Goal: Task Accomplishment & Management: Manage account settings

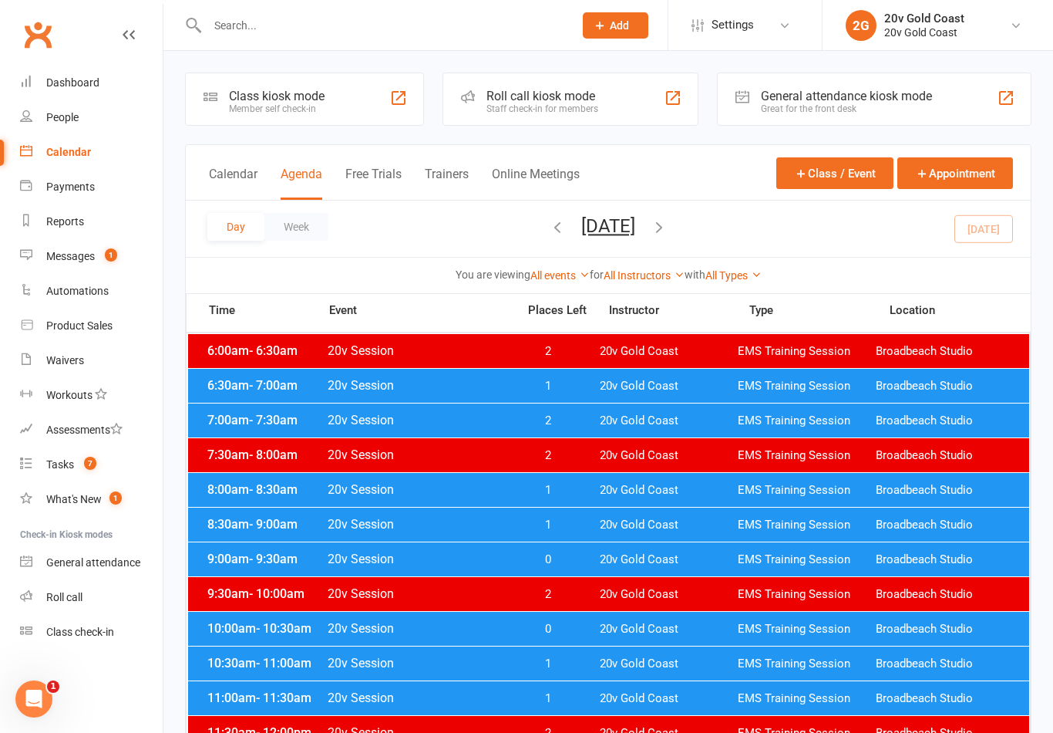
click at [635, 233] on button "[DATE]" at bounding box center [608, 226] width 54 height 22
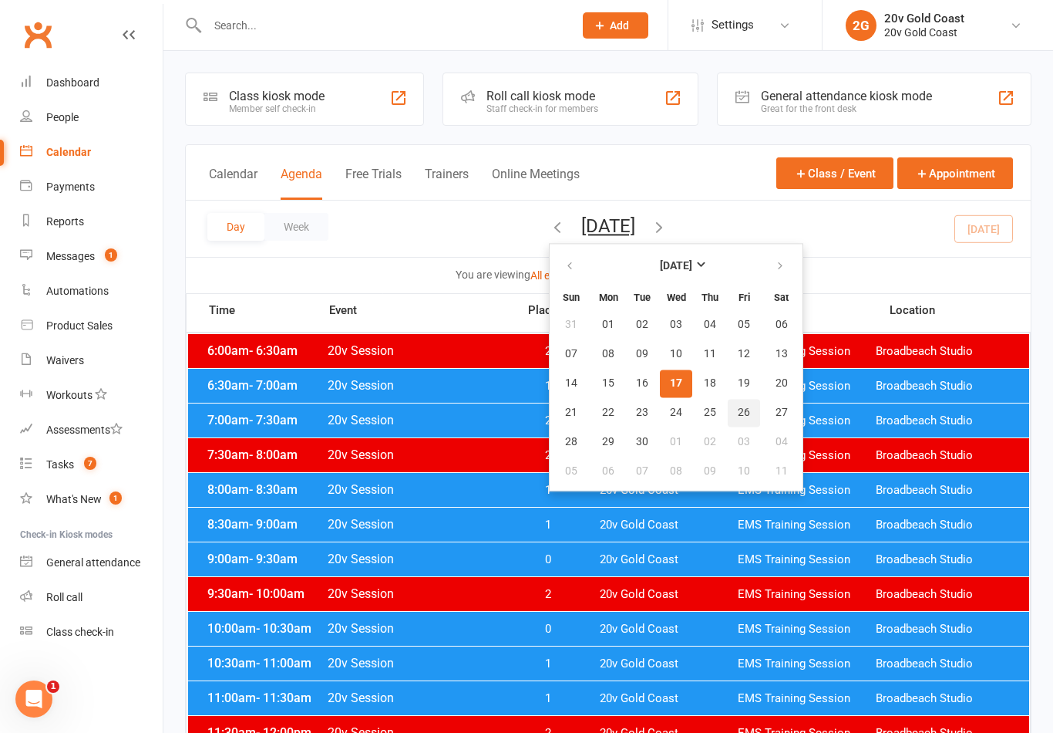
click at [738, 406] on span "26" at bounding box center [744, 412] width 12 height 12
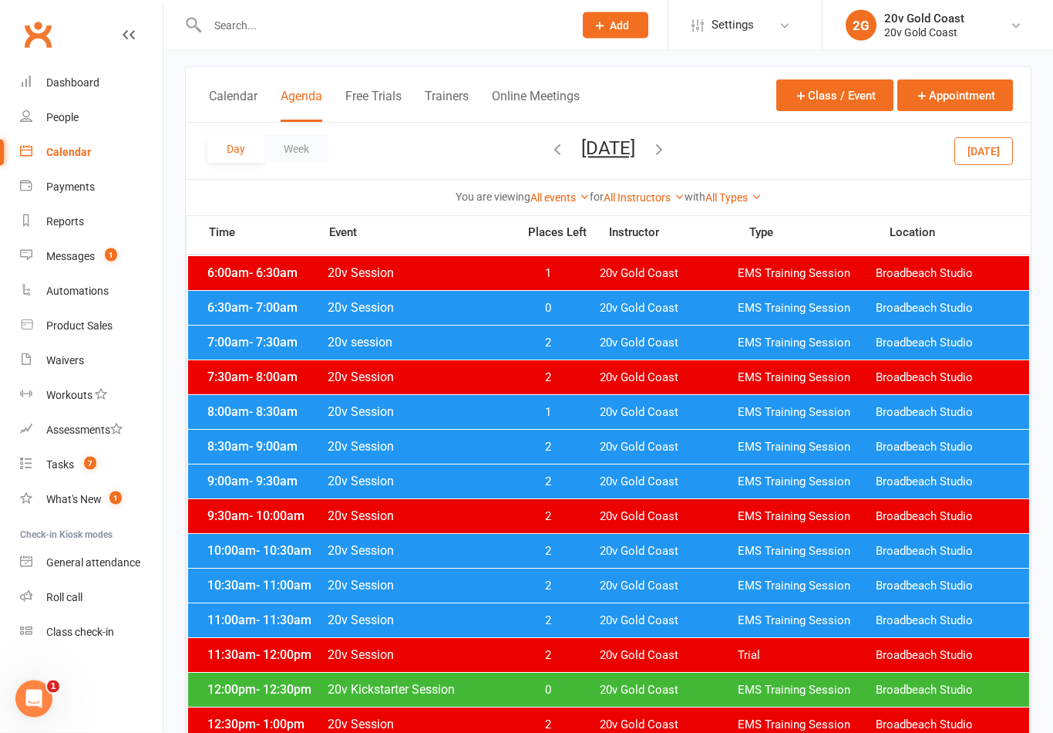
scroll to position [81, 0]
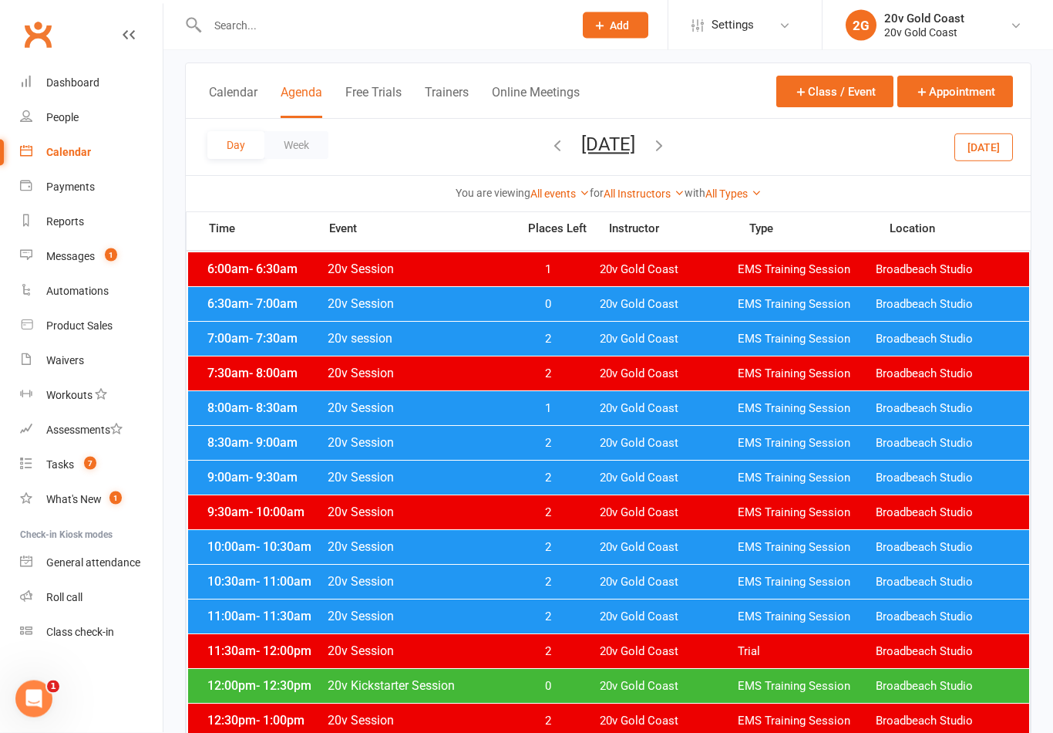
click at [676, 618] on span "20v Gold Coast" at bounding box center [669, 617] width 138 height 15
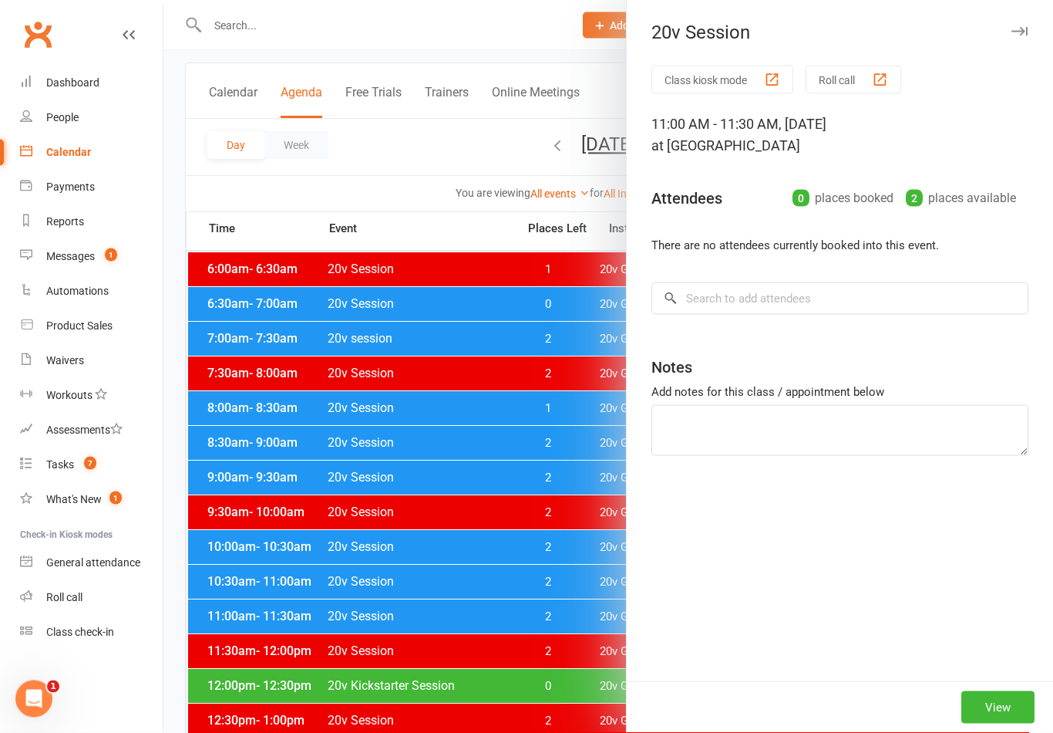
scroll to position [82, 0]
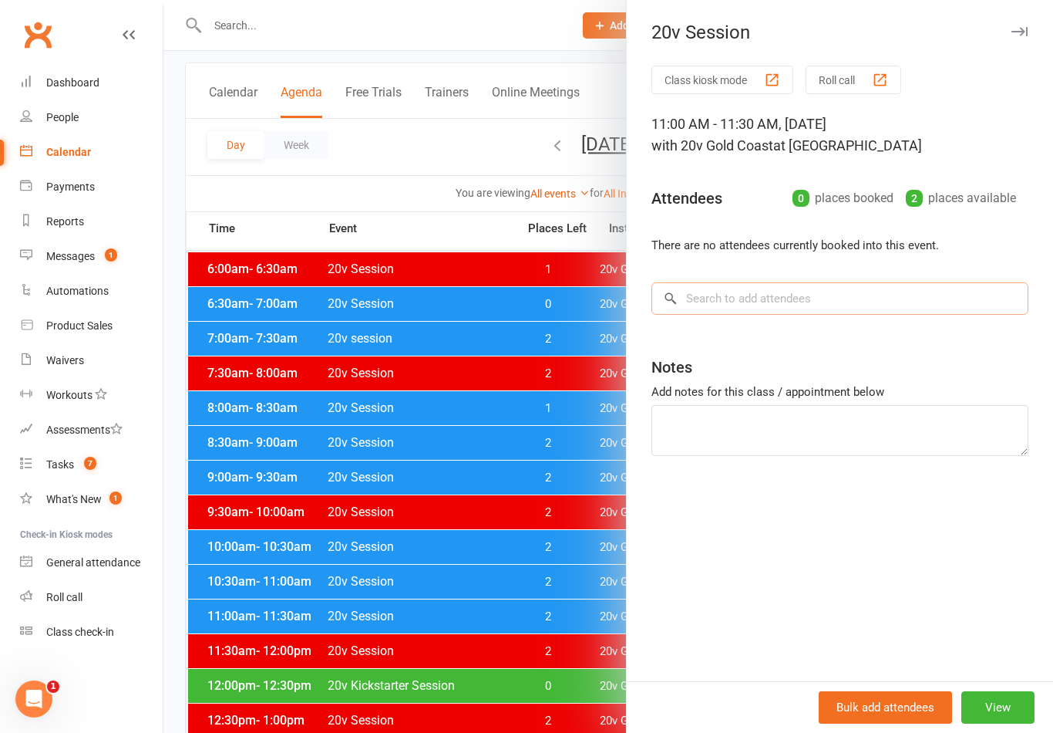
click at [864, 308] on input "search" at bounding box center [840, 298] width 377 height 32
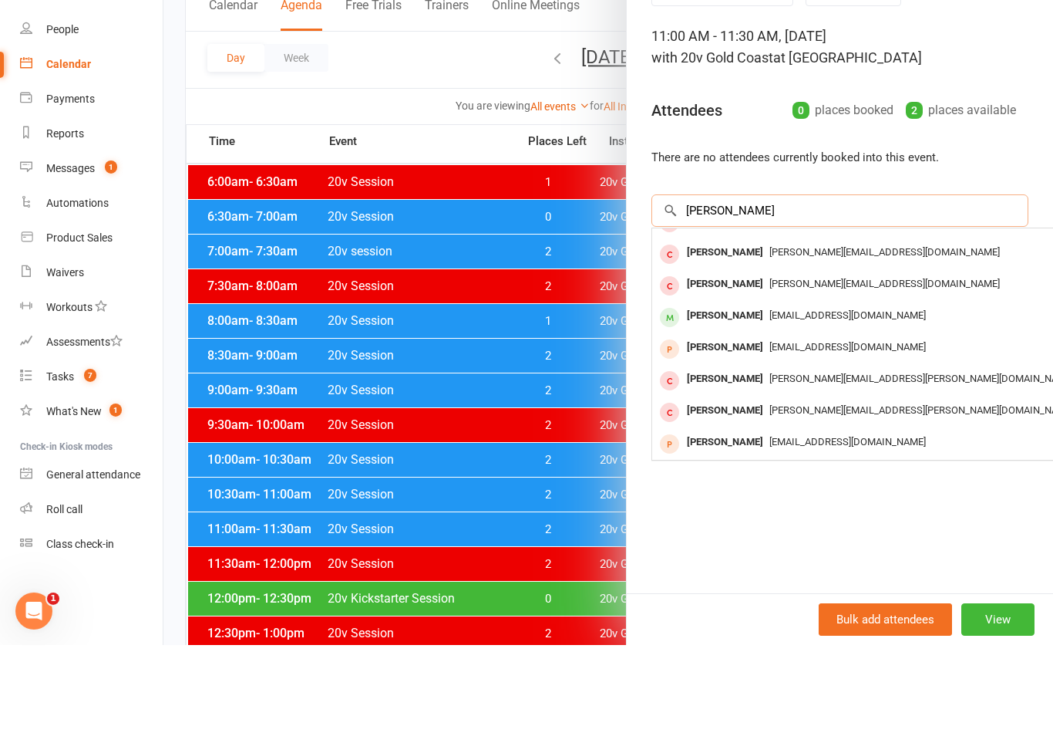
scroll to position [85, 0]
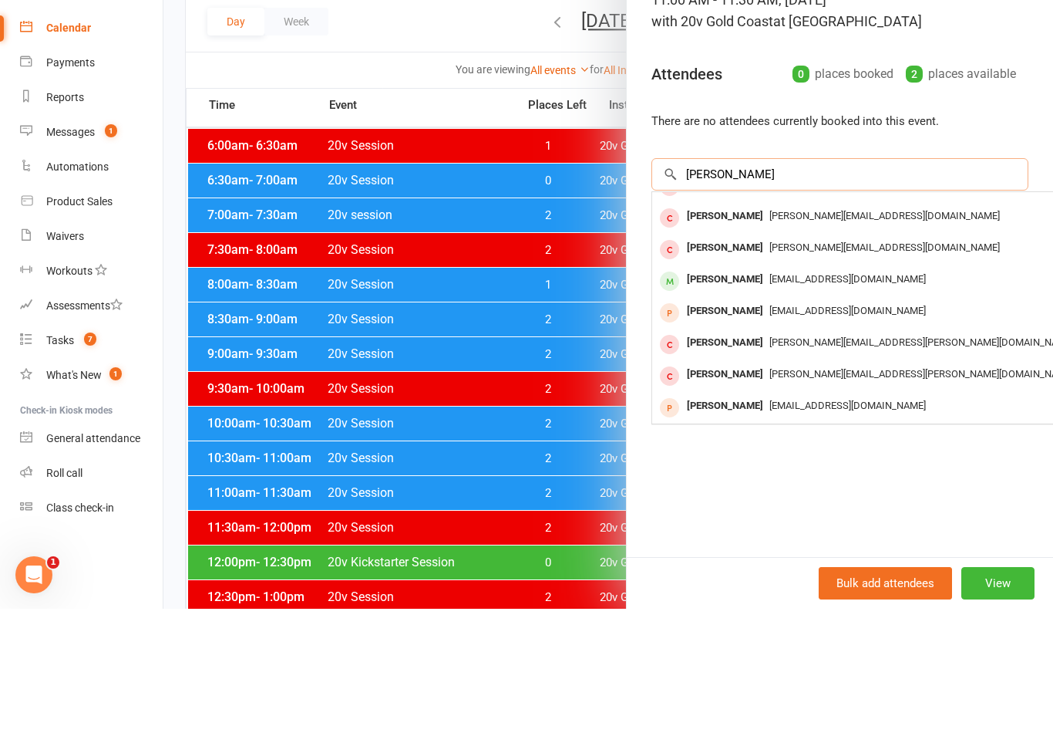
type input "Christie"
click at [844, 397] on span "salesbkobrien@hotmail.com" at bounding box center [848, 403] width 157 height 12
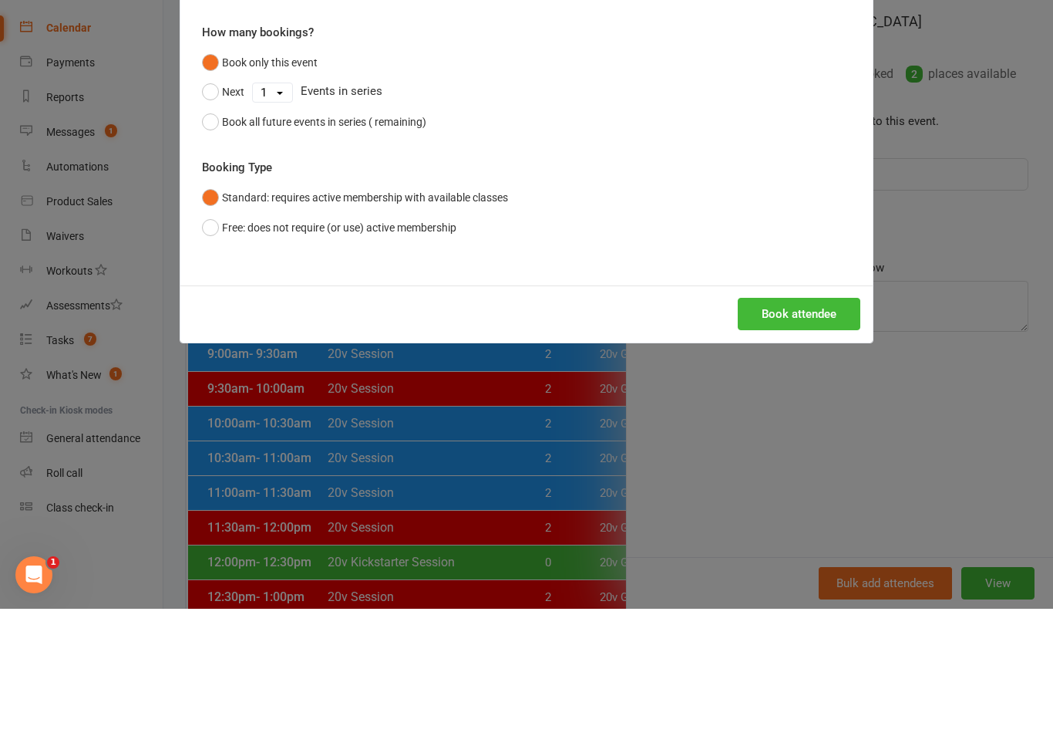
scroll to position [206, 0]
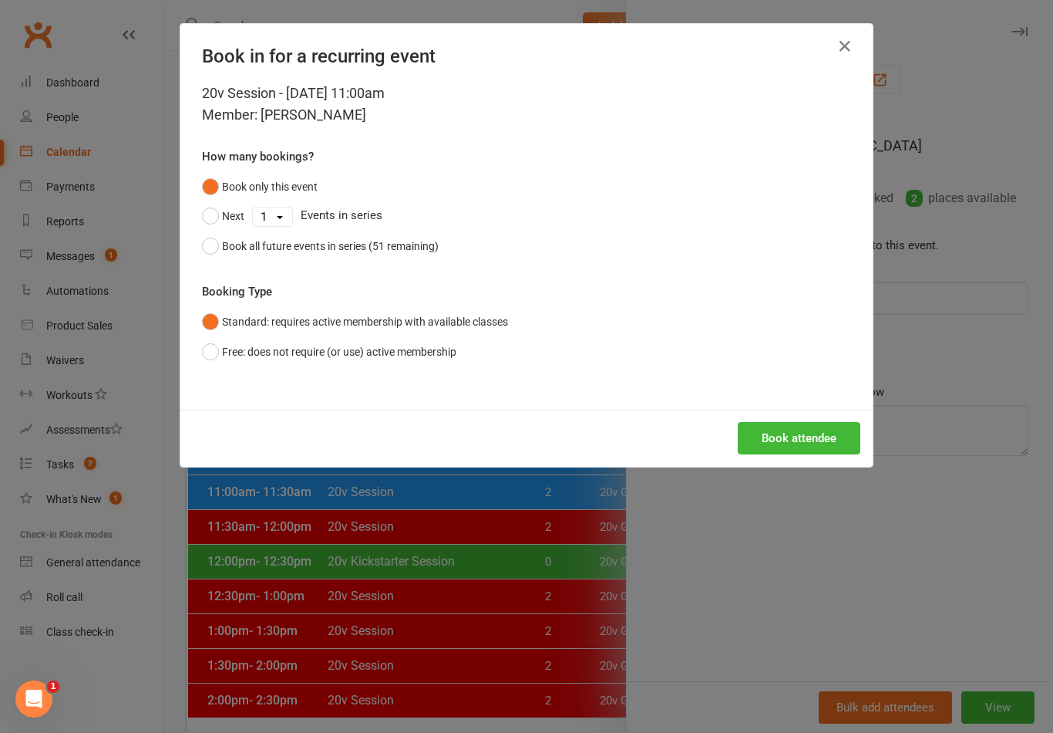
click at [847, 56] on icon "button" at bounding box center [845, 46] width 19 height 19
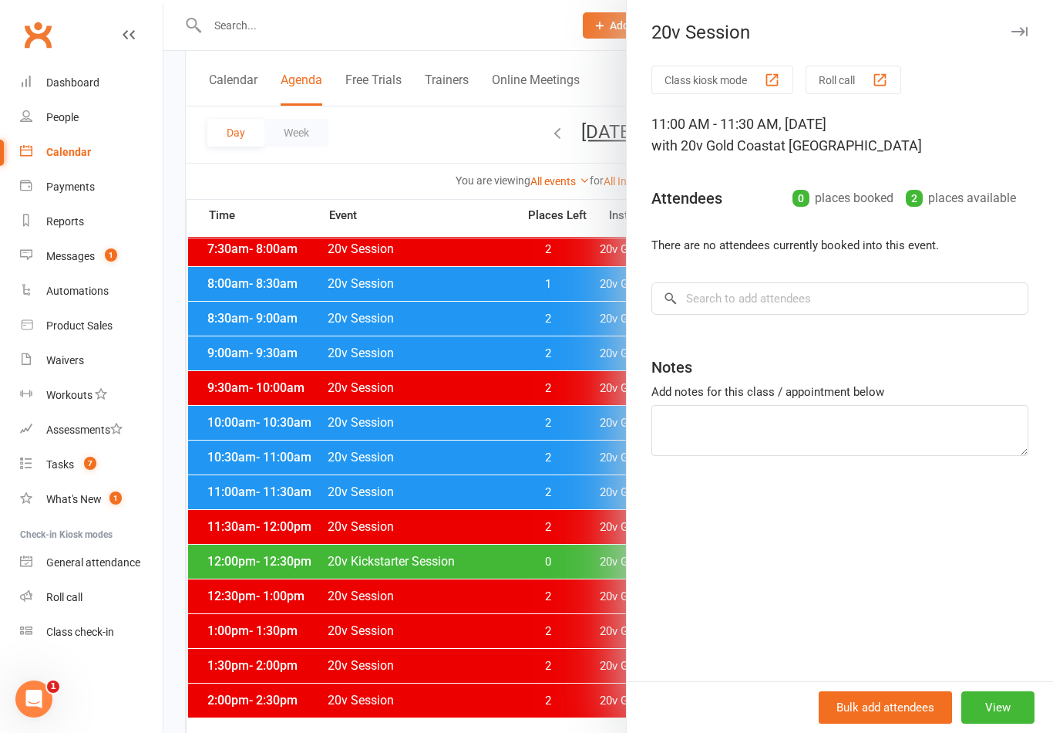
click at [568, 537] on div at bounding box center [608, 366] width 890 height 733
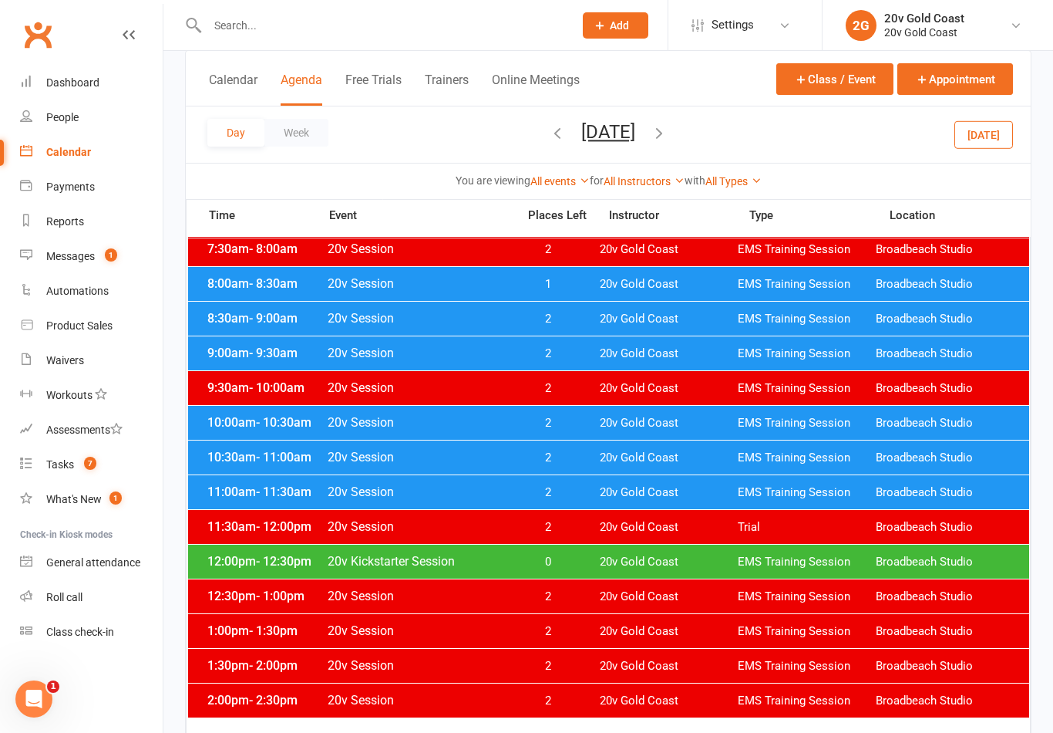
click at [982, 145] on button "[DATE]" at bounding box center [984, 134] width 59 height 28
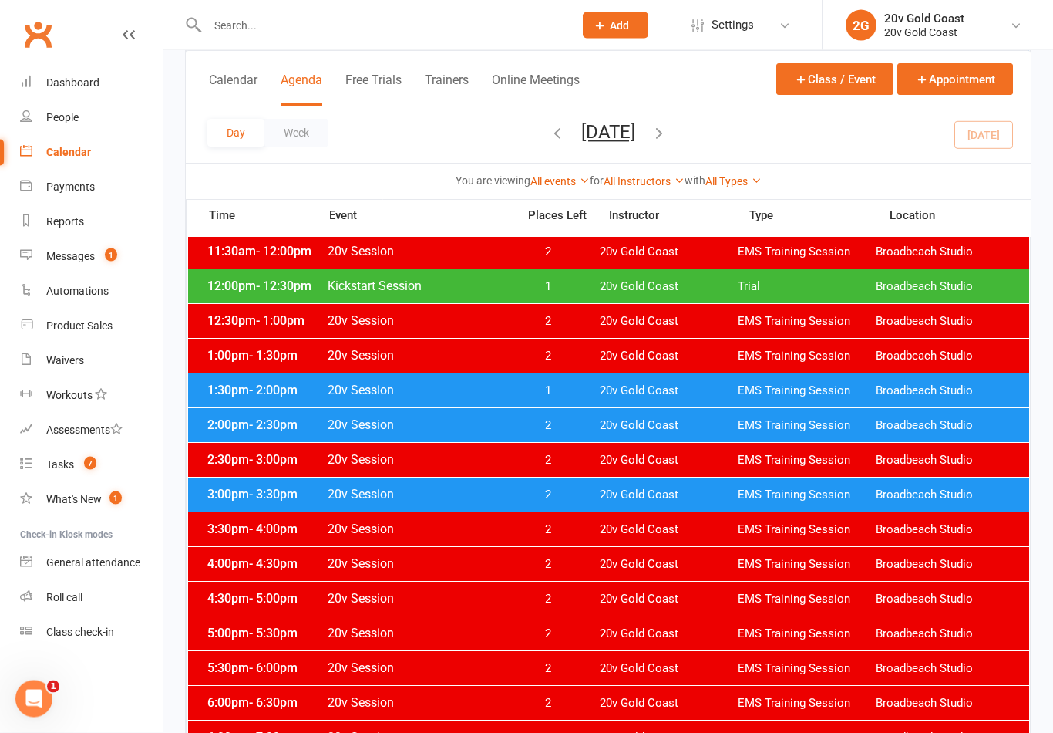
scroll to position [482, 0]
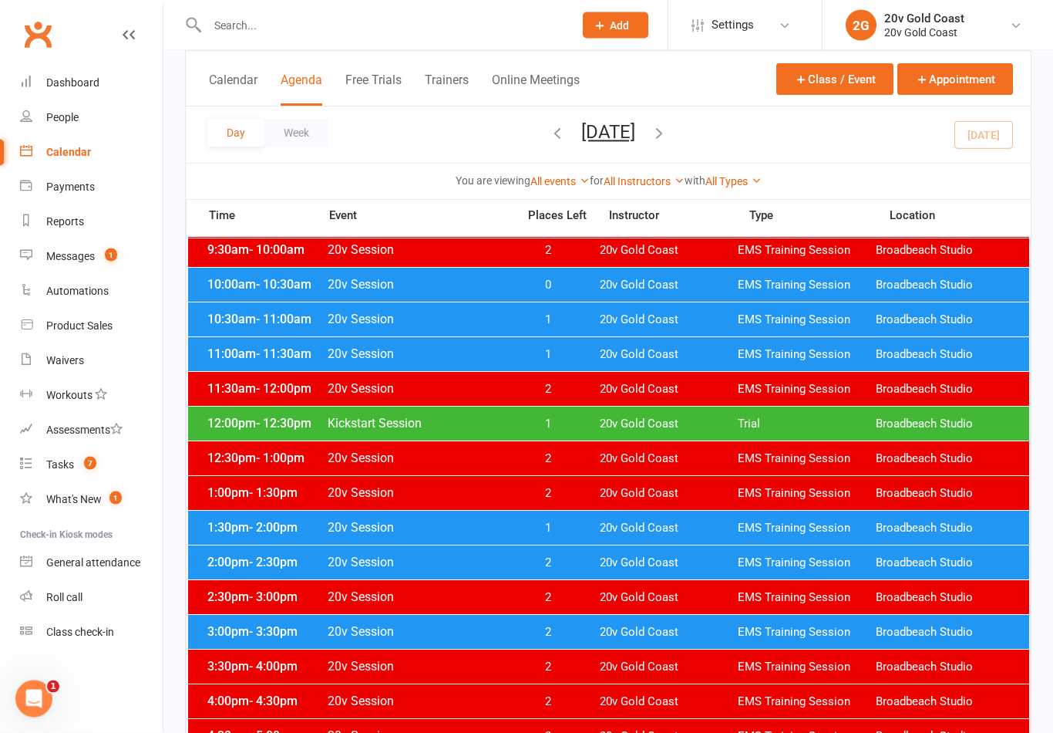
click at [727, 427] on span "20v Gold Coast" at bounding box center [669, 424] width 138 height 15
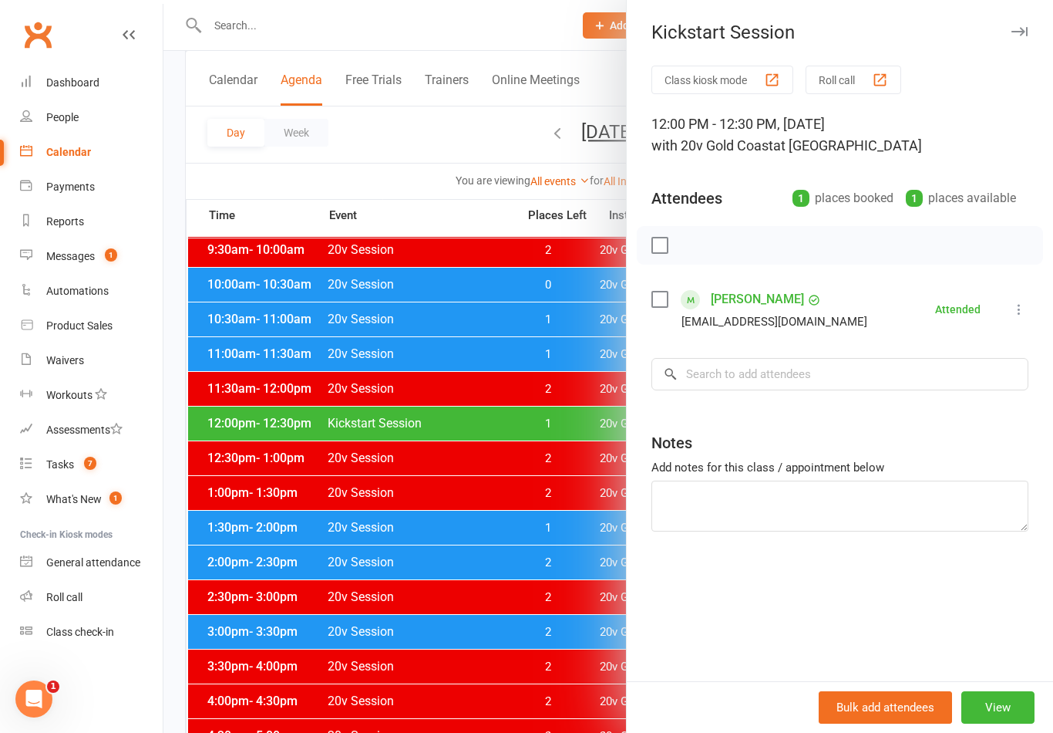
click at [571, 591] on div at bounding box center [608, 366] width 890 height 733
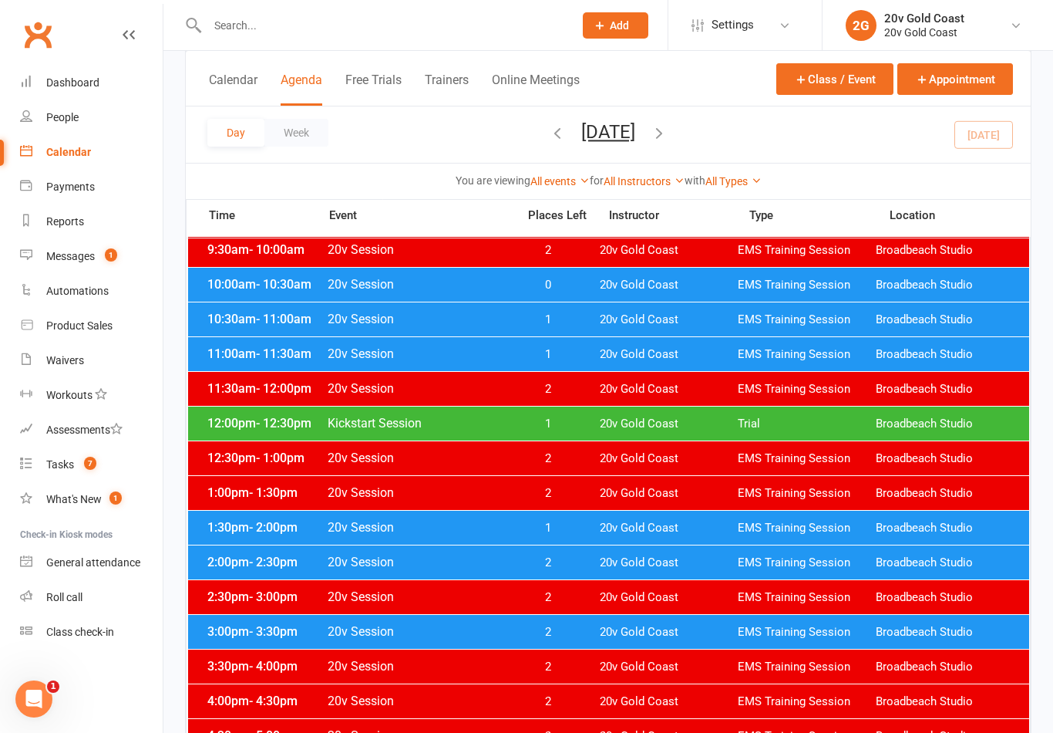
click at [637, 536] on div "1:30pm - 2:00pm 20v Session 1 20v Gold Coast EMS Training Session Broadbeach St…" at bounding box center [608, 527] width 841 height 34
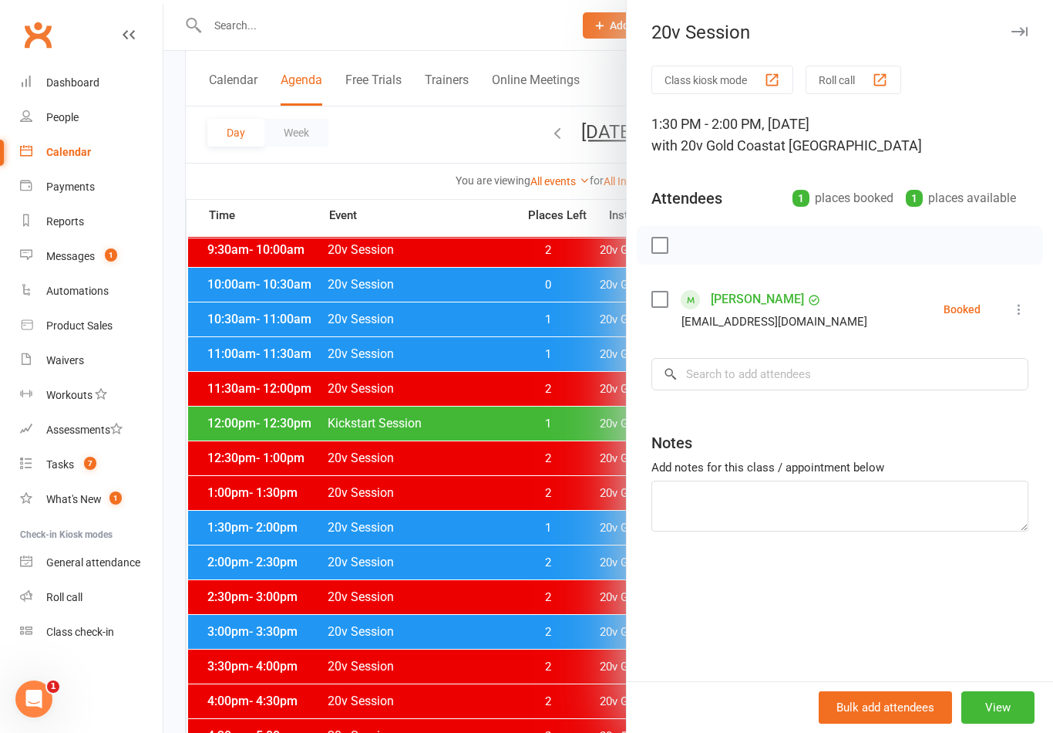
click at [521, 558] on div at bounding box center [608, 366] width 890 height 733
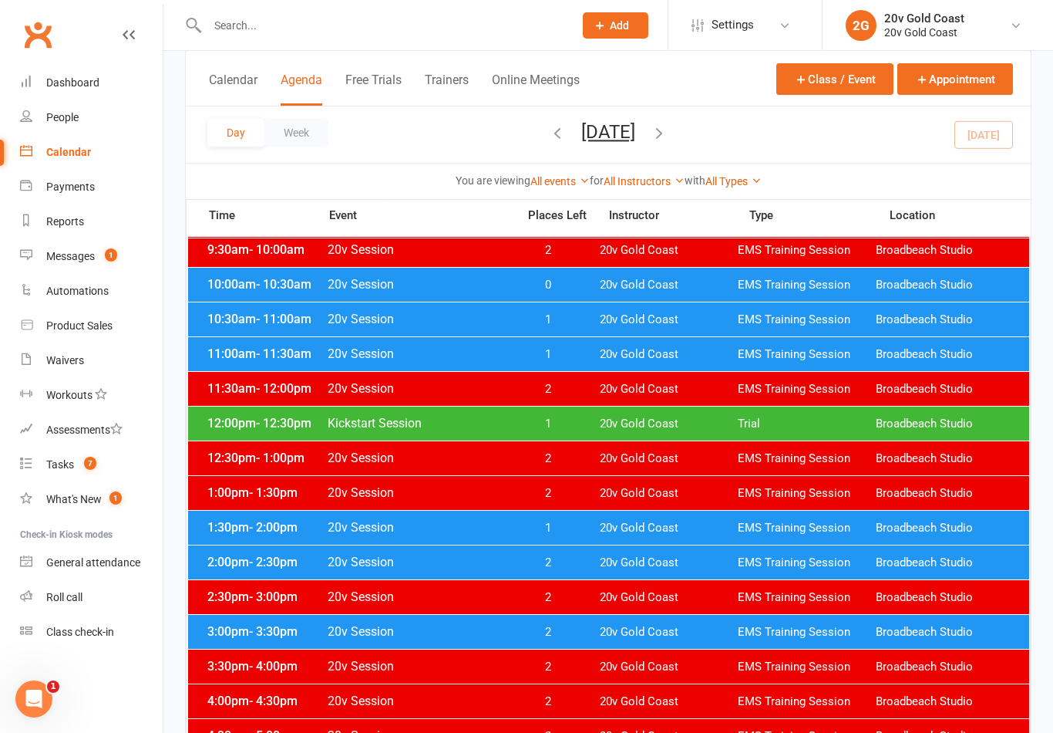
click at [676, 528] on span "20v Gold Coast" at bounding box center [669, 527] width 138 height 15
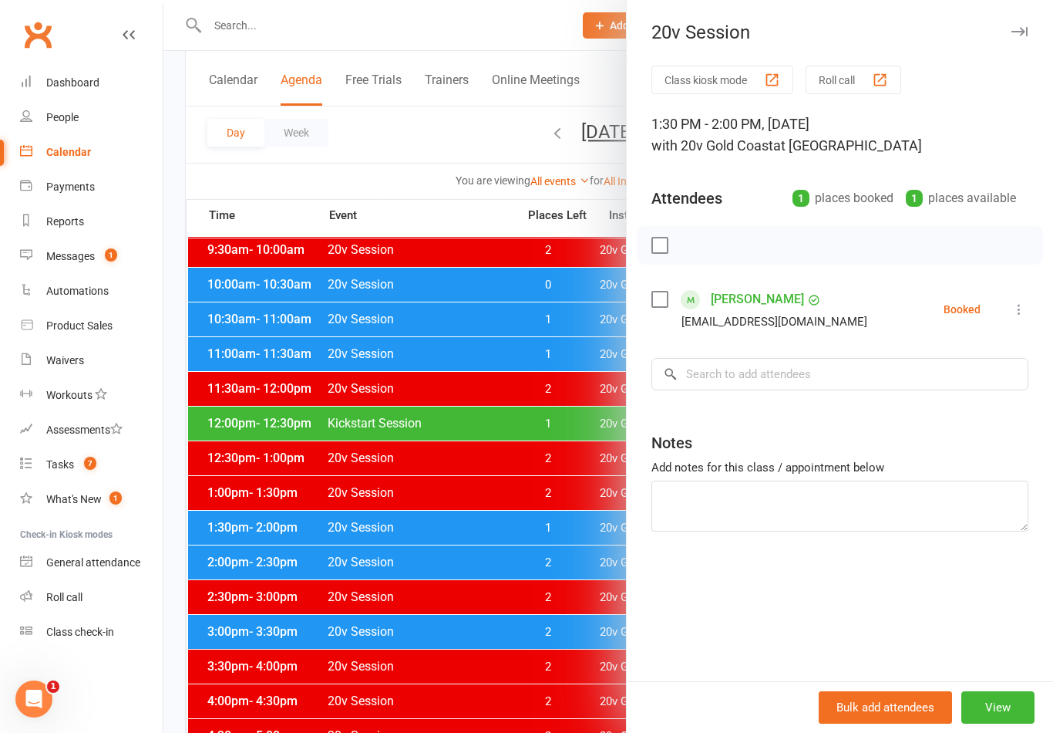
click at [784, 302] on link "Kathryn Christie" at bounding box center [757, 299] width 93 height 25
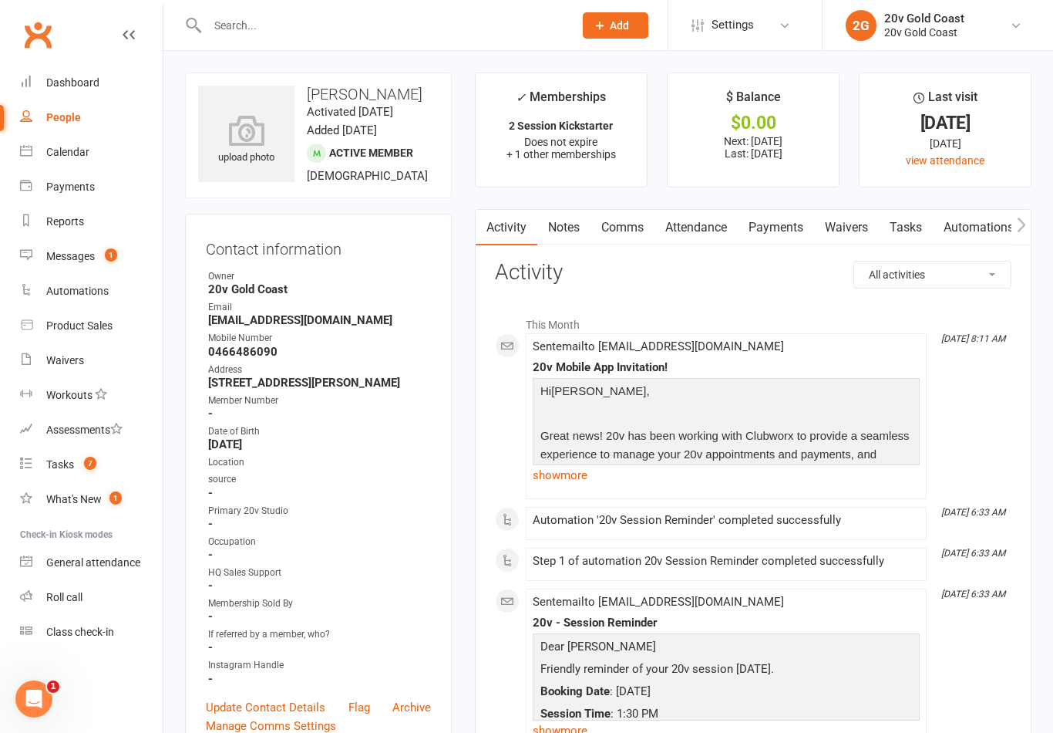
click at [76, 165] on link "Calendar" at bounding box center [91, 152] width 143 height 35
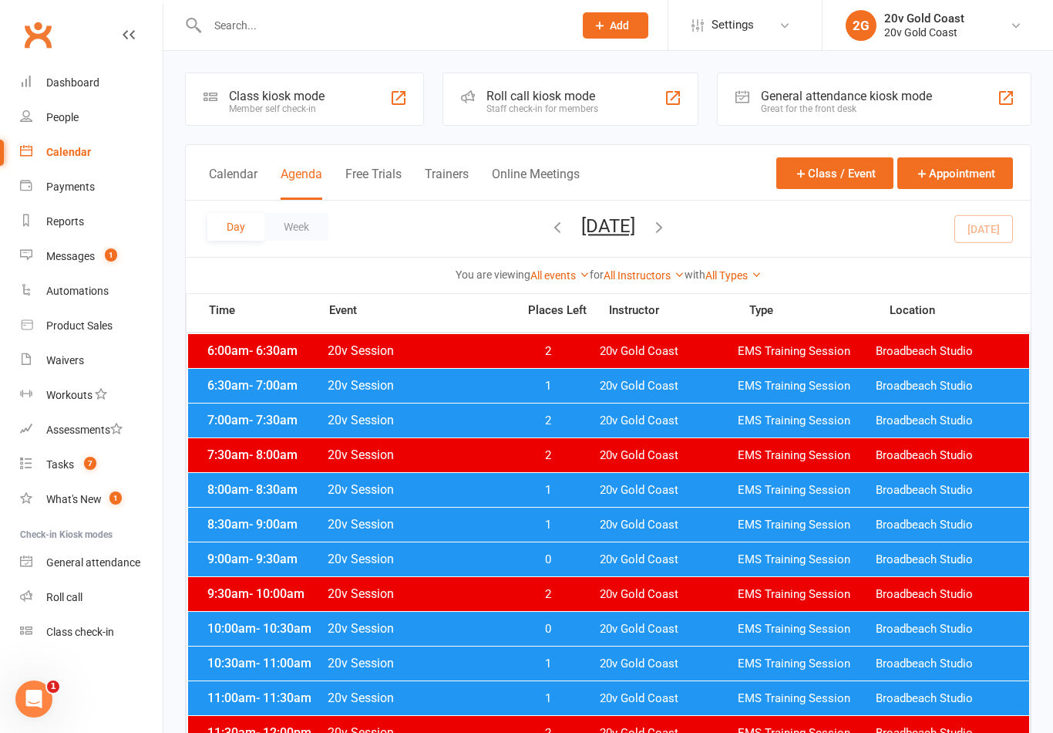
click at [635, 236] on button "[DATE]" at bounding box center [608, 226] width 54 height 22
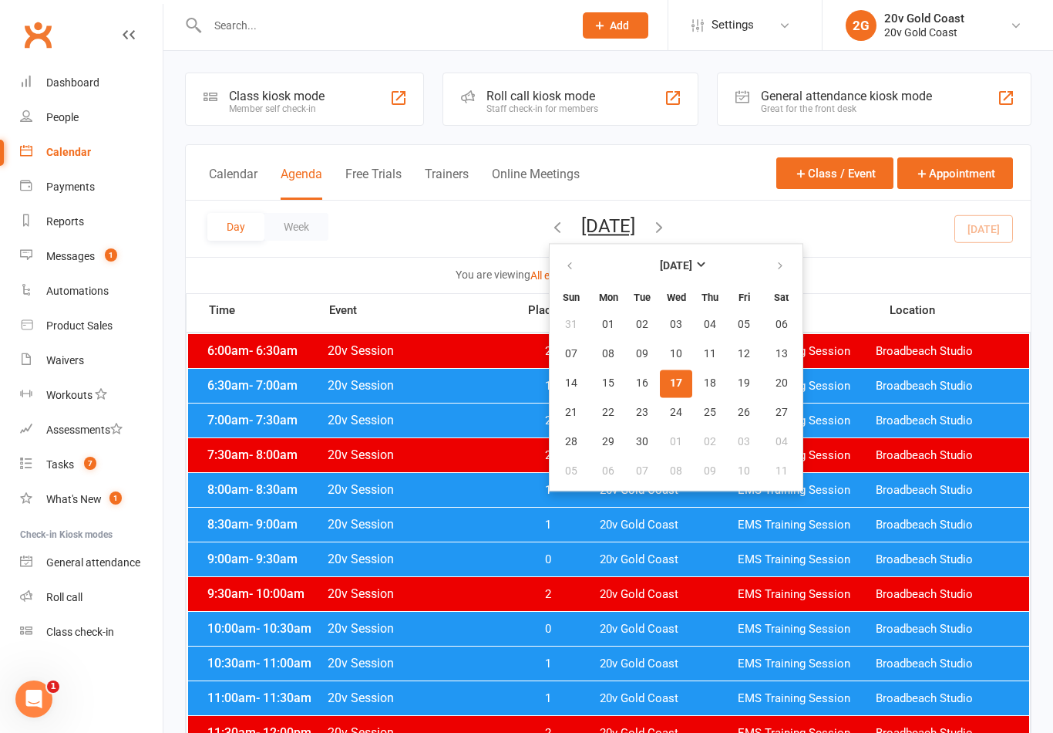
click at [738, 412] on span "26" at bounding box center [744, 412] width 12 height 12
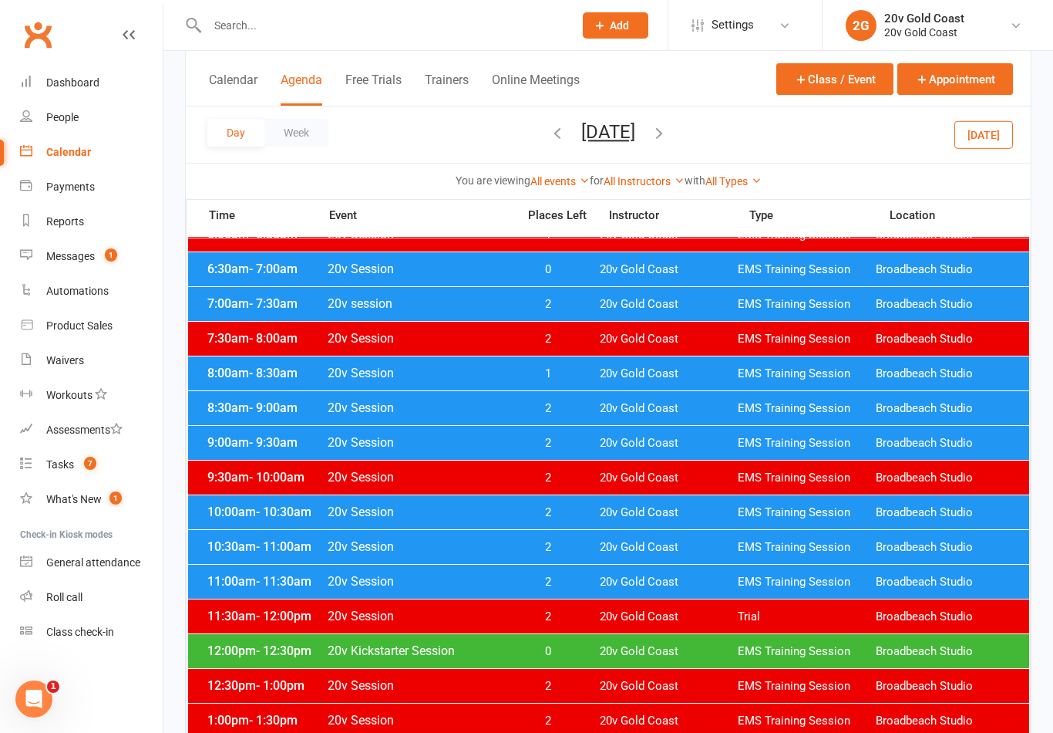
scroll to position [121, 0]
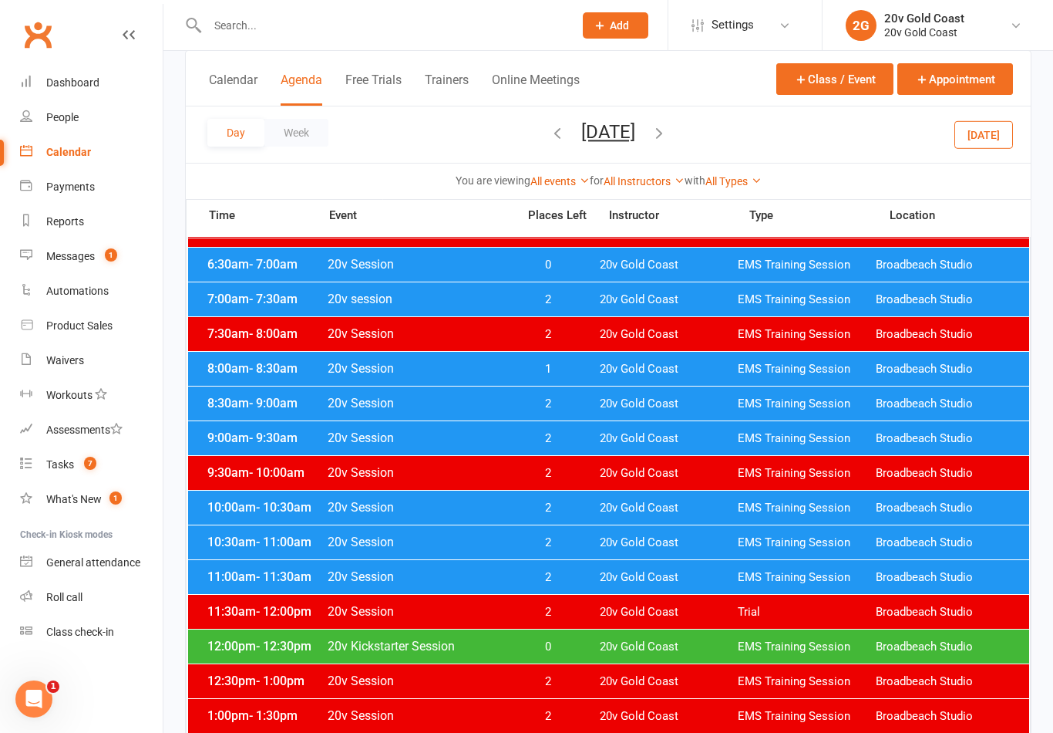
click at [591, 579] on div "11:00am - 11:30am 20v Session 2 20v Gold Coast EMS Training Session Broadbeach …" at bounding box center [608, 577] width 841 height 34
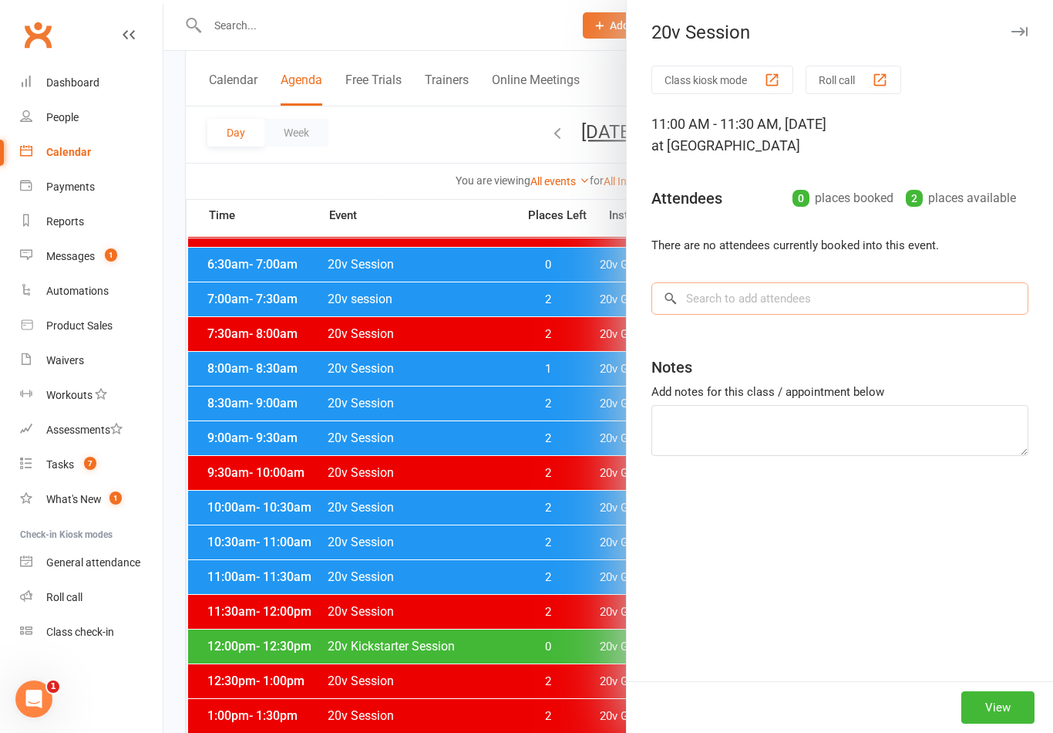
click at [872, 298] on input "search" at bounding box center [840, 298] width 377 height 32
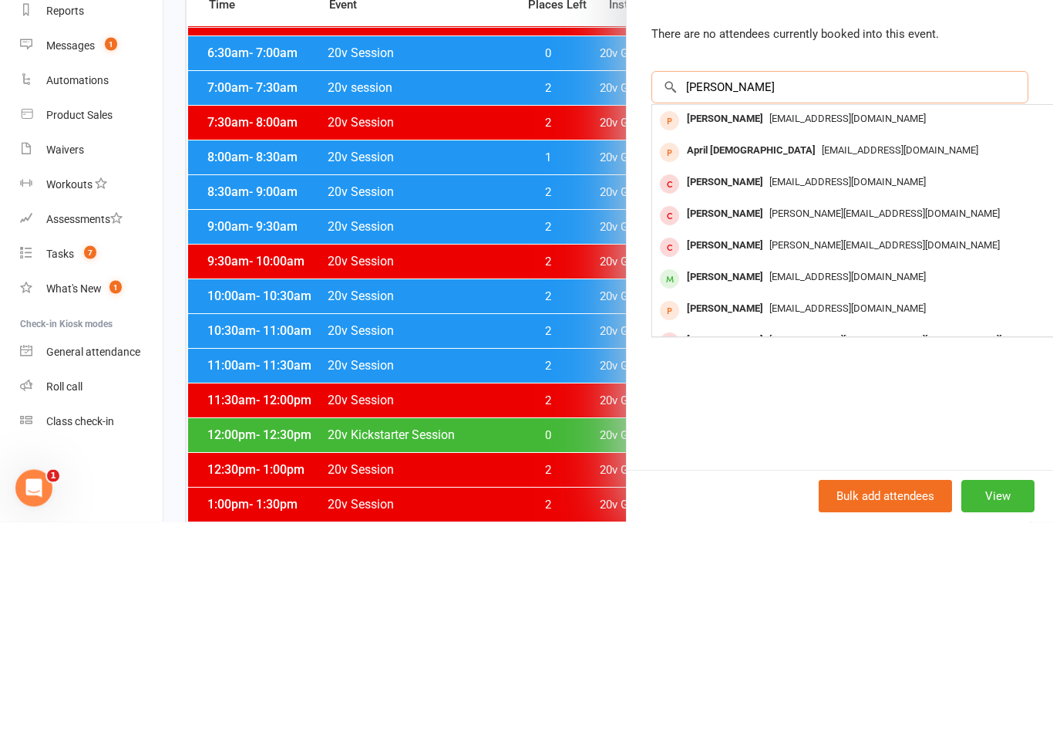
scroll to position [0, 0]
type input "C"
type input "Kathryn"
click at [888, 382] on div "salesbkobrien@hotmail.com" at bounding box center [883, 393] width 449 height 22
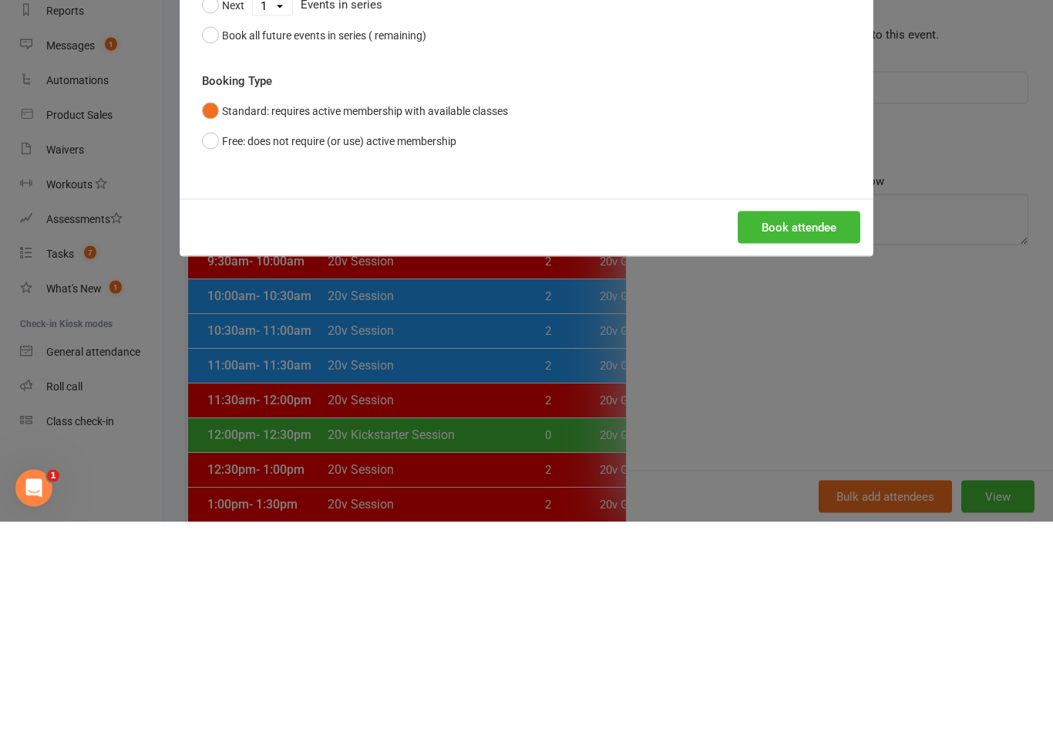
scroll to position [332, 0]
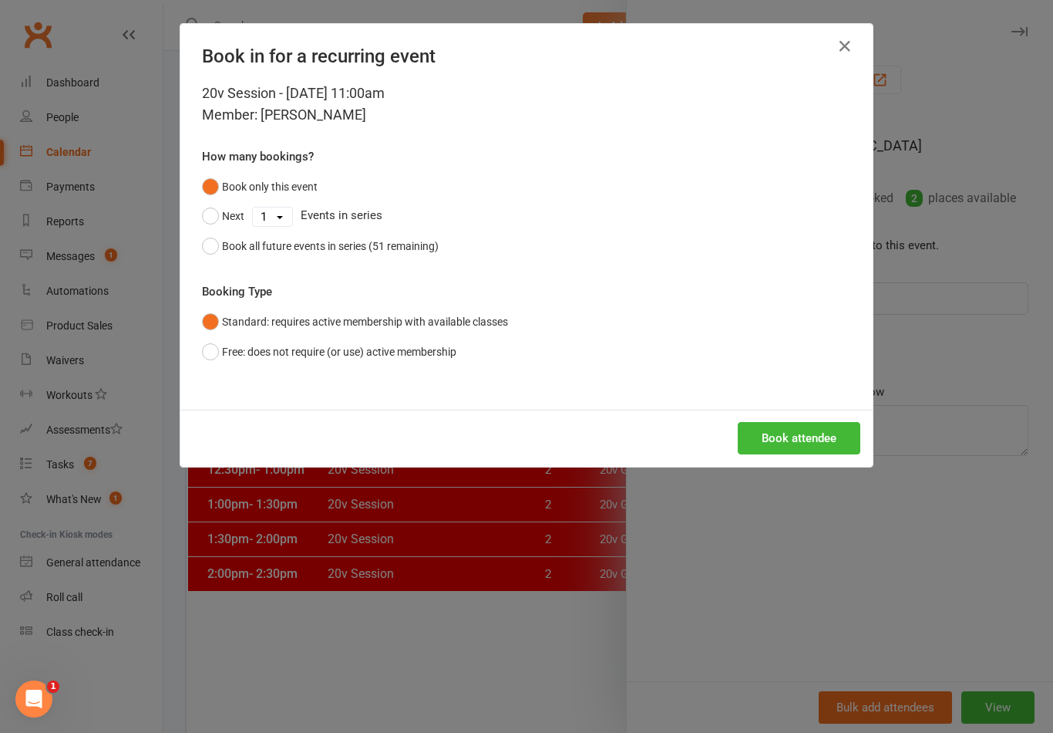
click at [812, 443] on button "Book attendee" at bounding box center [799, 438] width 123 height 32
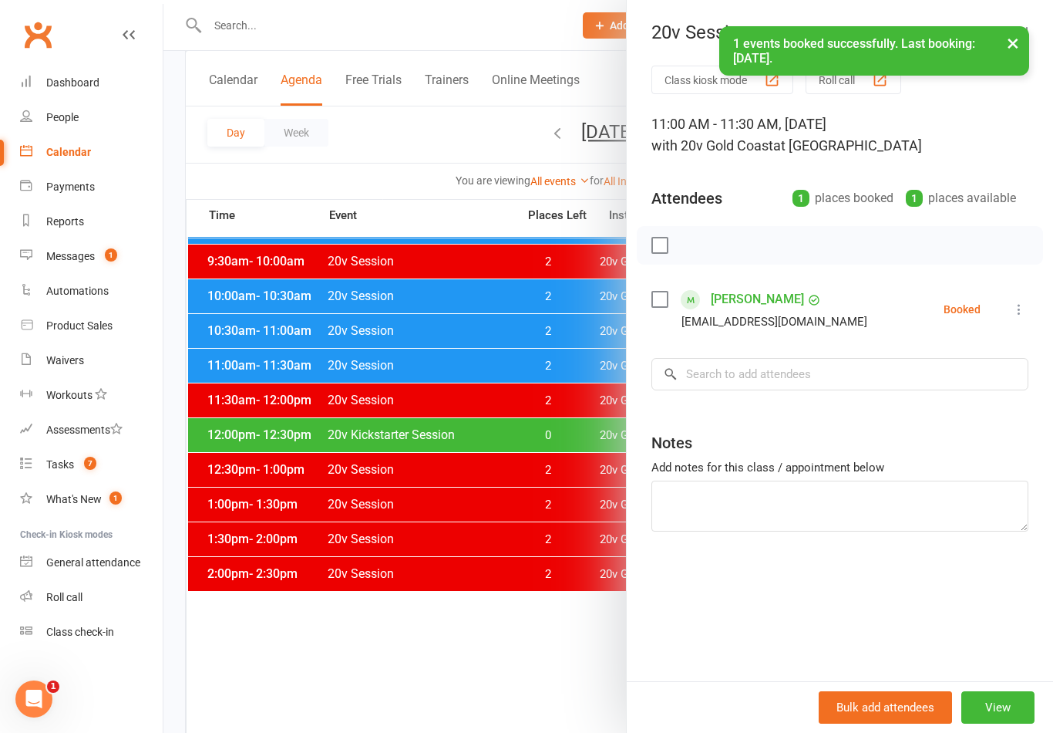
click at [557, 698] on div at bounding box center [608, 366] width 890 height 733
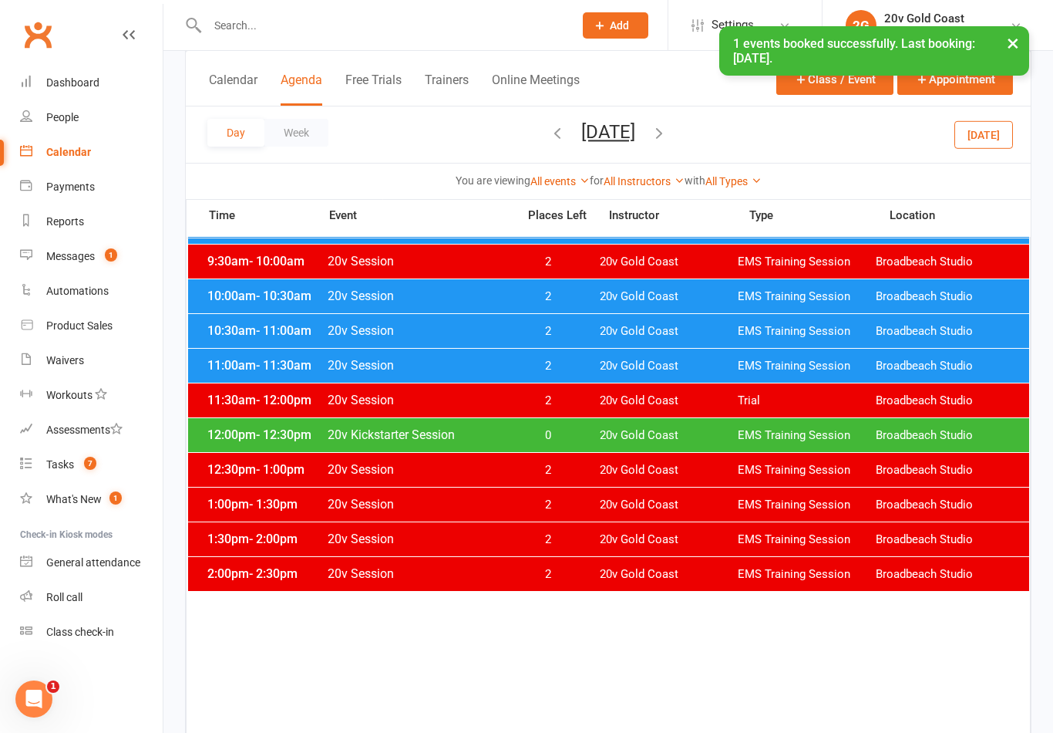
click at [626, 160] on div "Day Week Friday, Sep 26, 2025 September 2025 Sun Mon Tue Wed Thu Fri Sat 31 01 …" at bounding box center [608, 134] width 845 height 56
click at [628, 141] on button "Friday, Sep 26, 2025" at bounding box center [608, 132] width 54 height 22
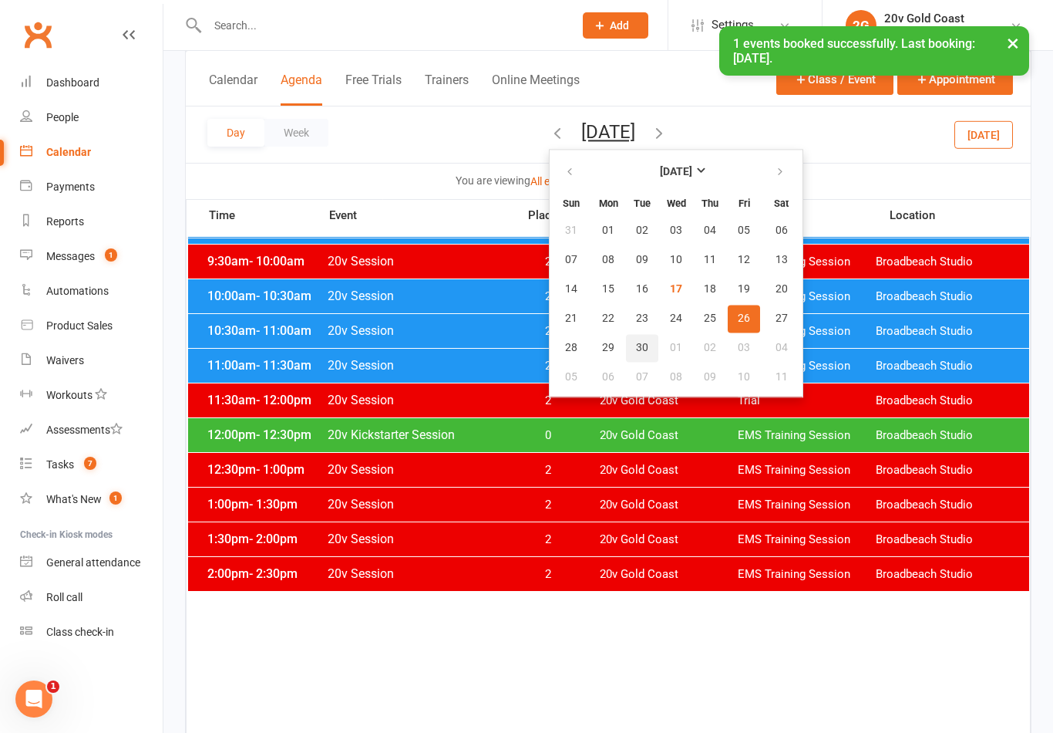
click at [636, 349] on span "30" at bounding box center [642, 348] width 12 height 12
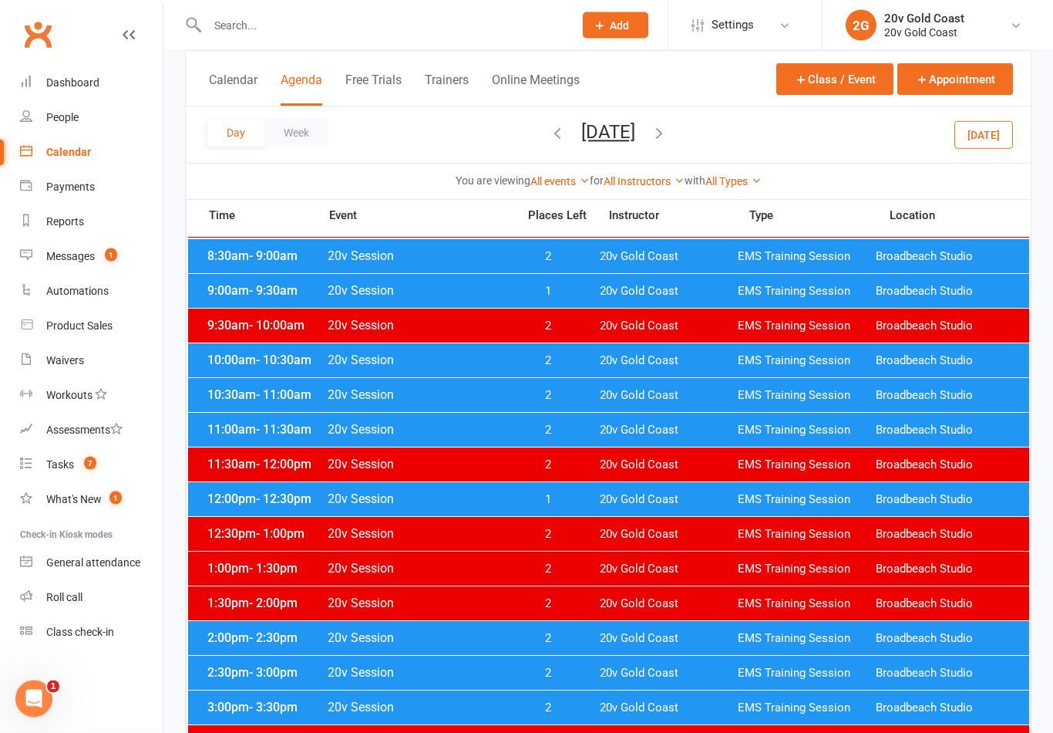
click at [674, 427] on span "20v Gold Coast" at bounding box center [669, 430] width 138 height 15
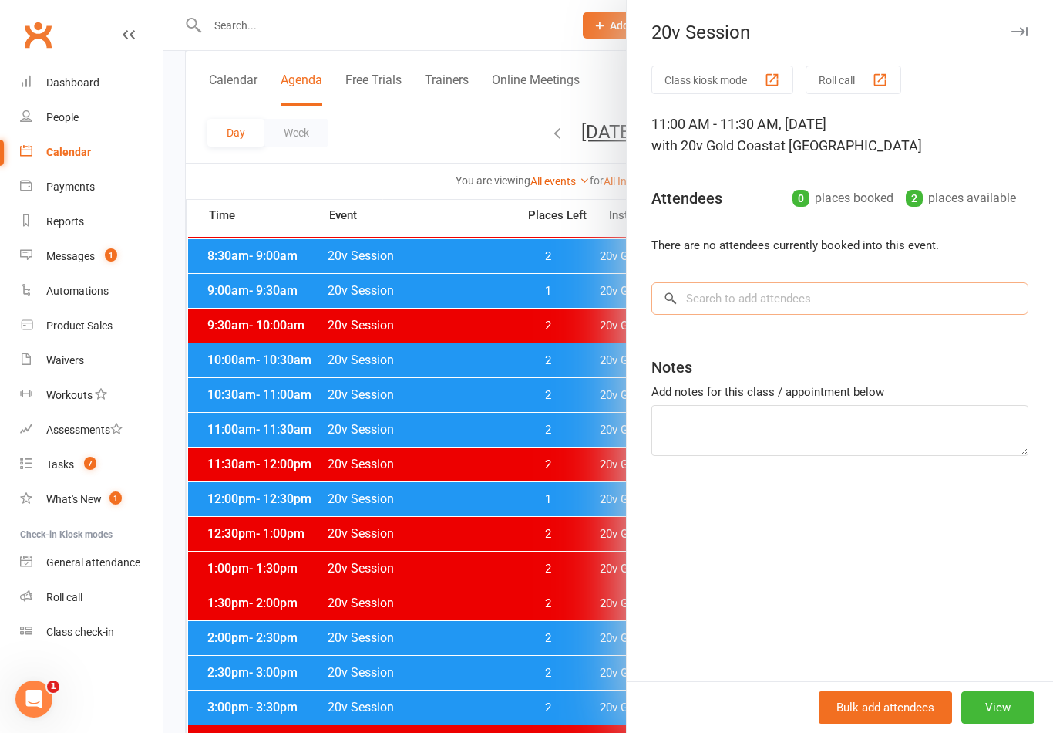
click at [869, 312] on input "search" at bounding box center [840, 298] width 377 height 32
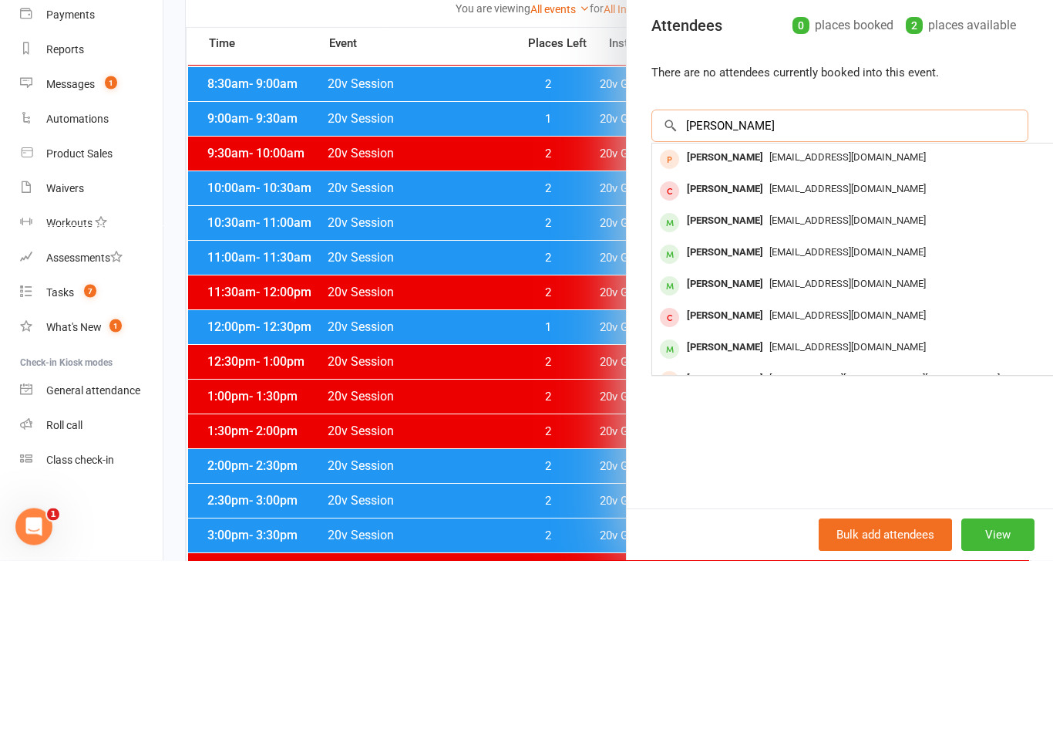
type input "Kathryn"
click at [829, 387] on span "salesbkobrien@hotmail.com" at bounding box center [848, 393] width 157 height 12
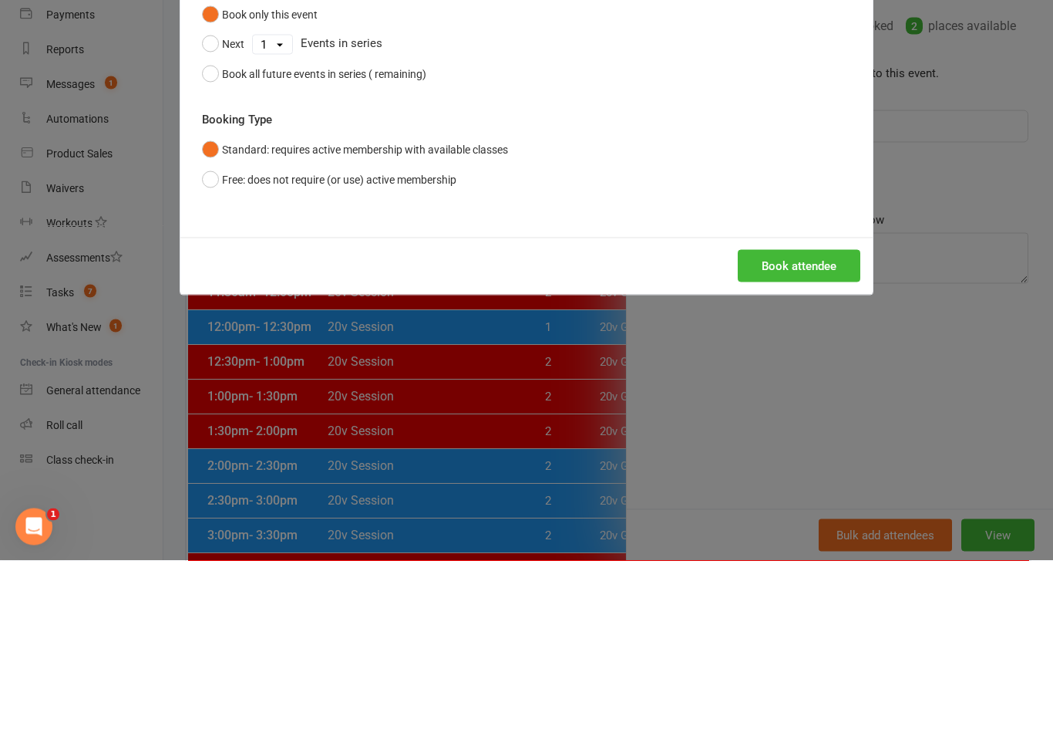
scroll to position [440, 0]
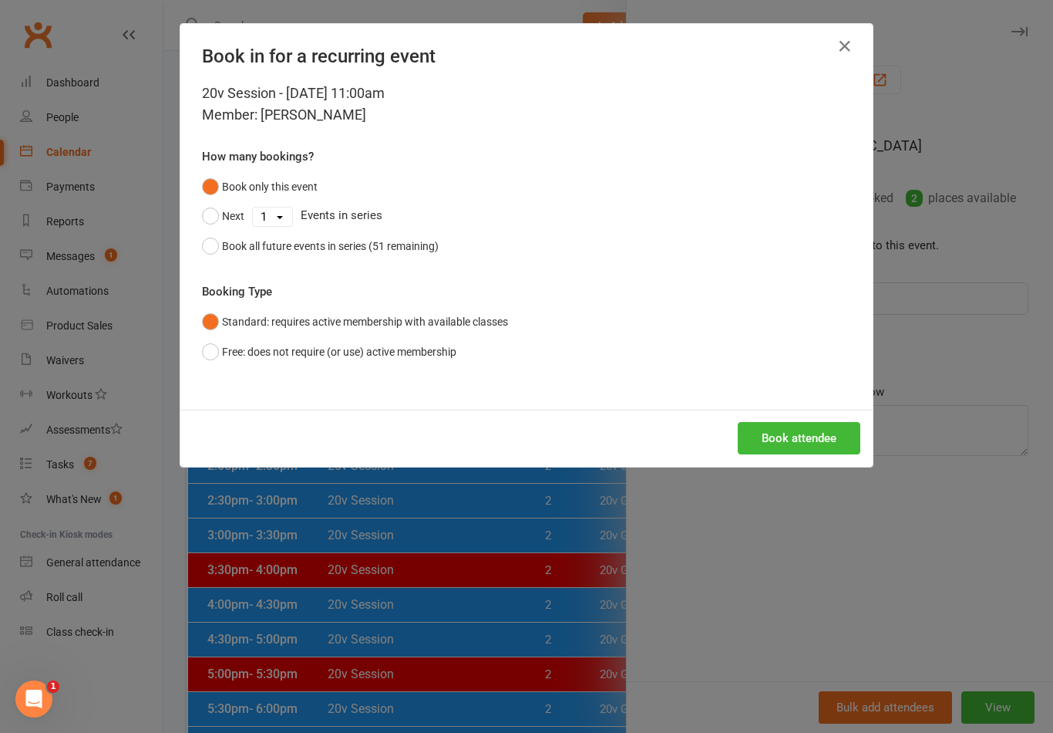
click at [805, 426] on button "Book attendee" at bounding box center [799, 438] width 123 height 32
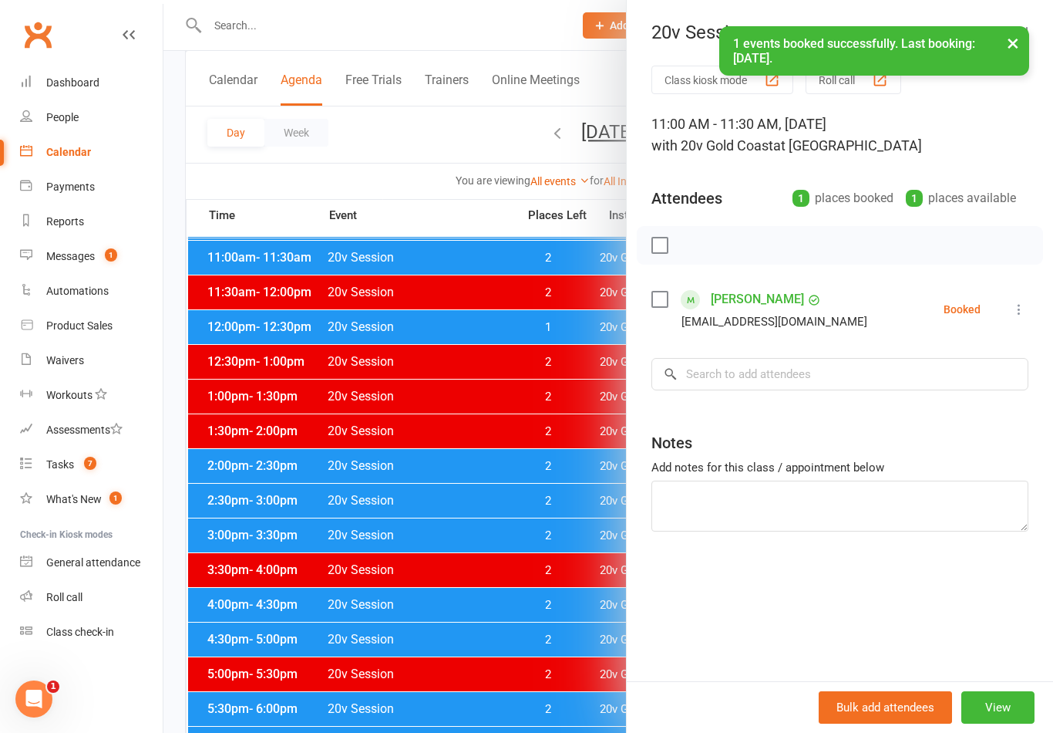
click at [512, 594] on div at bounding box center [608, 366] width 890 height 733
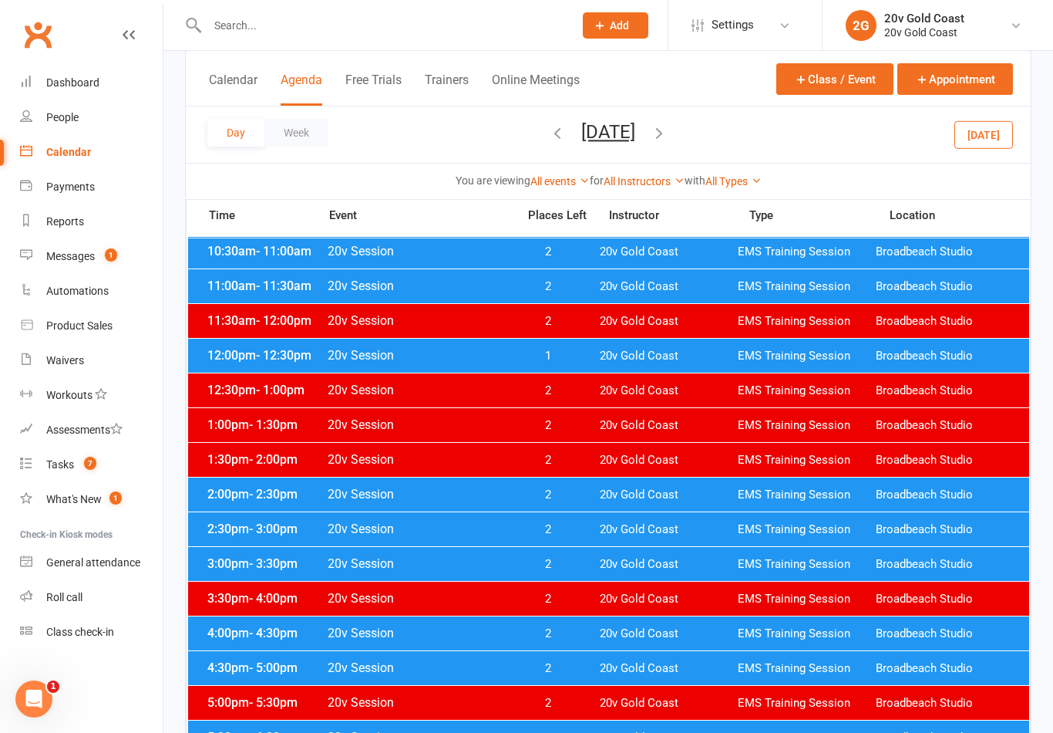
scroll to position [400, 0]
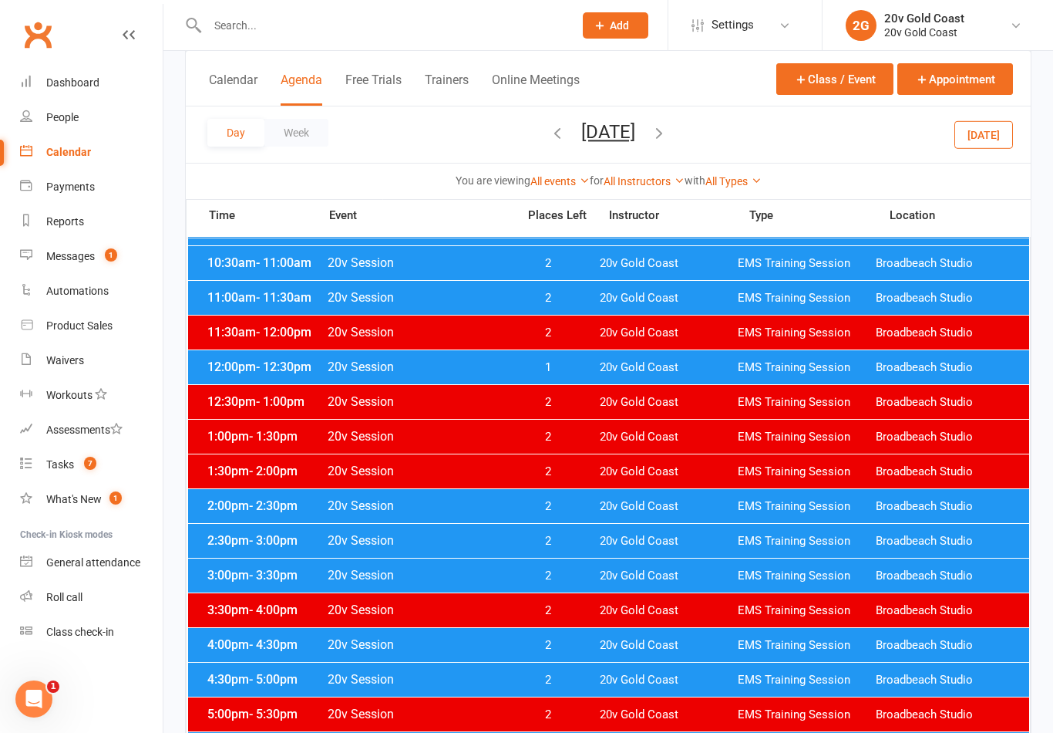
click at [727, 313] on div "11:00am - 11:30am 20v Session 2 20v Gold Coast EMS Training Session Broadbeach …" at bounding box center [608, 298] width 841 height 34
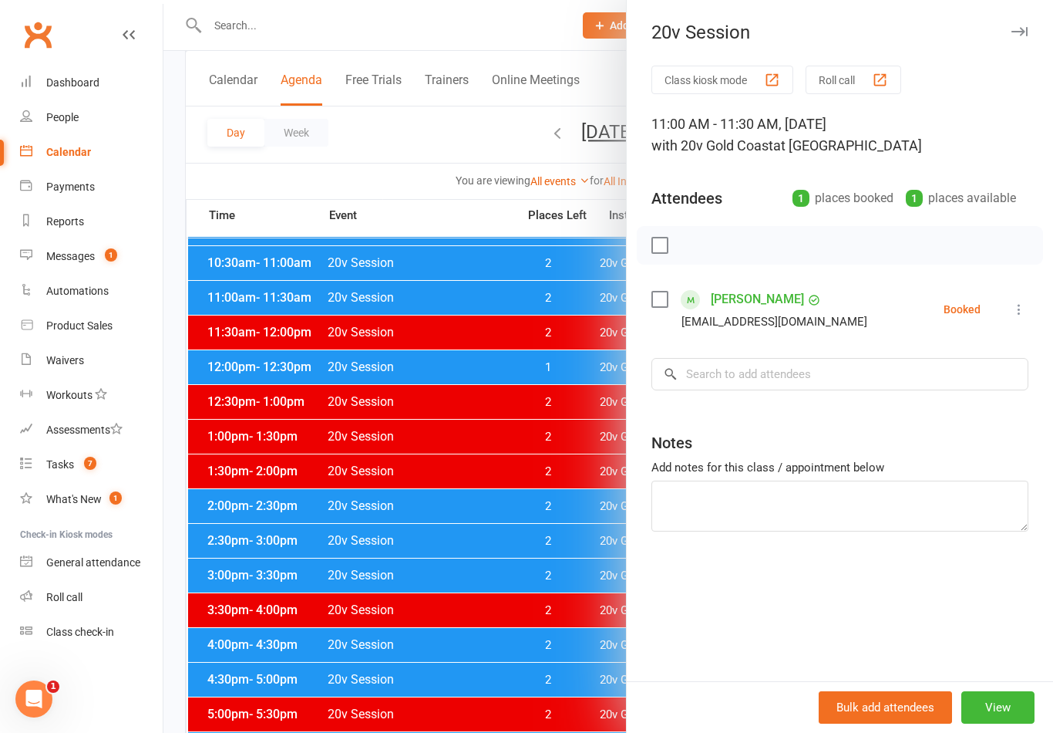
click at [564, 479] on div at bounding box center [608, 366] width 890 height 733
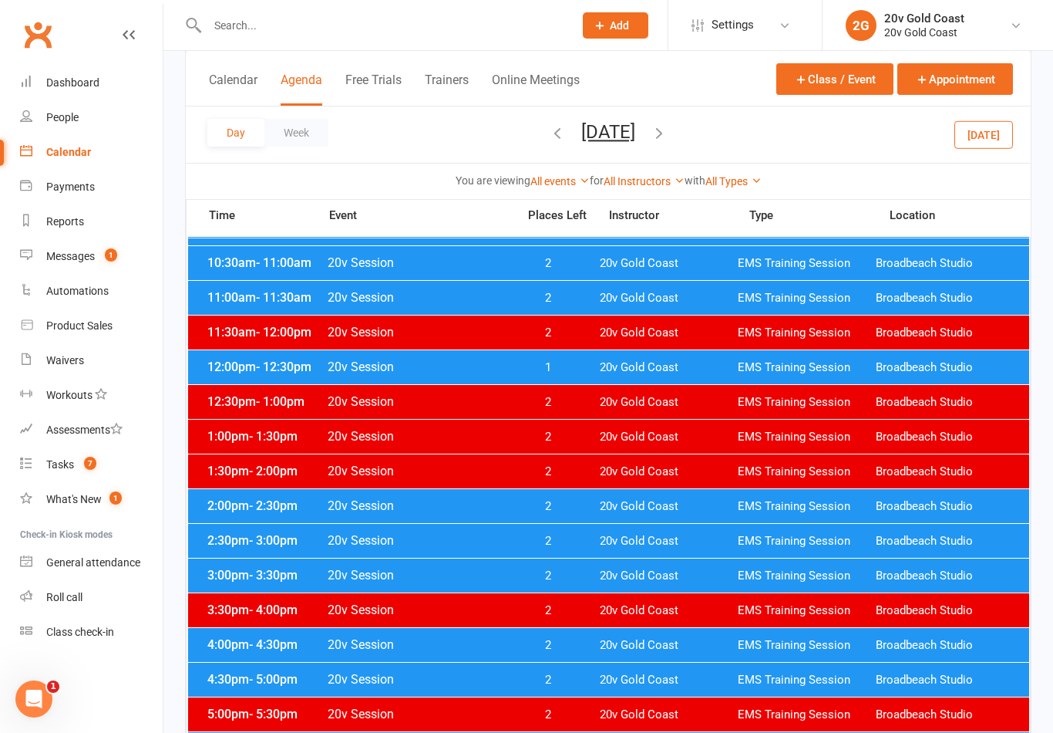
click at [993, 140] on button "[DATE]" at bounding box center [984, 134] width 59 height 28
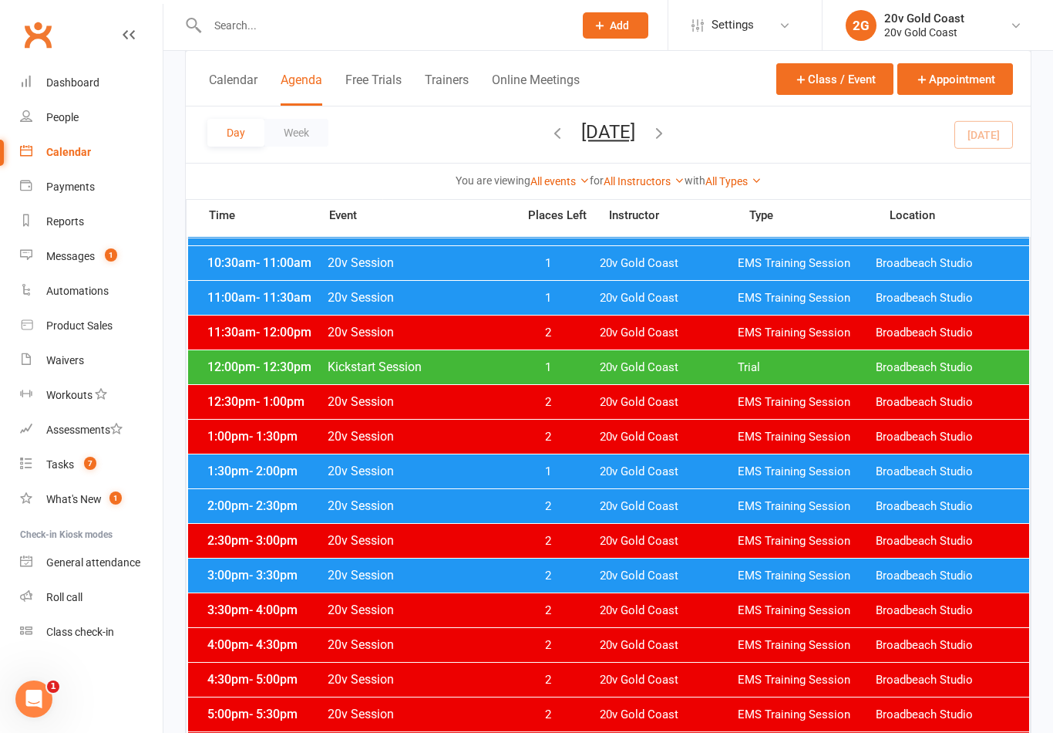
click at [122, 252] on link "Messages 1" at bounding box center [91, 256] width 143 height 35
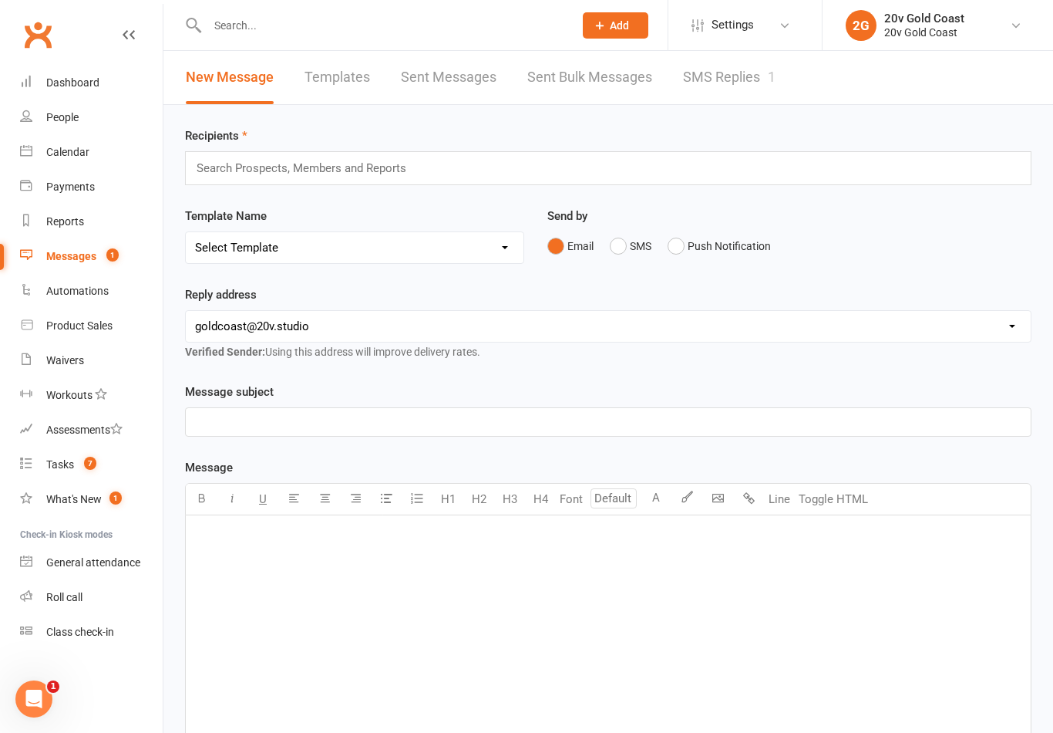
click at [776, 89] on link "SMS Replies 1" at bounding box center [729, 77] width 93 height 53
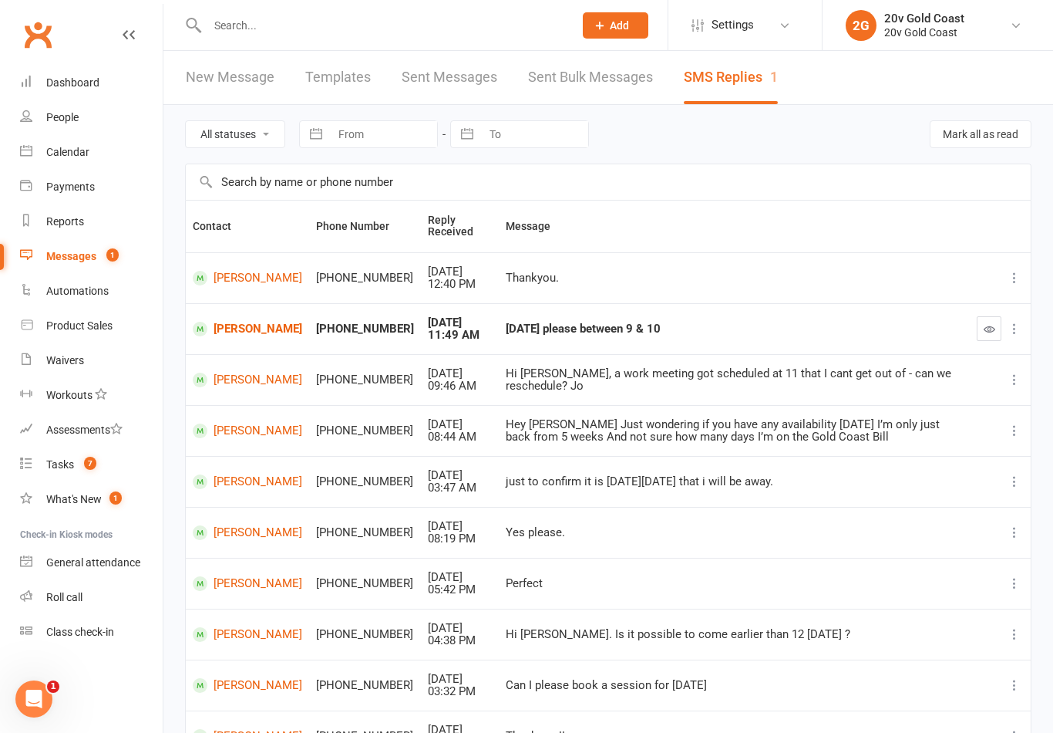
click at [75, 117] on div "People" at bounding box center [62, 117] width 32 height 12
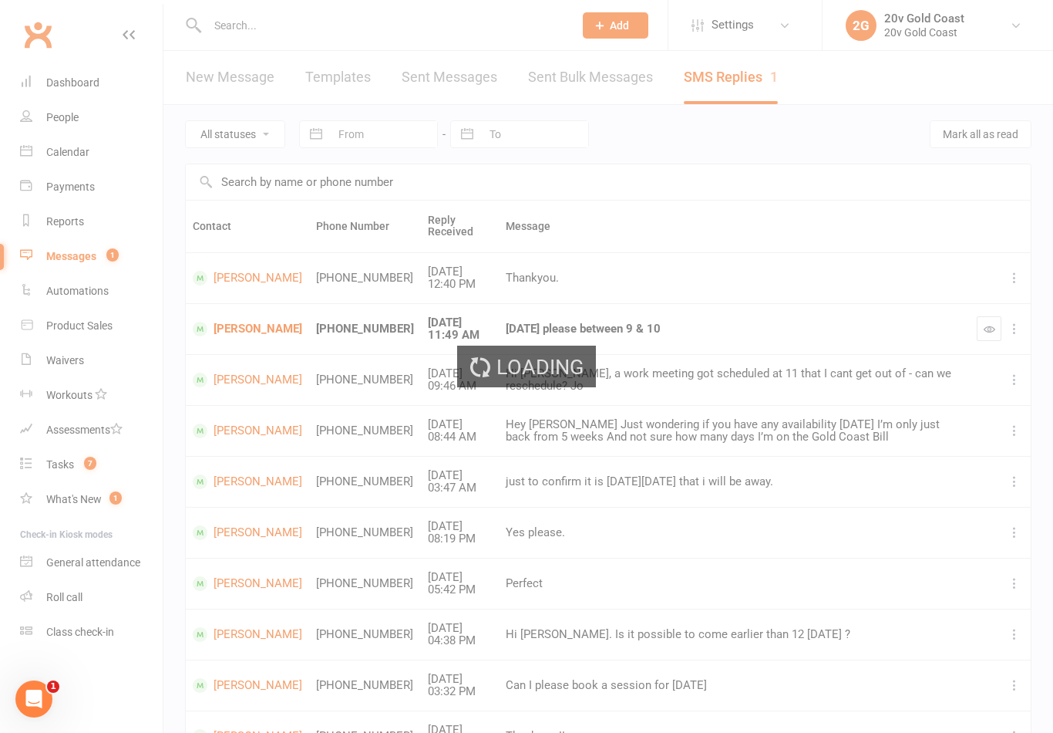
select select "100"
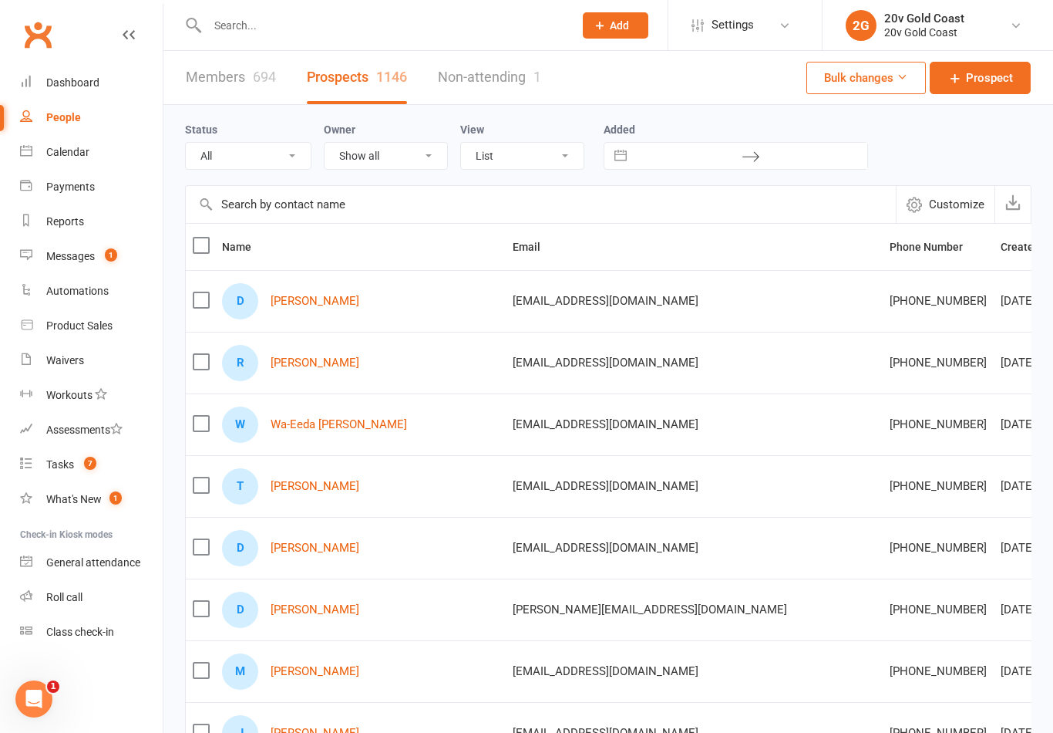
click at [89, 153] on div "Calendar" at bounding box center [67, 152] width 43 height 12
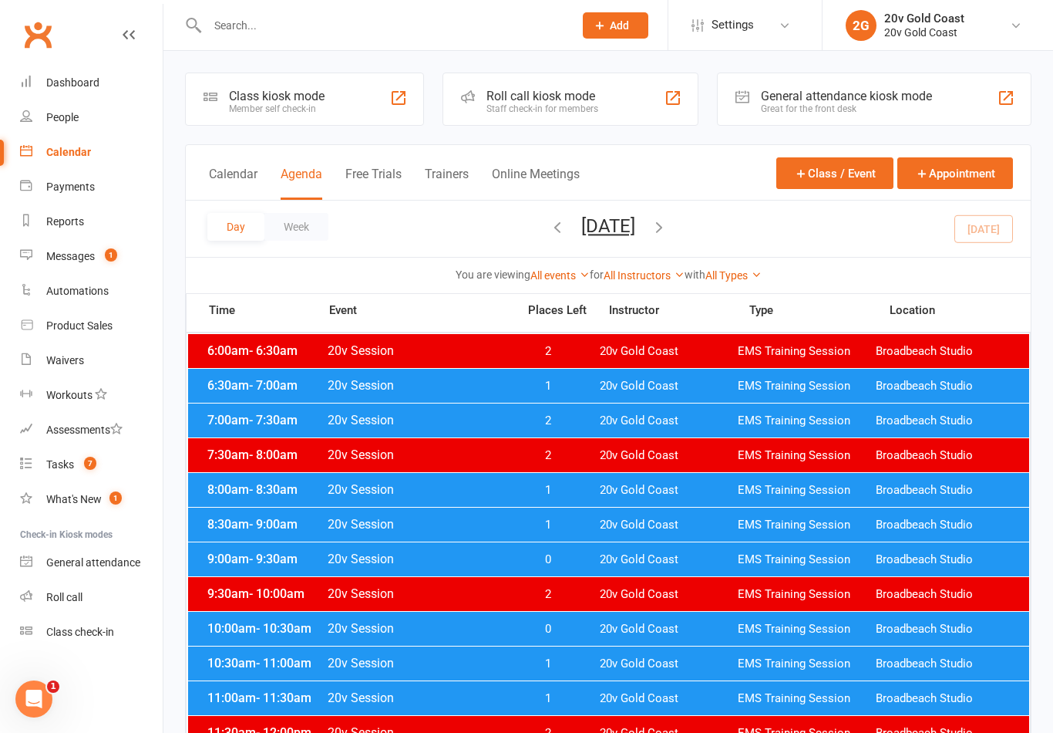
click at [635, 221] on button "[DATE]" at bounding box center [608, 226] width 54 height 22
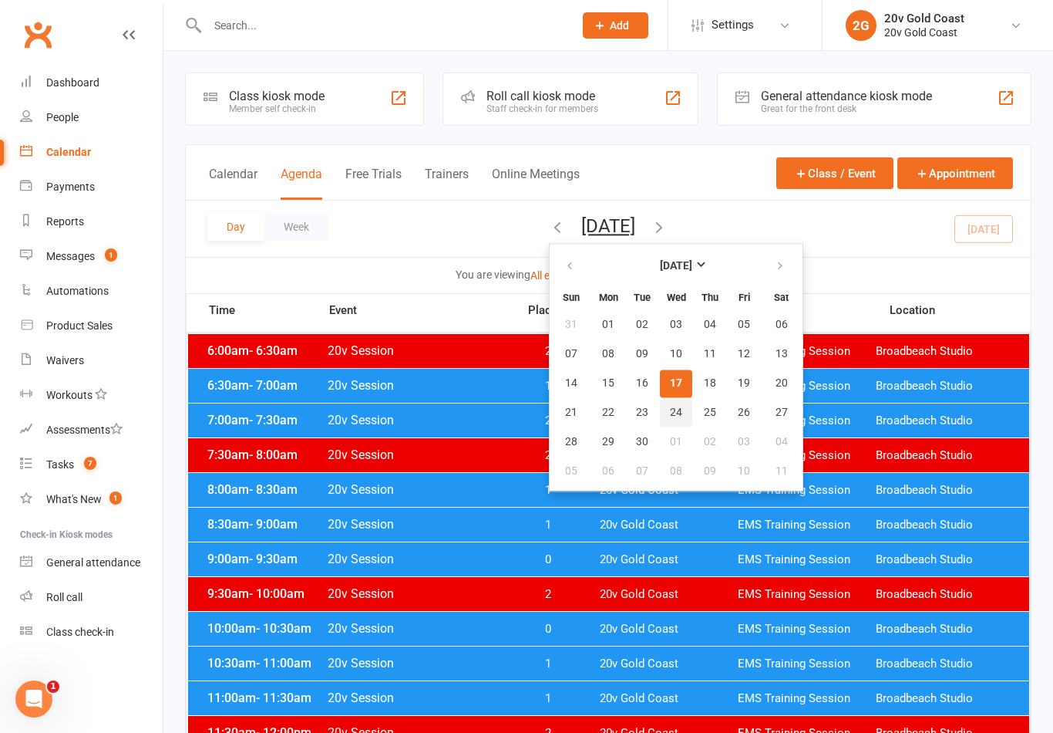
click at [670, 415] on span "24" at bounding box center [676, 412] width 12 height 12
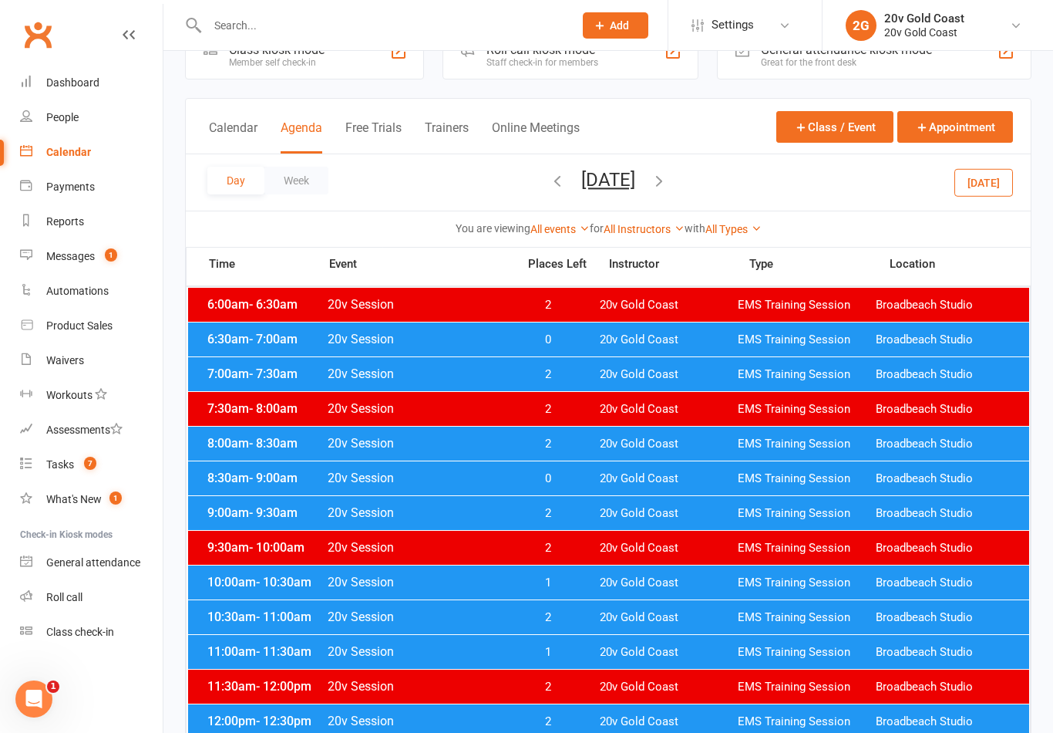
scroll to position [48, 0]
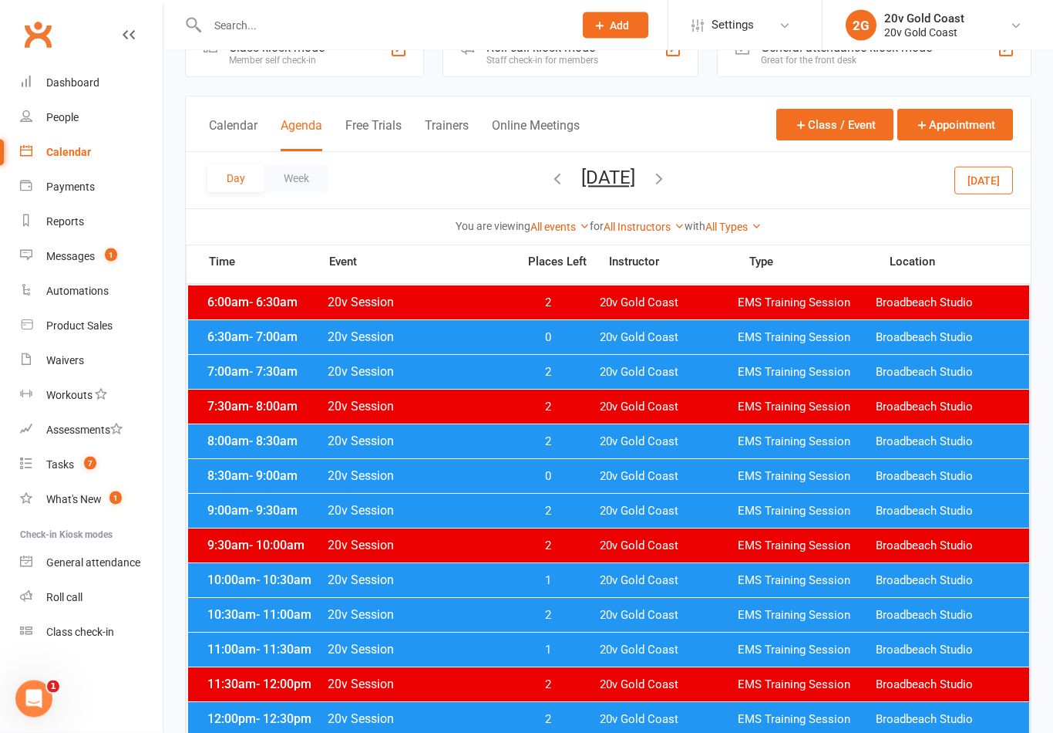
click at [638, 517] on span "20v Gold Coast" at bounding box center [669, 511] width 138 height 15
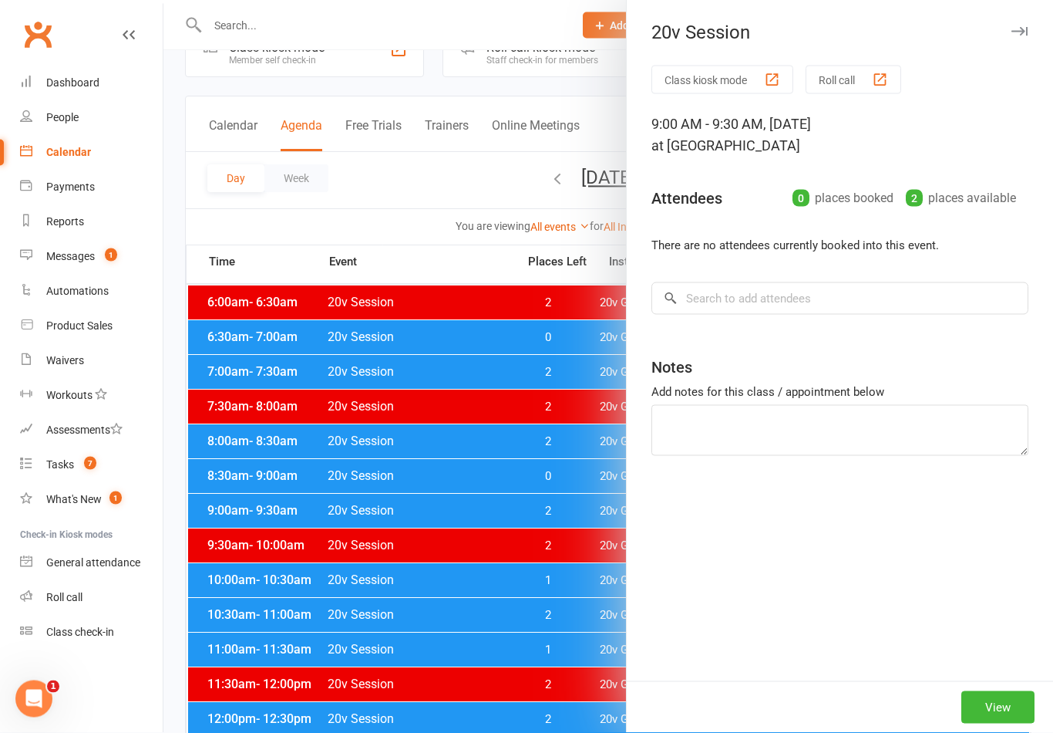
scroll to position [49, 0]
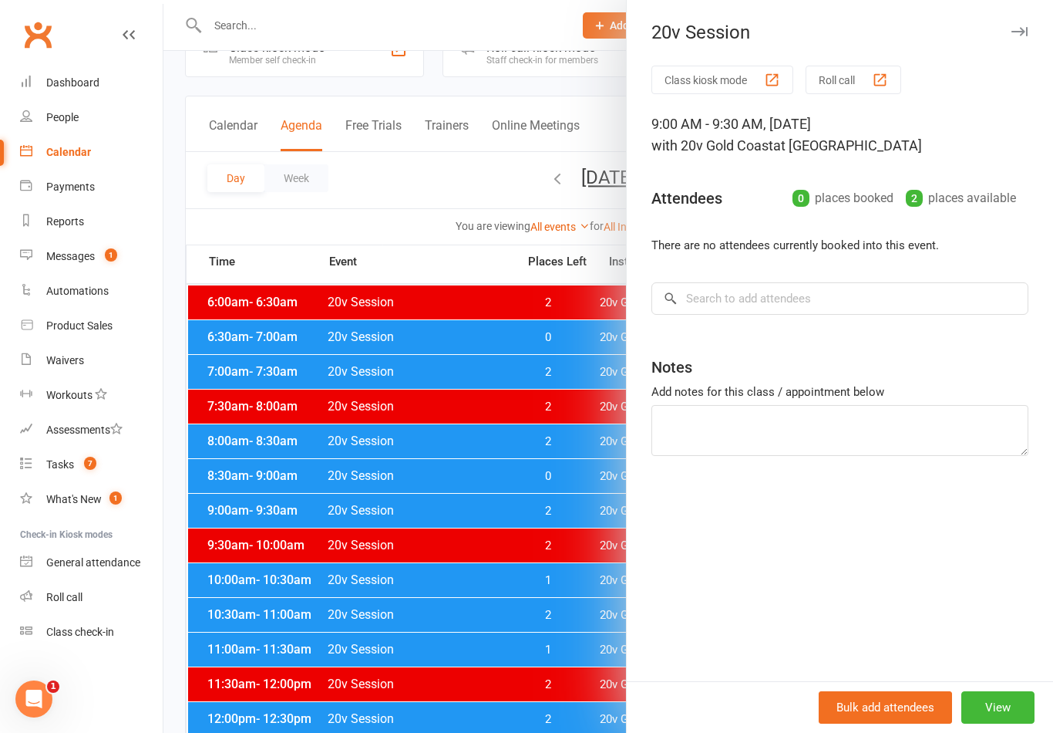
click at [1004, 723] on button "View" at bounding box center [998, 707] width 73 height 32
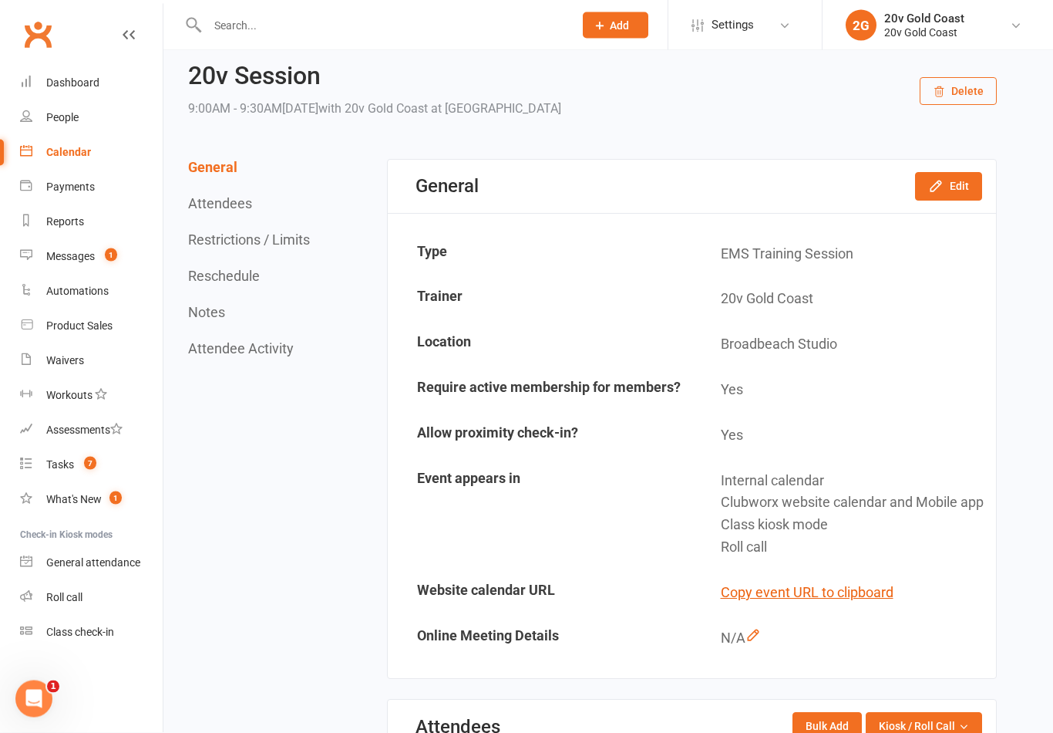
scroll to position [51, 0]
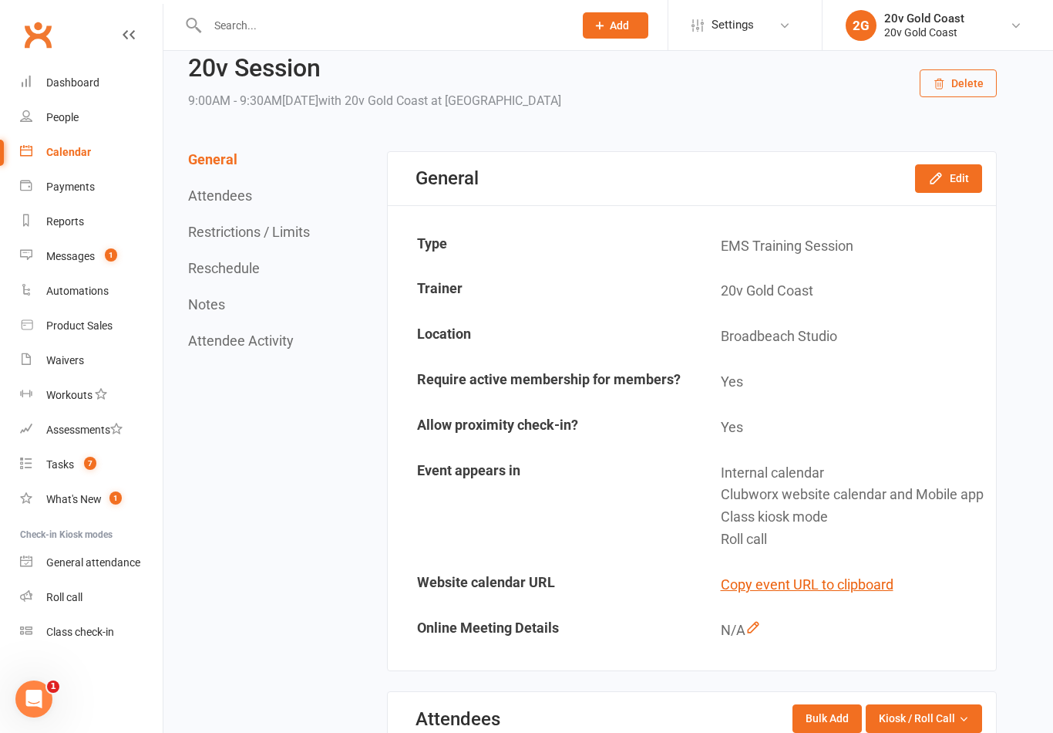
click at [960, 176] on button "Edit" at bounding box center [948, 178] width 67 height 28
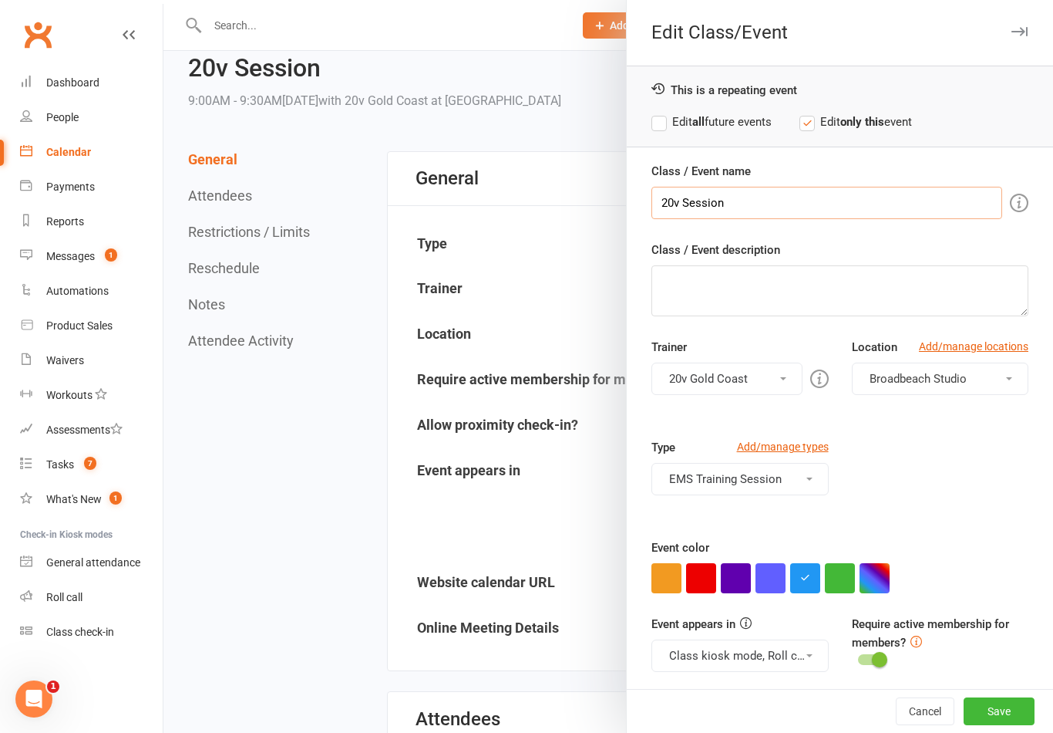
click at [670, 196] on input "20v Session" at bounding box center [827, 203] width 351 height 32
click at [660, 196] on input "20v Session" at bounding box center [827, 203] width 351 height 32
click at [671, 200] on input "20v Session" at bounding box center [827, 203] width 351 height 32
click at [672, 201] on input "20v Session" at bounding box center [827, 203] width 351 height 32
type input "Kickstart Session"
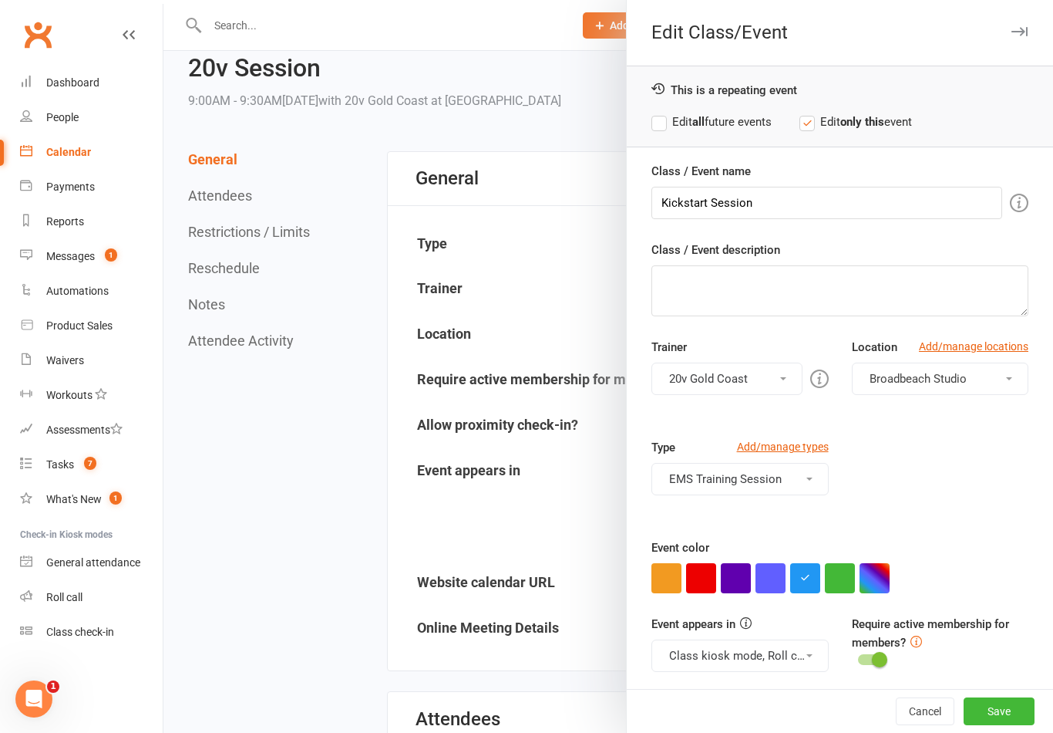
click at [934, 247] on div "Class / Event description" at bounding box center [840, 279] width 377 height 76
click at [845, 574] on button "button" at bounding box center [840, 578] width 30 height 30
click at [814, 487] on button "EMS Training Session" at bounding box center [740, 479] width 177 height 32
click at [797, 523] on link "EMS Training Session" at bounding box center [739, 515] width 175 height 31
click at [803, 486] on button "Select a type" at bounding box center [740, 479] width 177 height 32
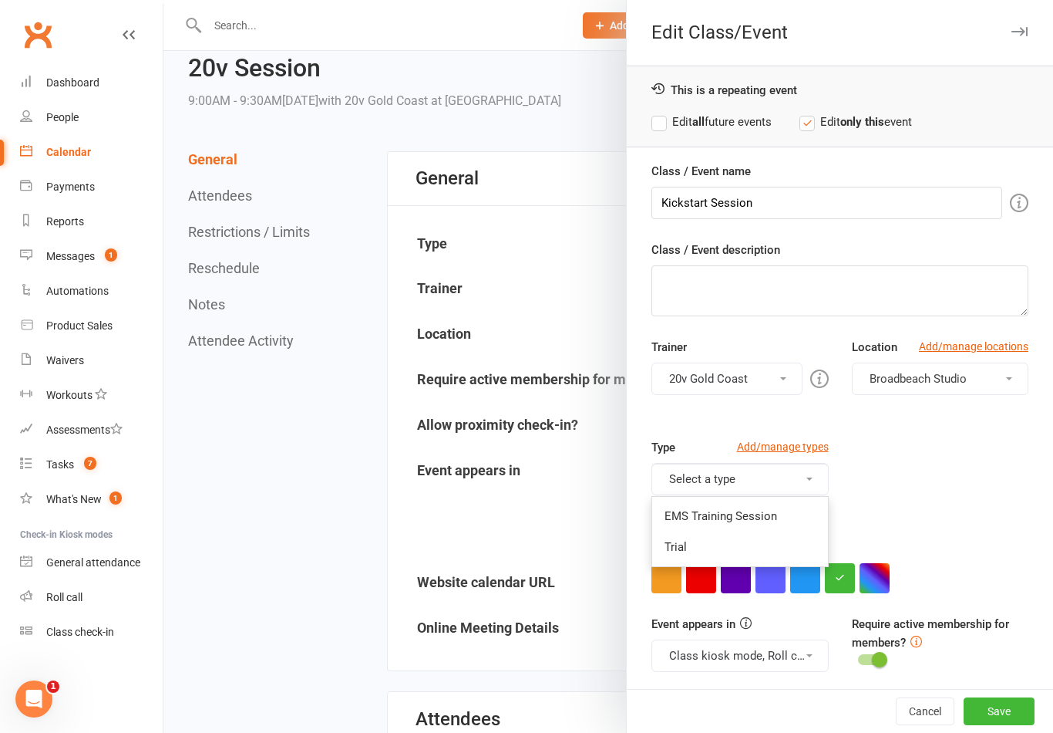
click at [769, 547] on link "Trial" at bounding box center [739, 546] width 175 height 31
click at [796, 655] on button "Class kiosk mode, Roll call, Clubworx website calendar and Mobile app" at bounding box center [740, 655] width 177 height 32
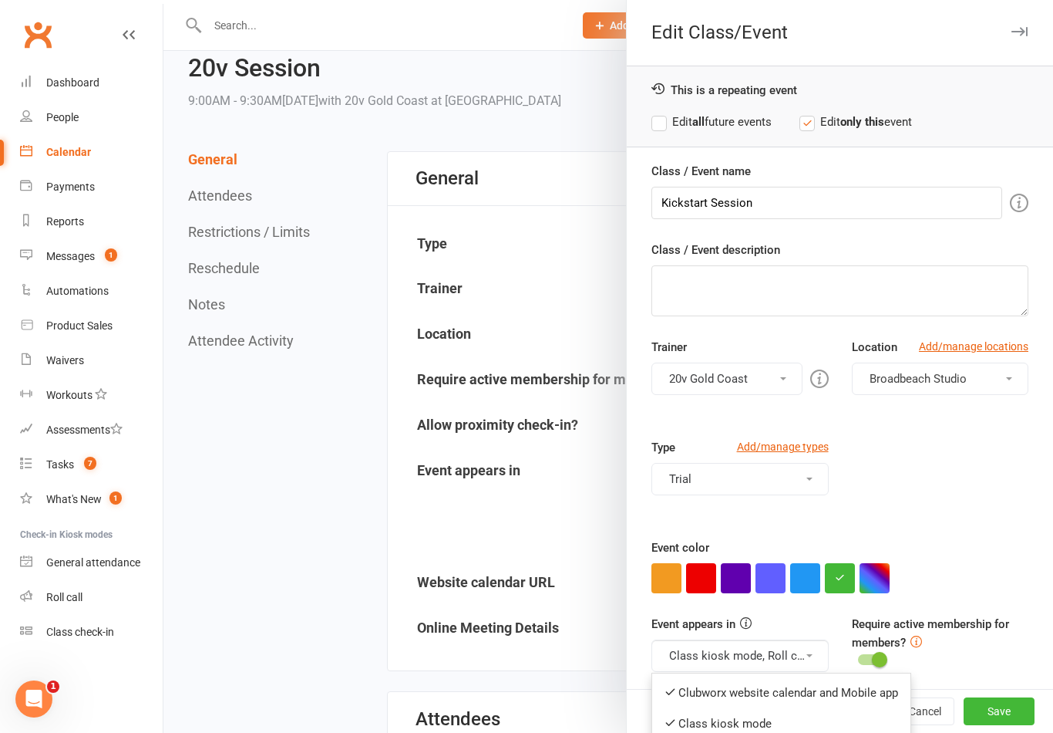
click at [799, 692] on link "Clubworx website calendar and Mobile app" at bounding box center [781, 692] width 258 height 31
click at [1007, 725] on button "Save" at bounding box center [999, 711] width 71 height 28
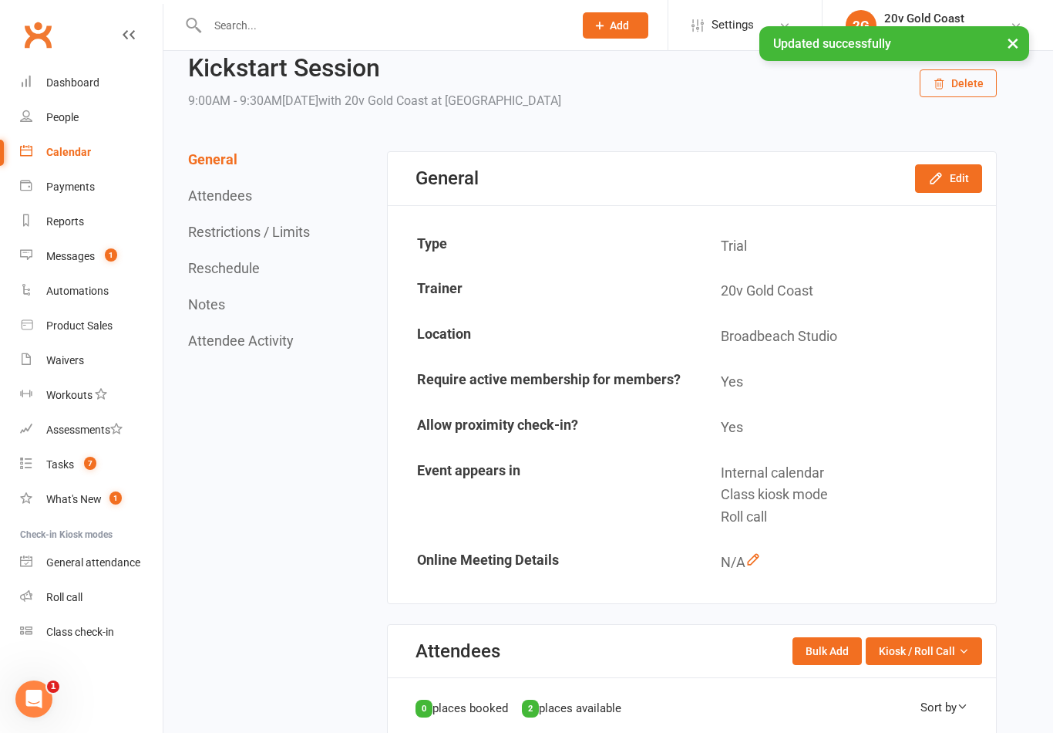
click at [71, 153] on div "Calendar" at bounding box center [68, 152] width 45 height 12
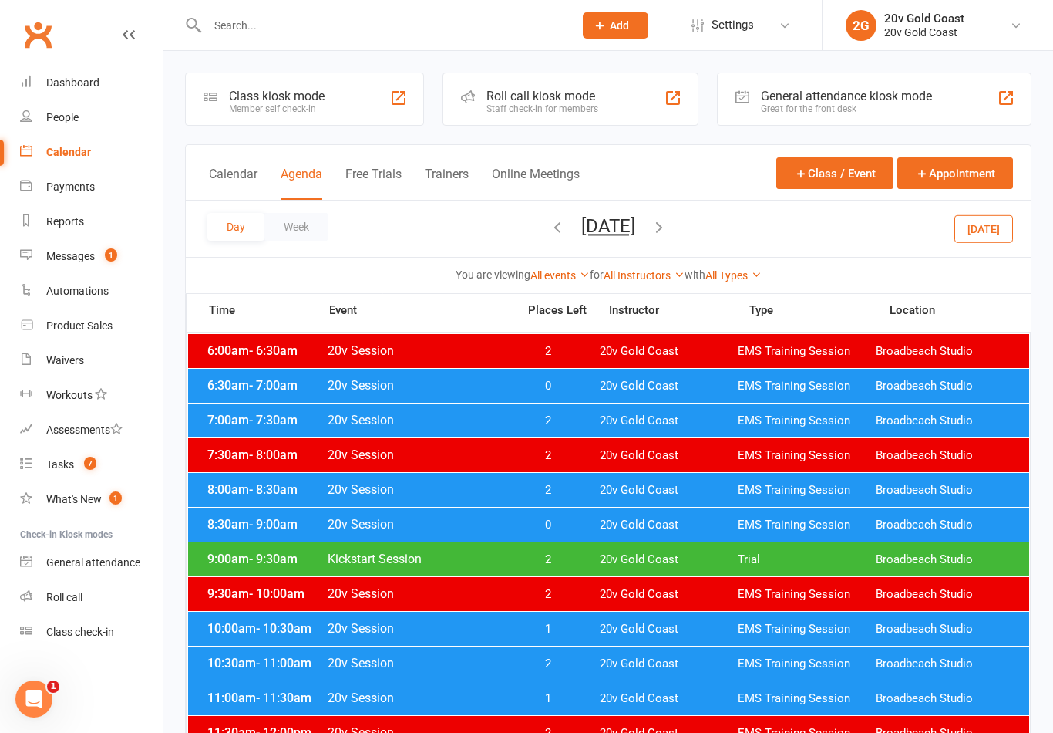
click at [852, 579] on div "9:30am - 10:00am 20v Session 2 20v Gold Coast EMS Training Session Broadbeach S…" at bounding box center [608, 594] width 841 height 34
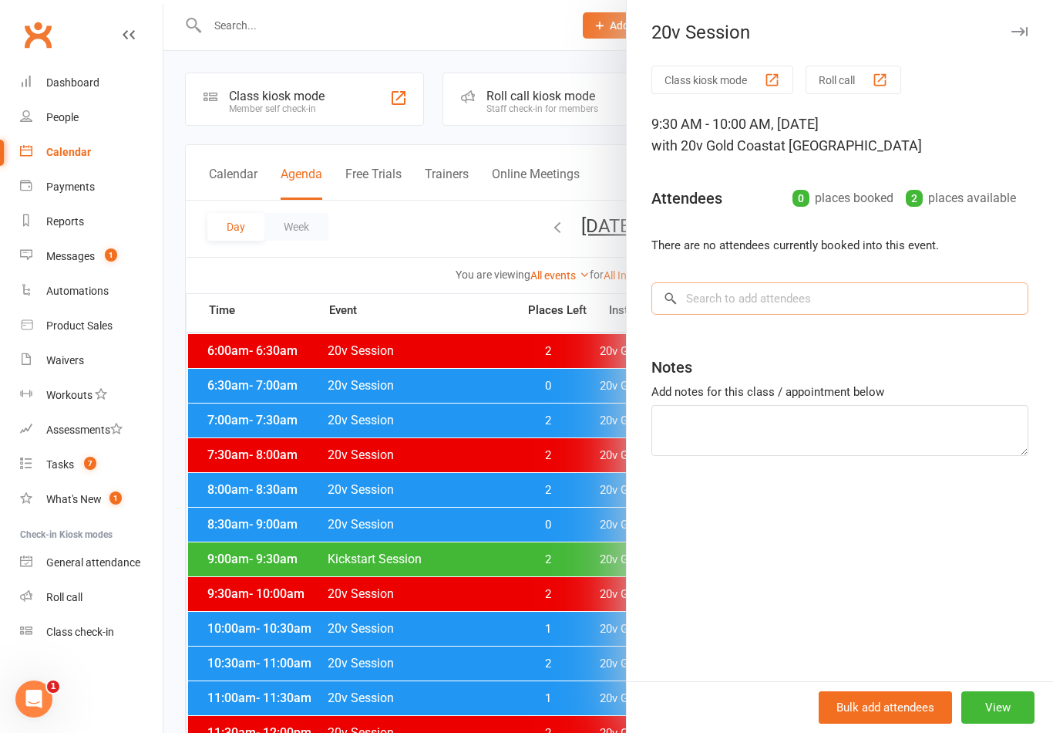
click at [968, 312] on input "search" at bounding box center [840, 298] width 377 height 32
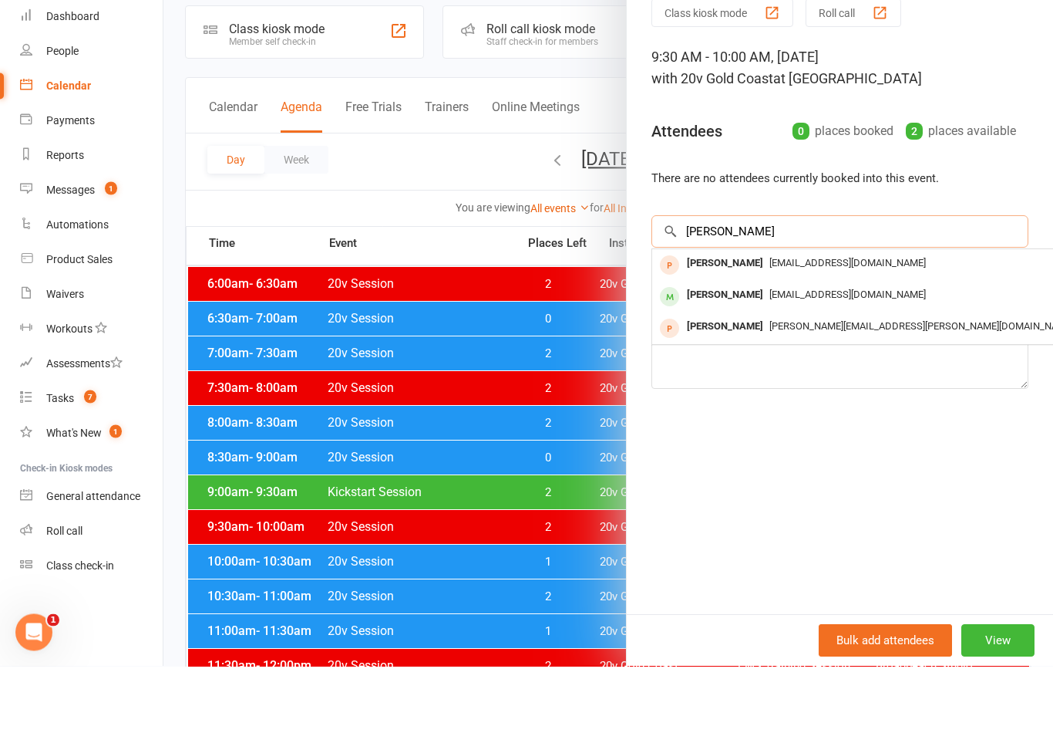
type input "Jo s"
click at [878, 355] on span "Joschoemanoz@gmail.com" at bounding box center [848, 361] width 157 height 12
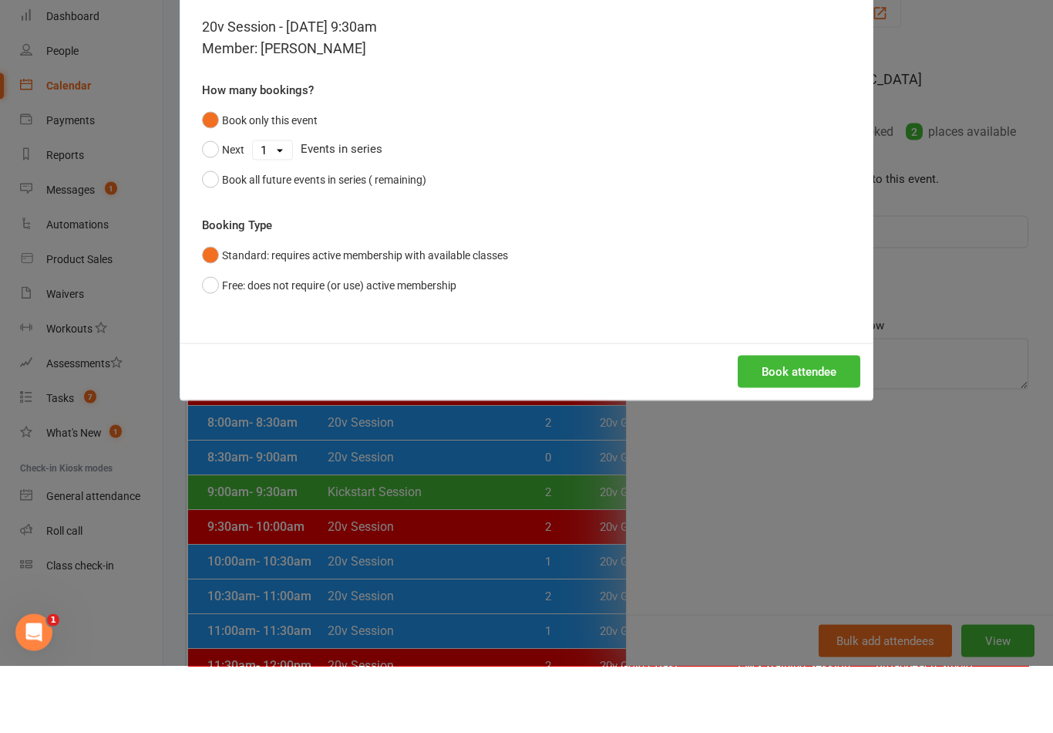
scroll to position [67, 0]
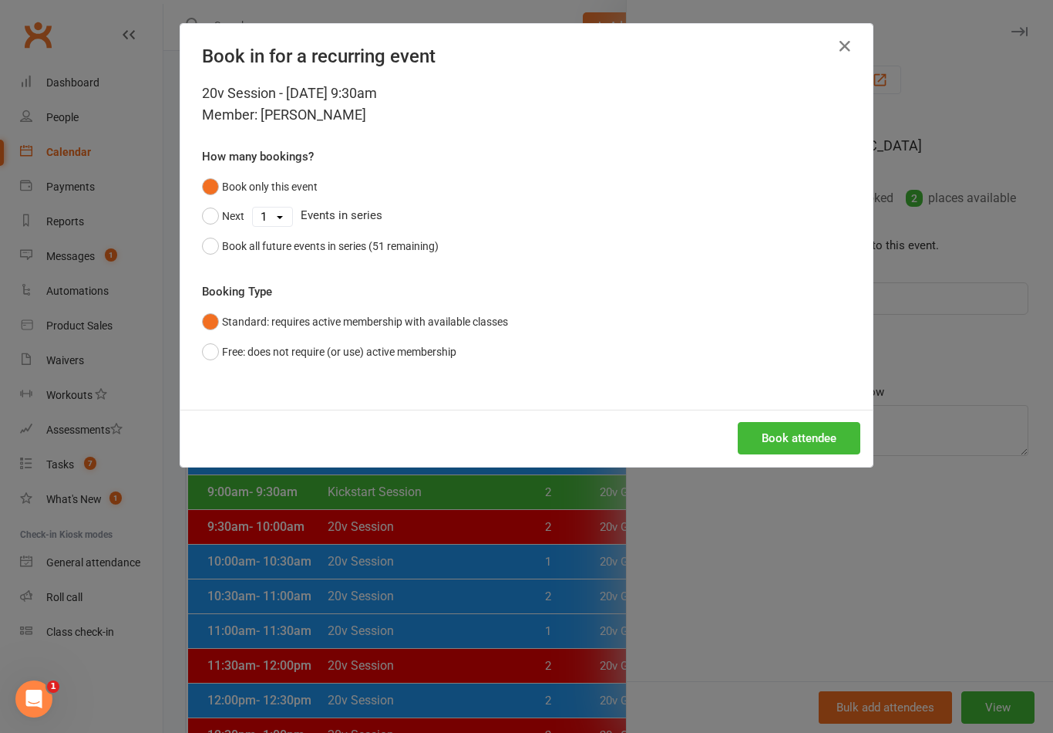
click at [818, 437] on button "Book attendee" at bounding box center [799, 438] width 123 height 32
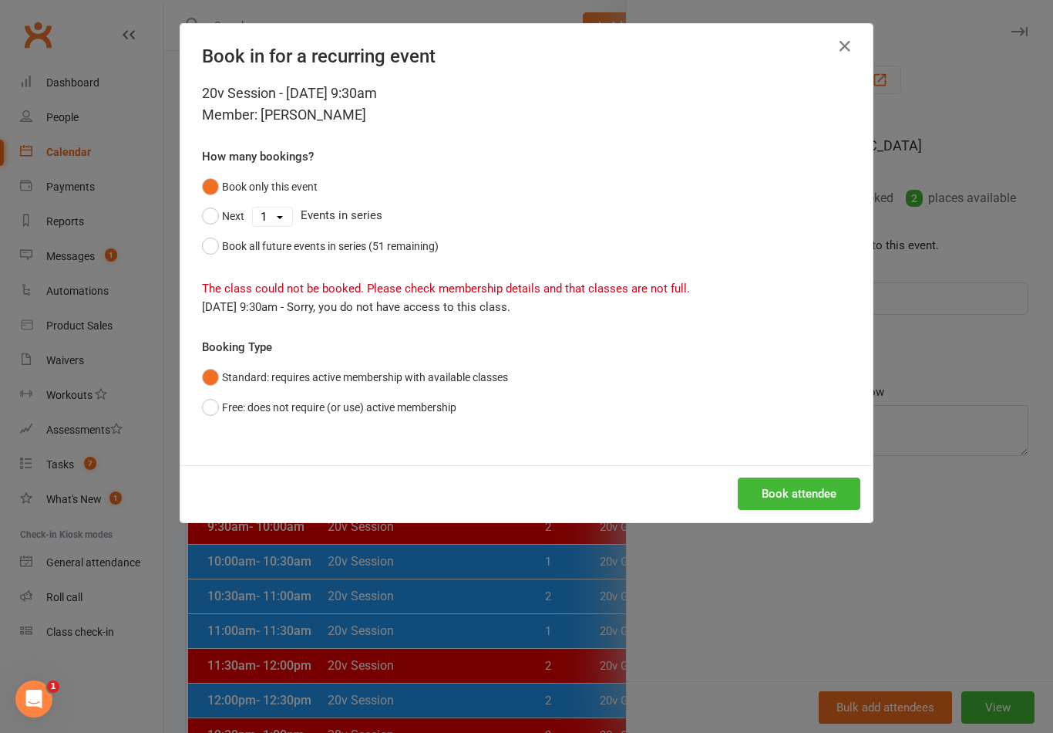
click at [855, 54] on button "button" at bounding box center [845, 46] width 25 height 25
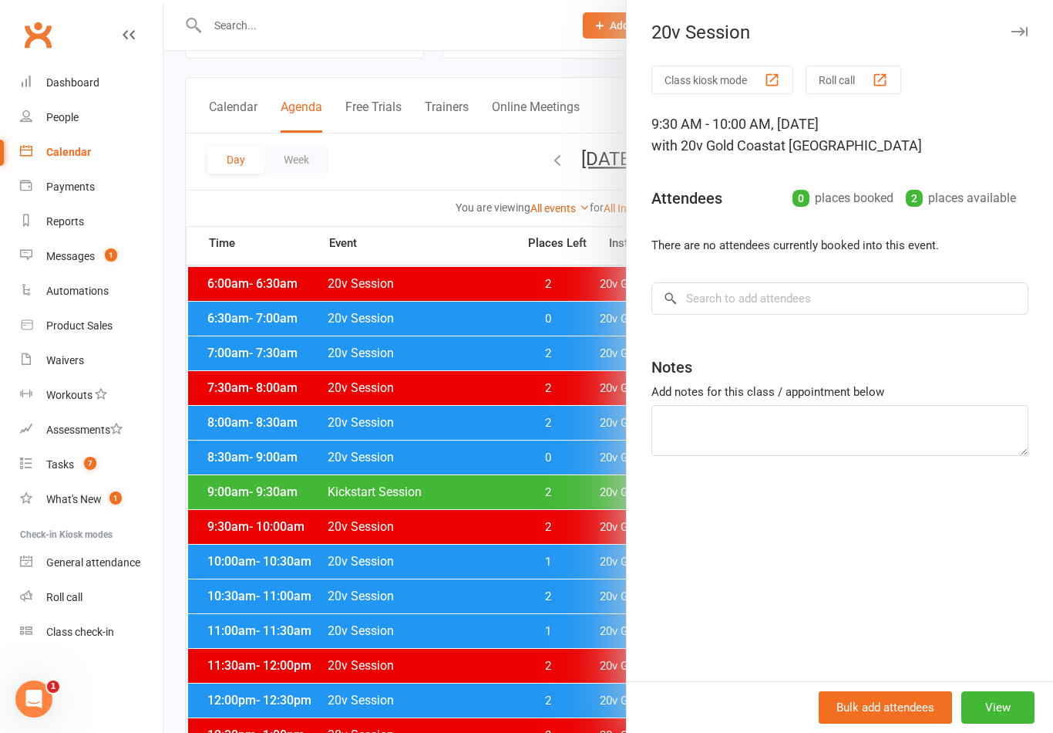
click at [81, 264] on link "Messages 1" at bounding box center [91, 256] width 143 height 35
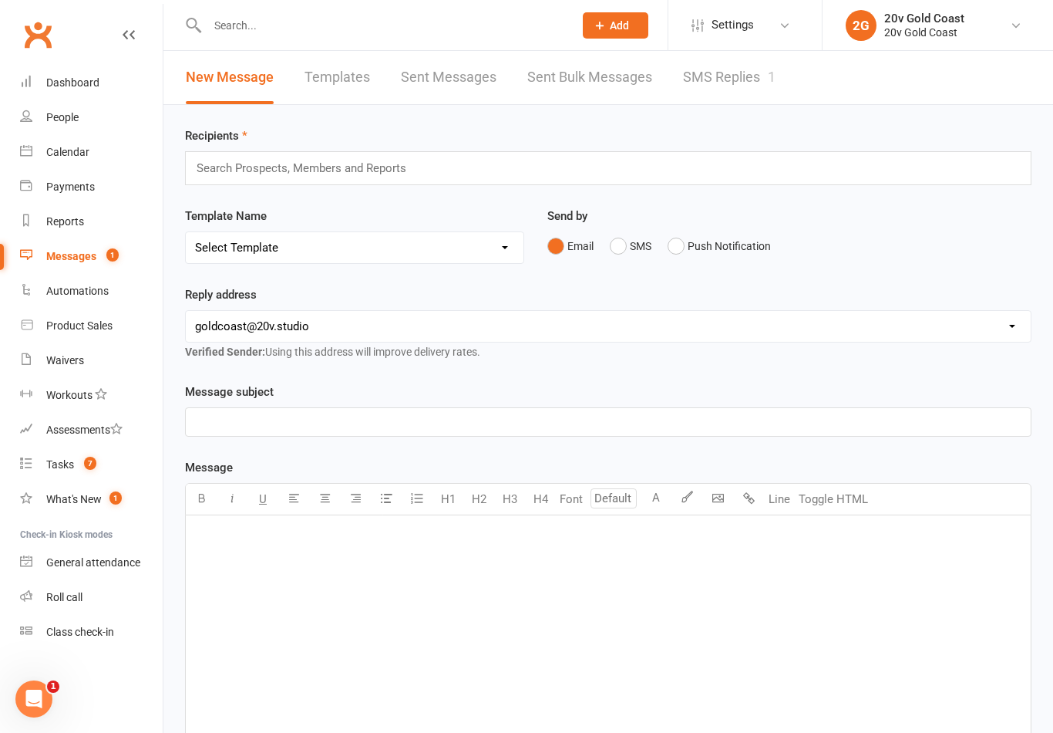
click at [769, 96] on link "SMS Replies 1" at bounding box center [729, 77] width 93 height 53
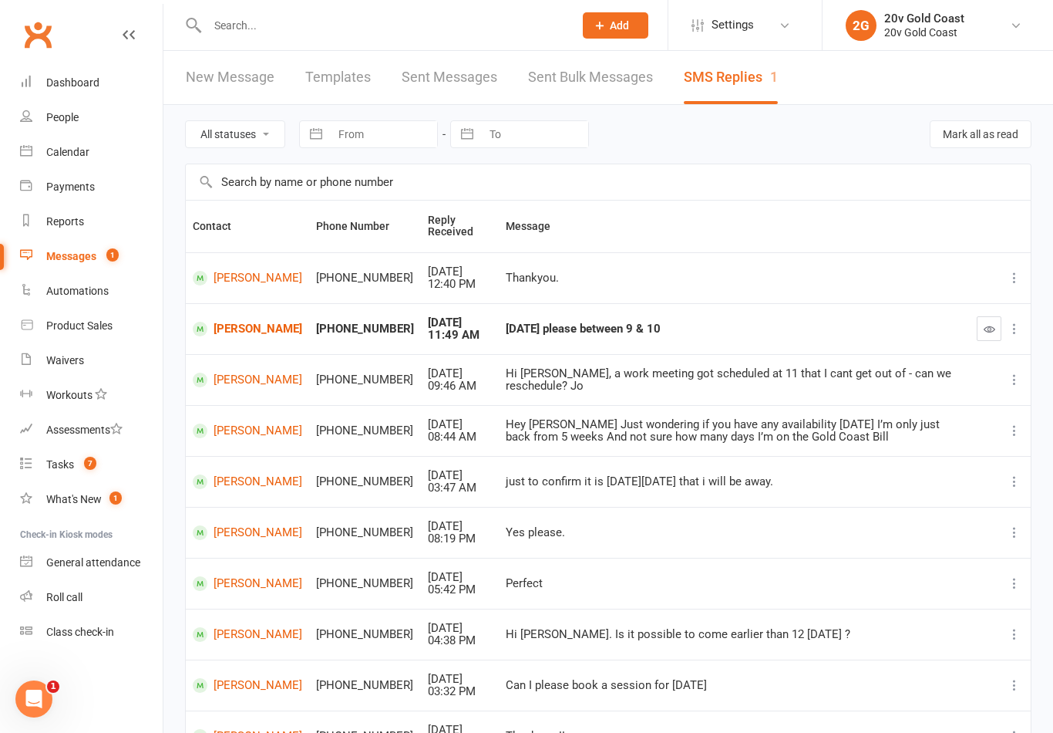
click at [259, 325] on link "[PERSON_NAME]" at bounding box center [247, 329] width 109 height 15
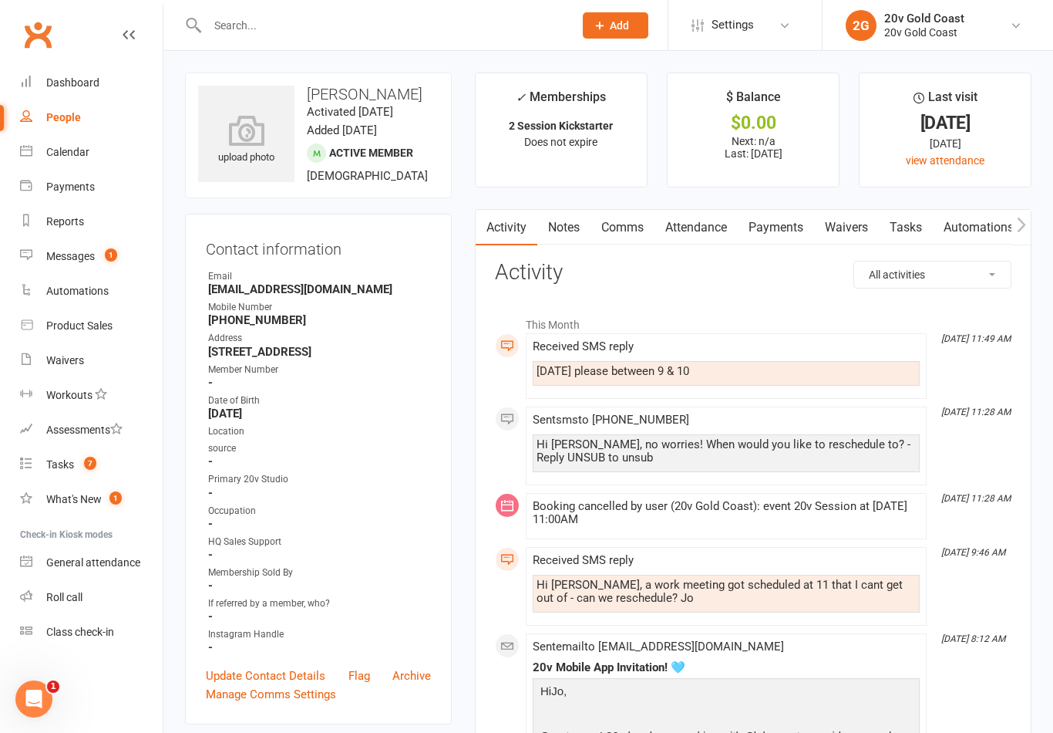
click at [696, 228] on link "Attendance" at bounding box center [696, 227] width 83 height 35
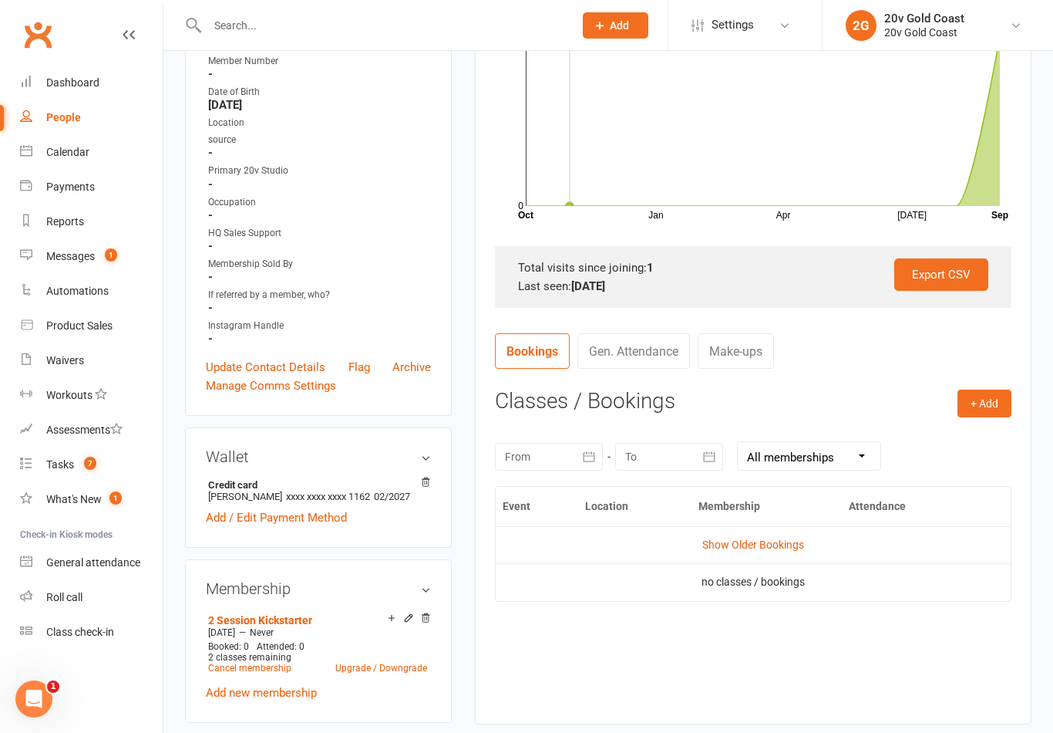
scroll to position [310, 0]
click at [780, 539] on link "Show Older Bookings" at bounding box center [753, 543] width 102 height 12
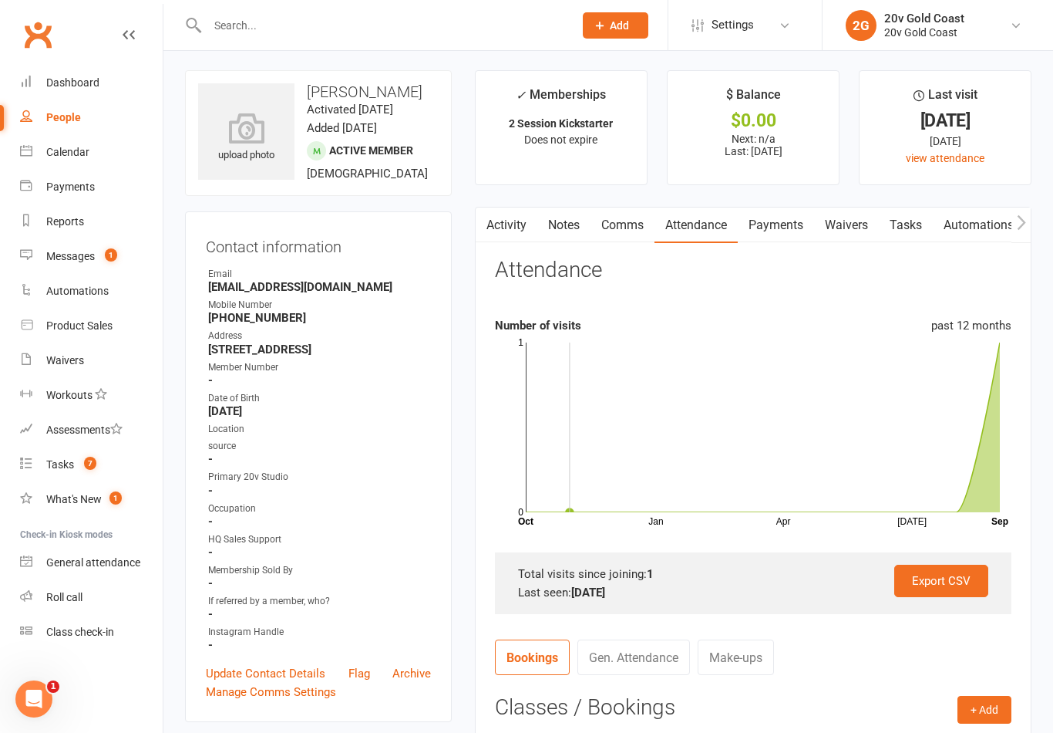
scroll to position [1, 0]
click at [73, 168] on link "Calendar" at bounding box center [91, 152] width 143 height 35
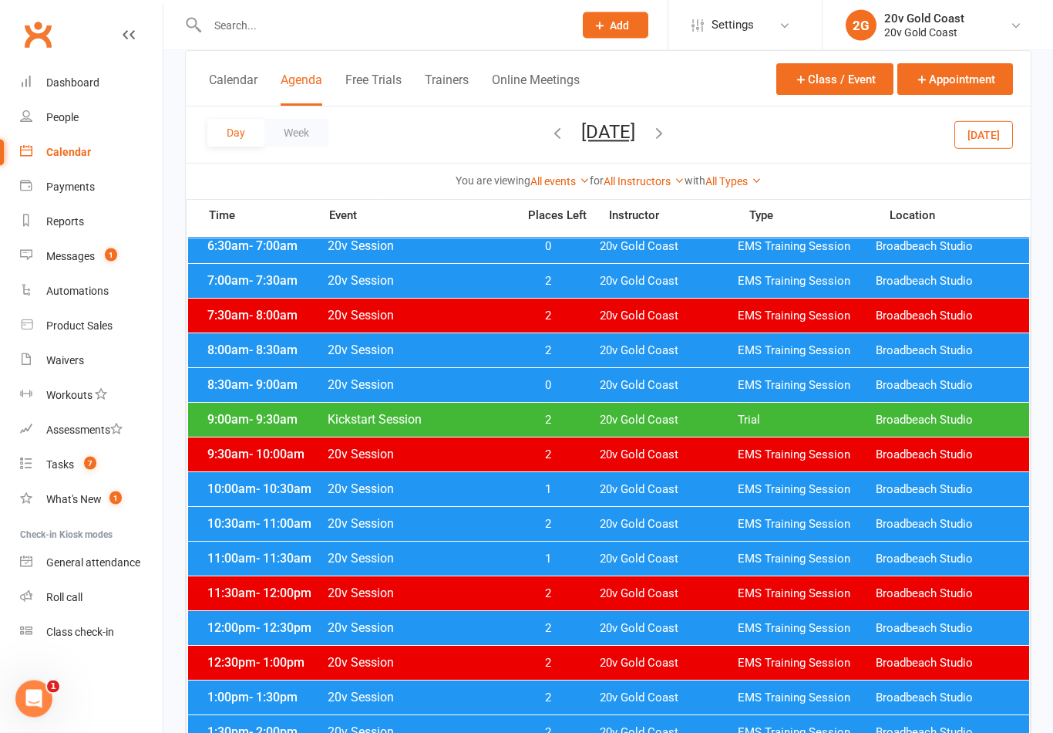
scroll to position [143, 0]
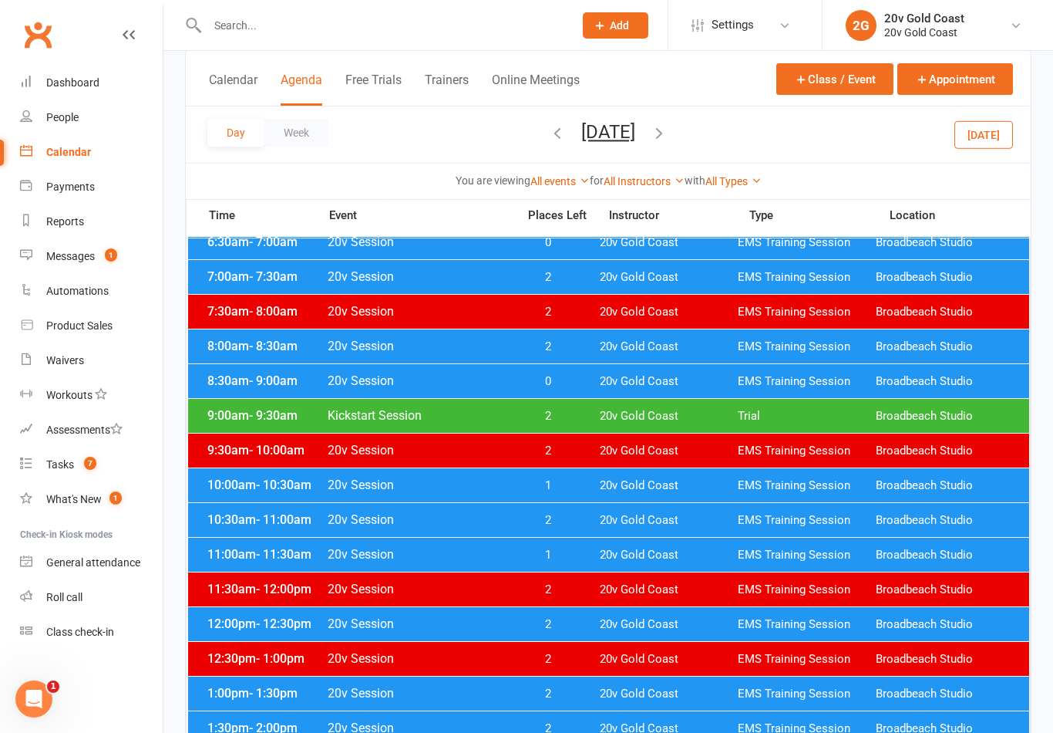
click at [803, 427] on div "9:00am - 9:30am Kickstart Session 2 20v Gold Coast Trial Broadbeach Studio" at bounding box center [608, 416] width 841 height 34
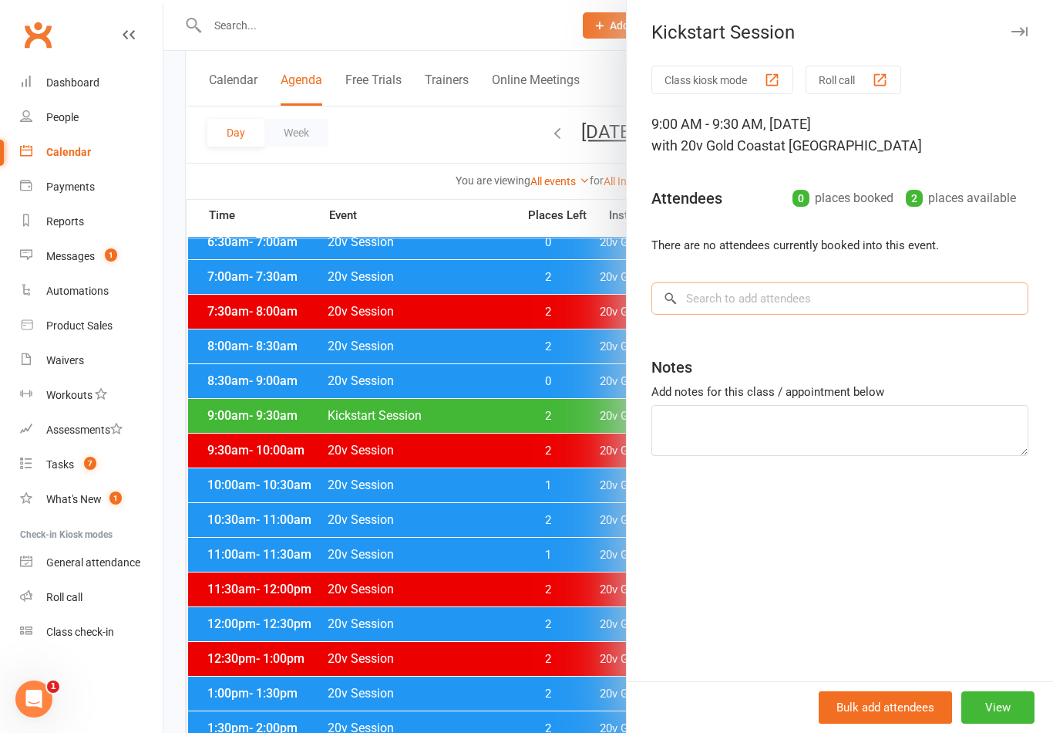
click at [890, 314] on input "search" at bounding box center [840, 298] width 377 height 32
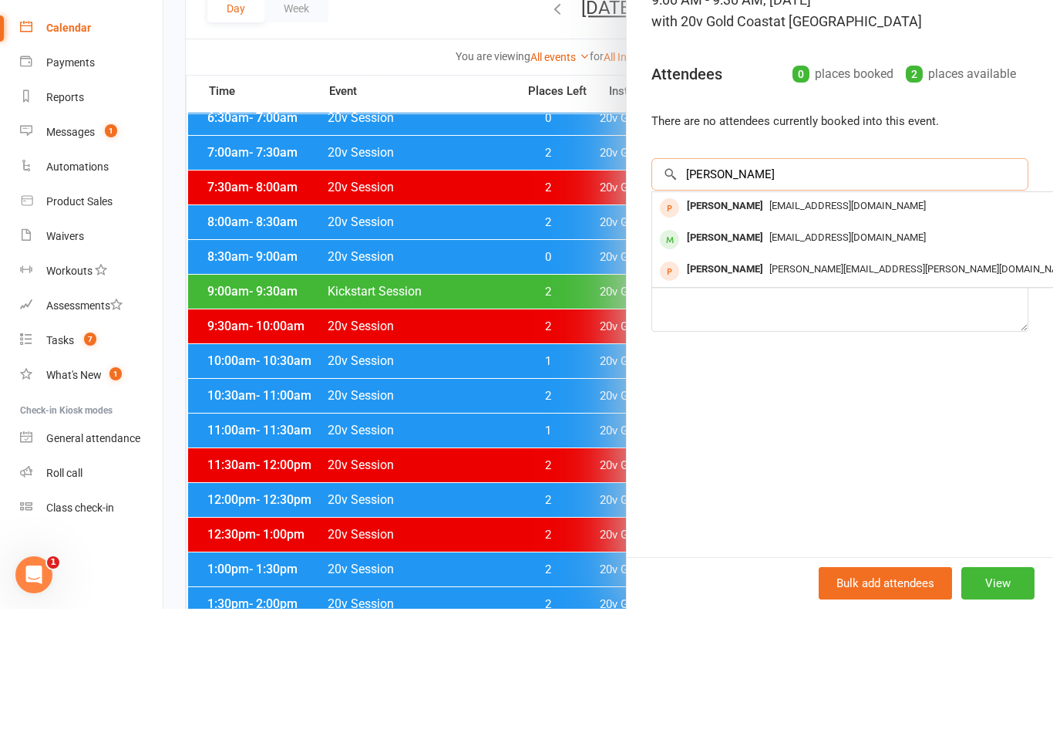
type input "Jo s"
click at [809, 355] on span "Joschoemanoz@gmail.com" at bounding box center [848, 361] width 157 height 12
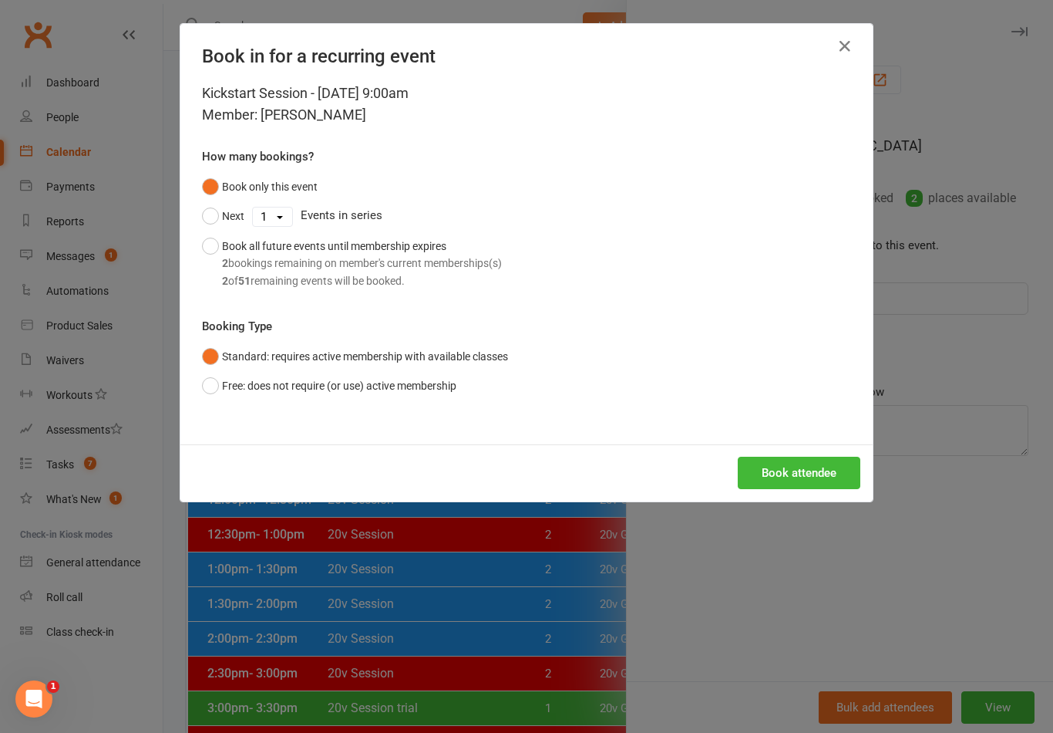
click at [791, 468] on button "Book attendee" at bounding box center [799, 472] width 123 height 32
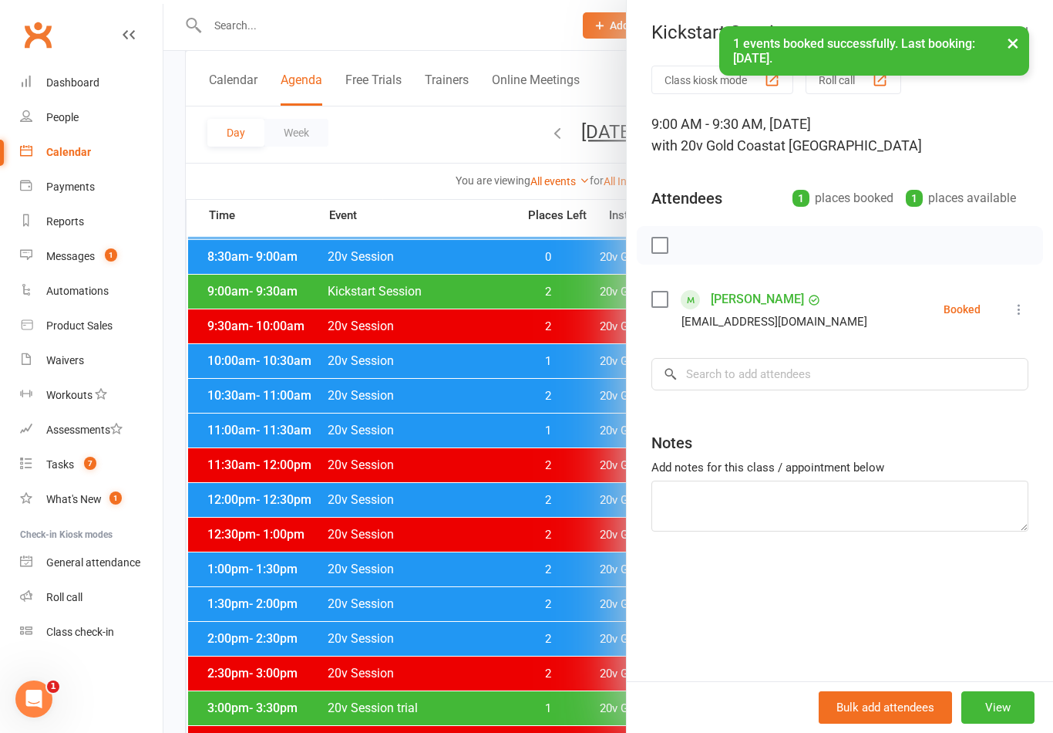
click at [557, 568] on div at bounding box center [608, 366] width 890 height 733
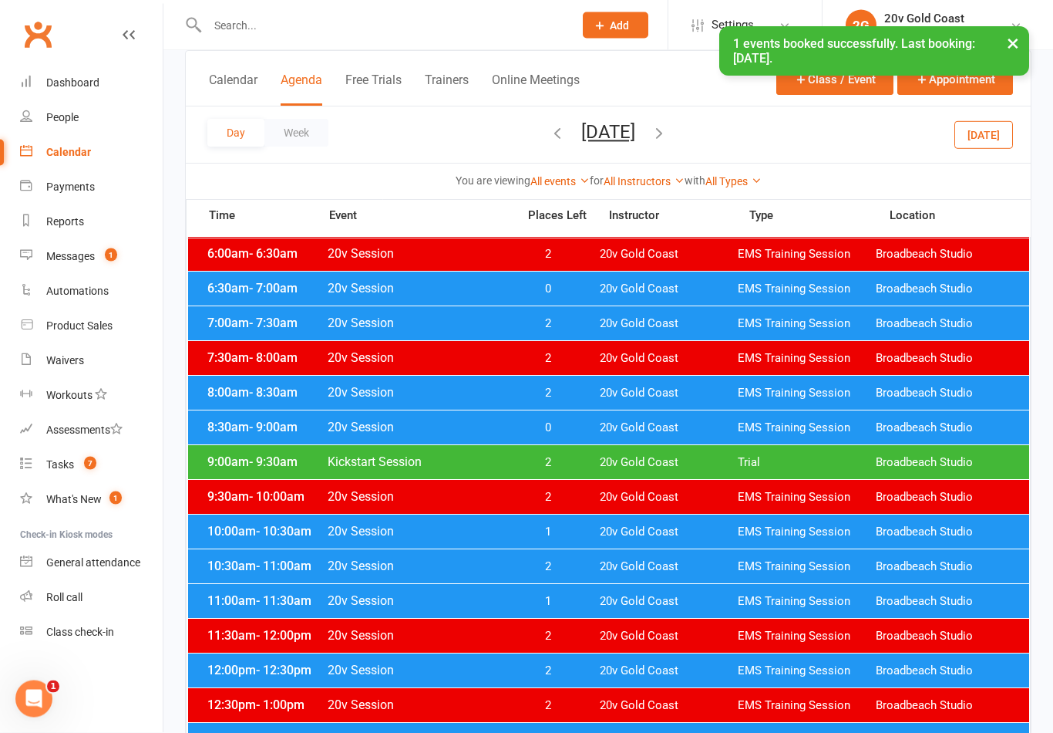
click at [107, 258] on span "1" at bounding box center [111, 254] width 12 height 13
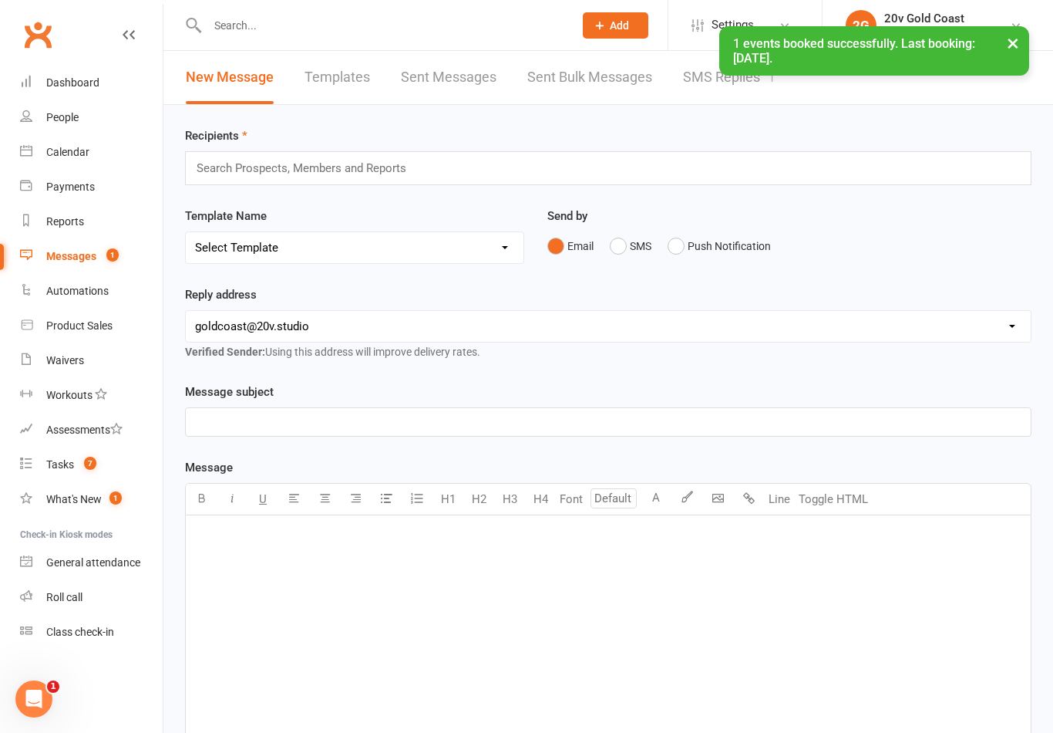
click at [692, 82] on link "SMS Replies 1" at bounding box center [729, 77] width 93 height 53
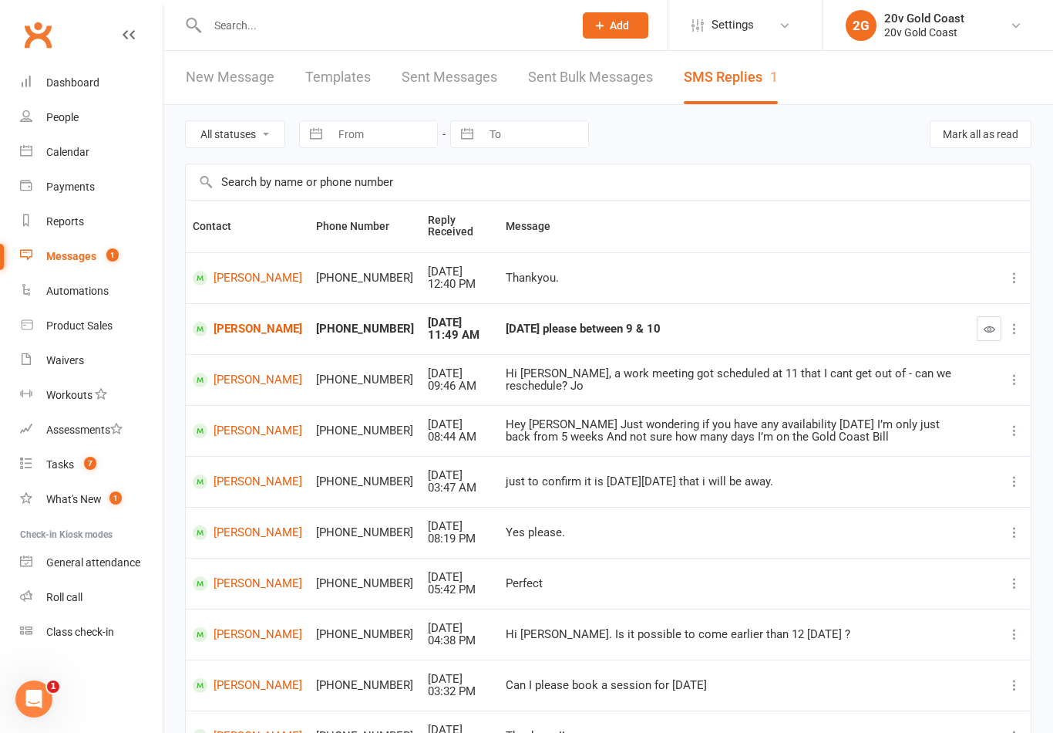
click at [245, 332] on link "[PERSON_NAME]" at bounding box center [247, 329] width 109 height 15
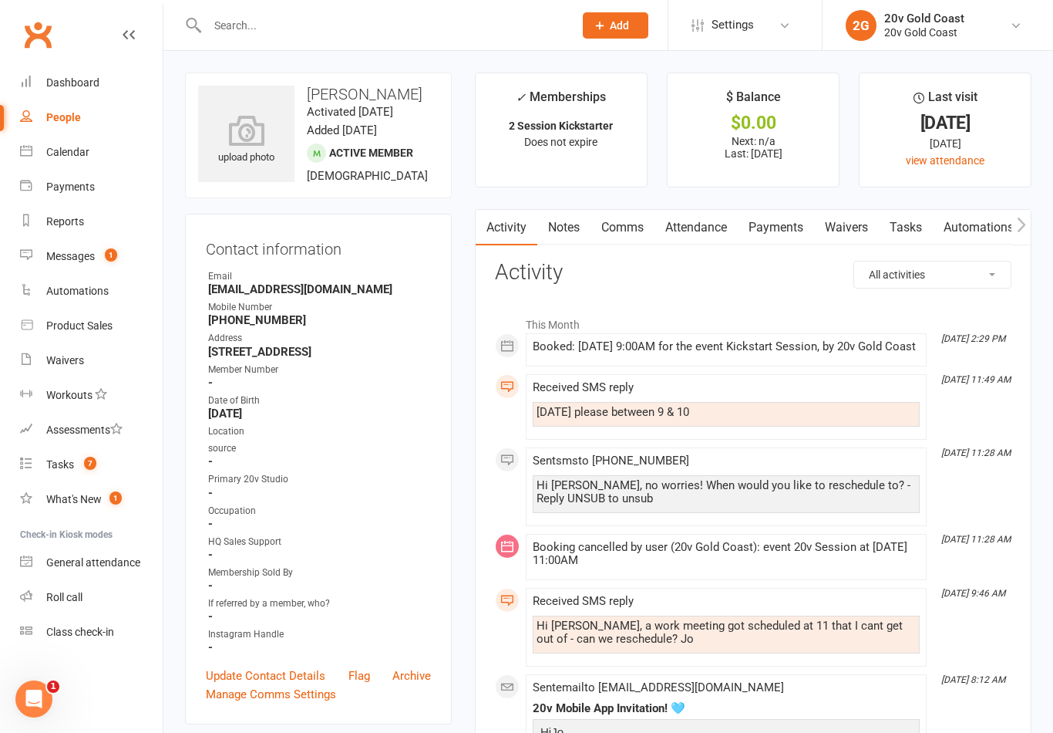
click at [626, 231] on link "Comms" at bounding box center [623, 227] width 64 height 35
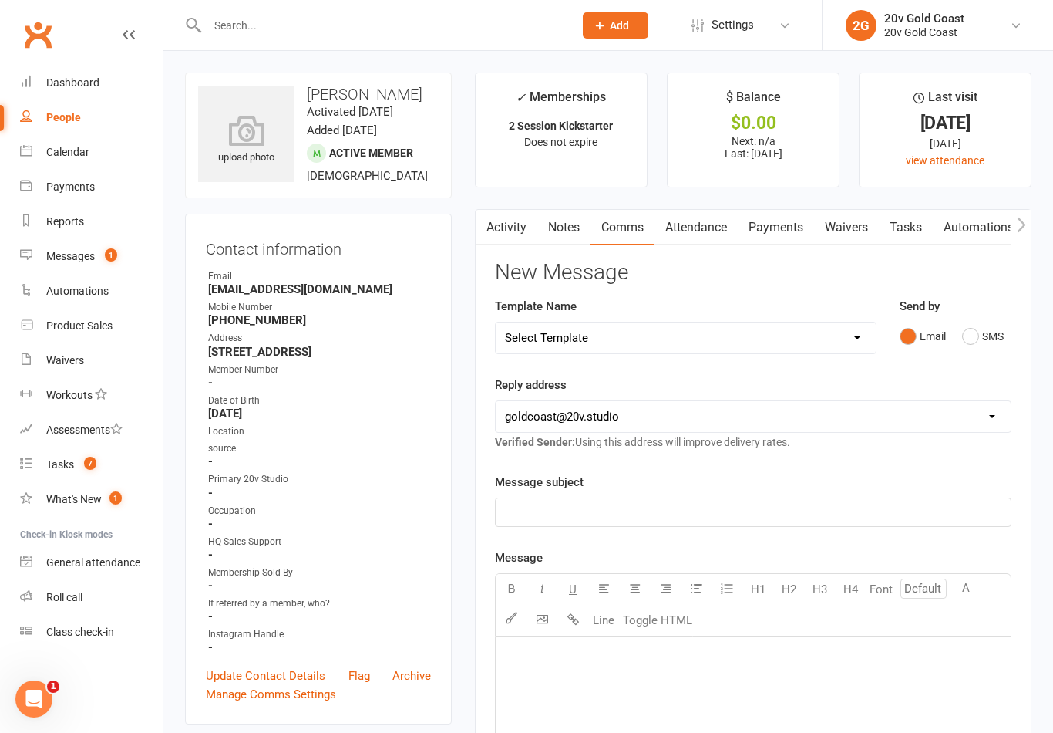
click at [981, 310] on div "Send by Email SMS" at bounding box center [956, 324] width 112 height 54
click at [995, 334] on button "SMS" at bounding box center [983, 336] width 42 height 29
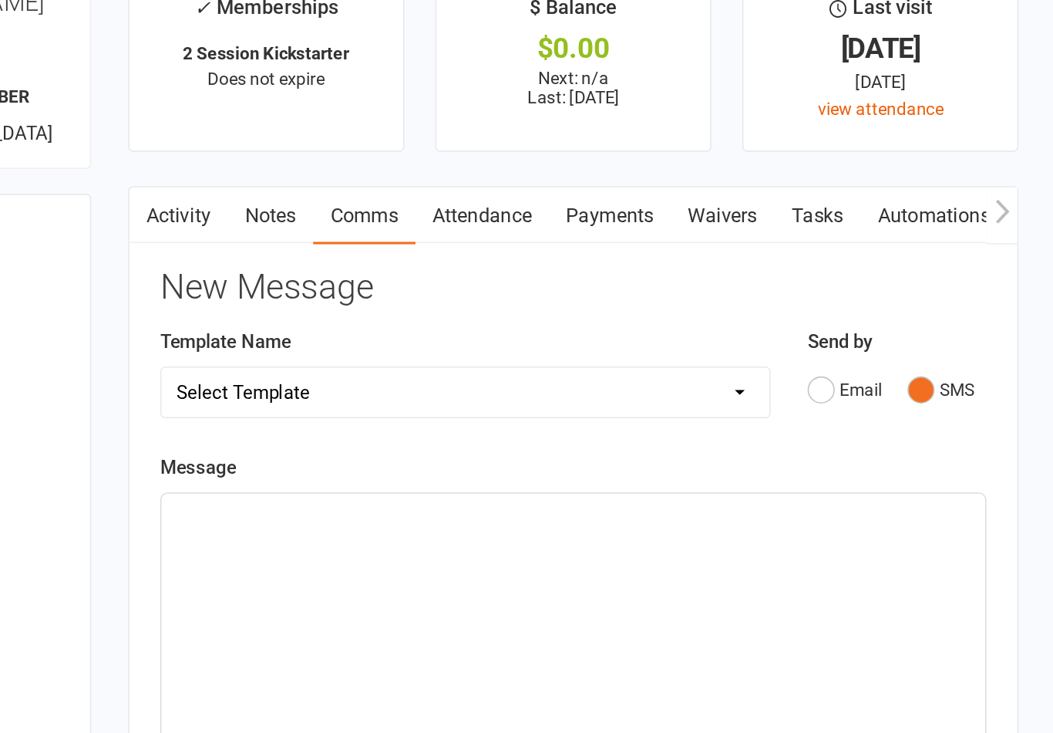
click at [529, 406] on p "﻿" at bounding box center [753, 415] width 497 height 19
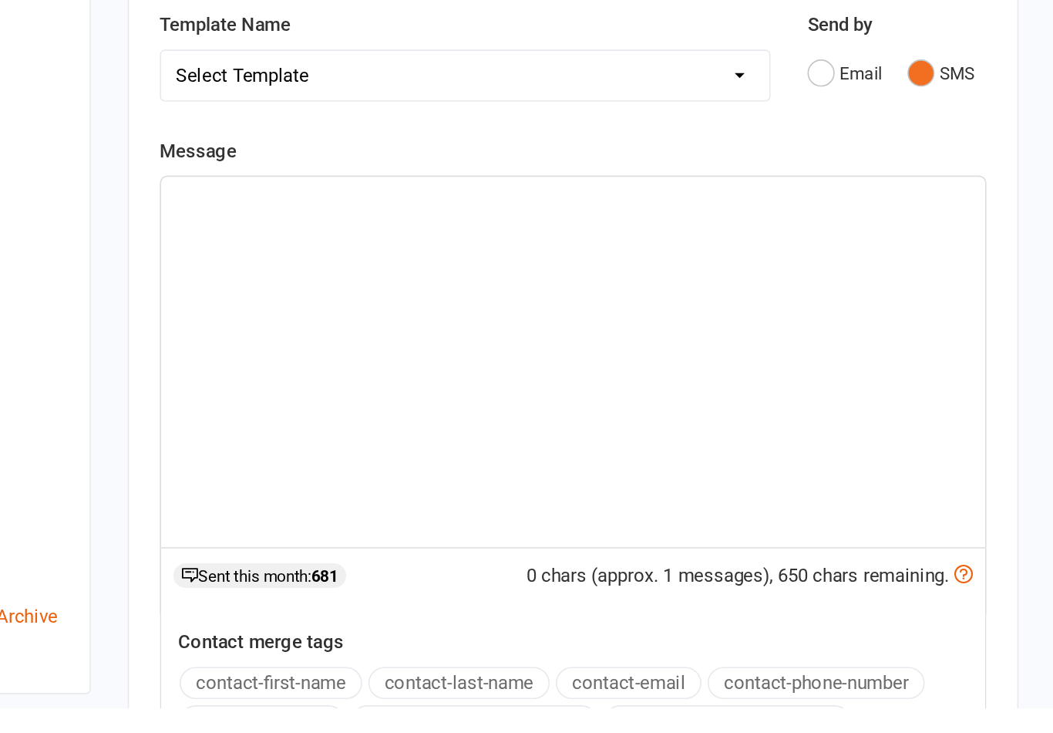
scroll to position [145, 0]
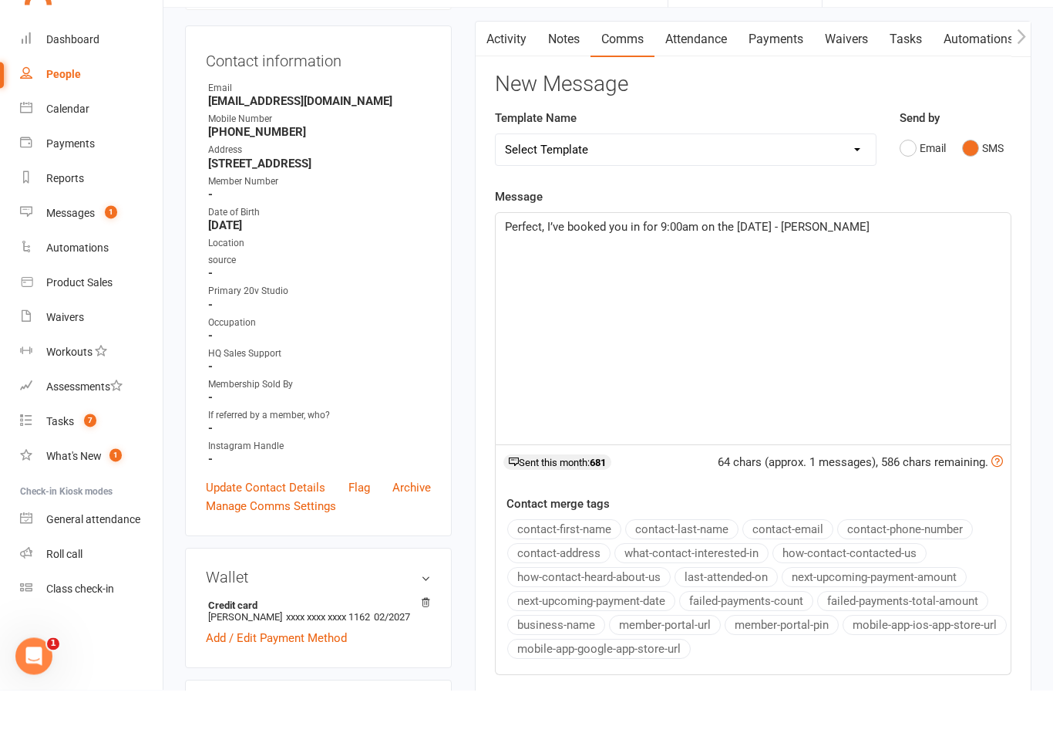
click at [891, 231] on div "Message Perfect, I’ve booked you in for 9:00am on the Wednesday - Nadine 64 cha…" at bounding box center [753, 474] width 517 height 487
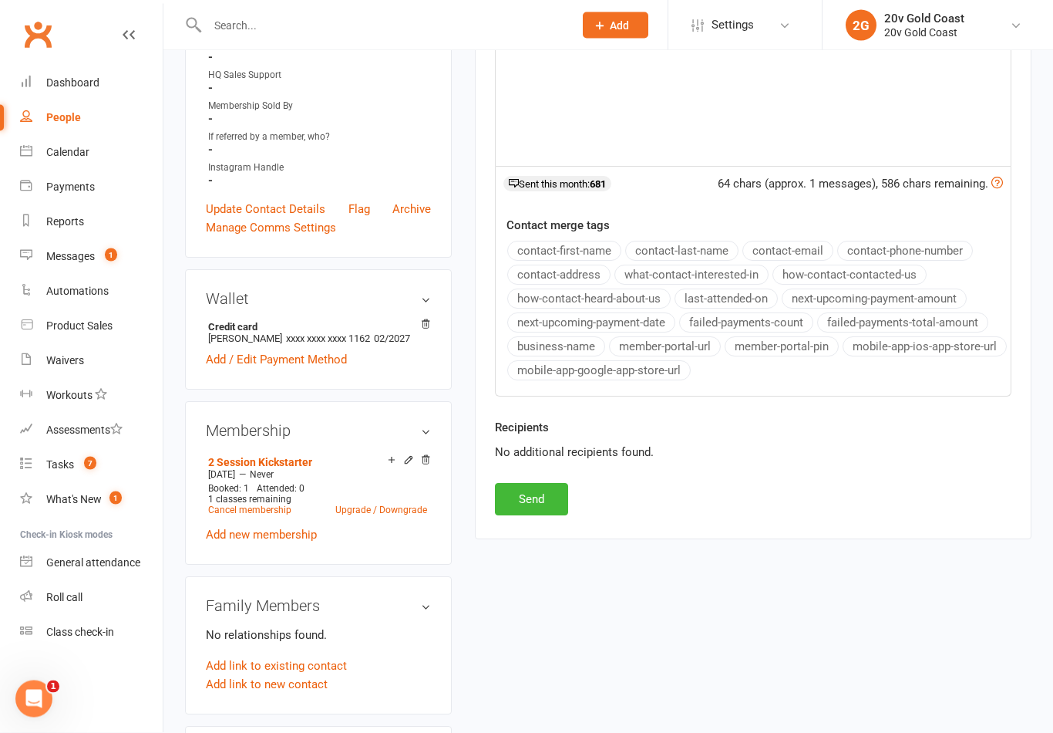
click at [545, 497] on button "Send" at bounding box center [531, 499] width 73 height 32
click at [80, 253] on div "Messages" at bounding box center [70, 256] width 49 height 12
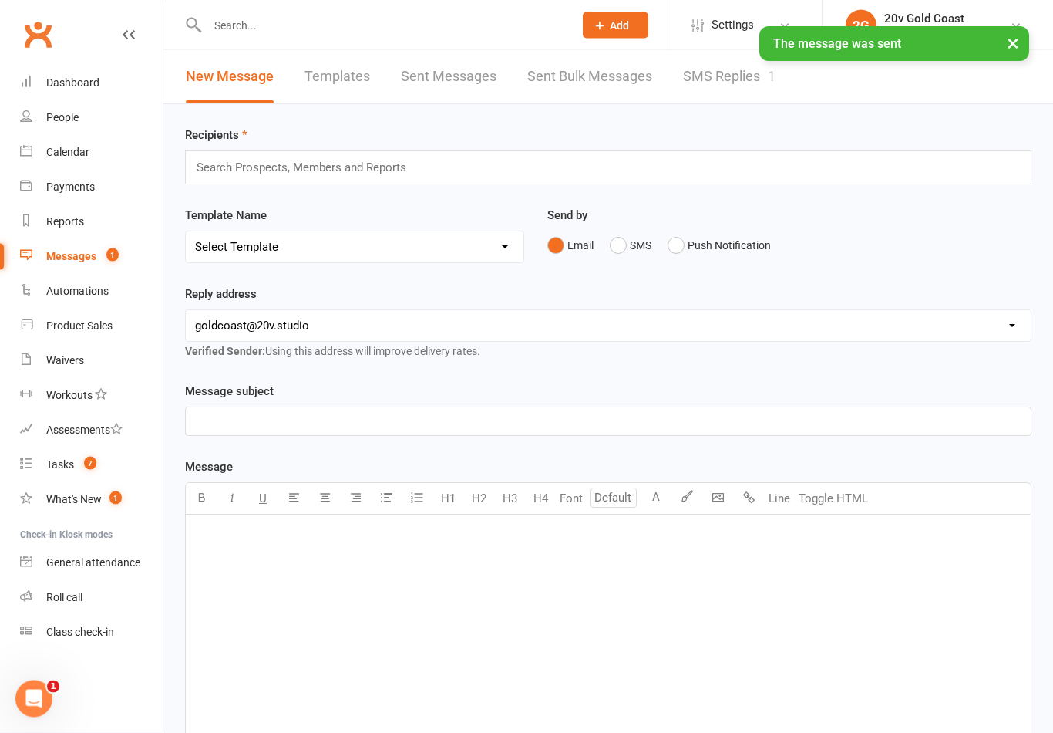
click at [735, 86] on link "SMS Replies 1" at bounding box center [729, 77] width 93 height 53
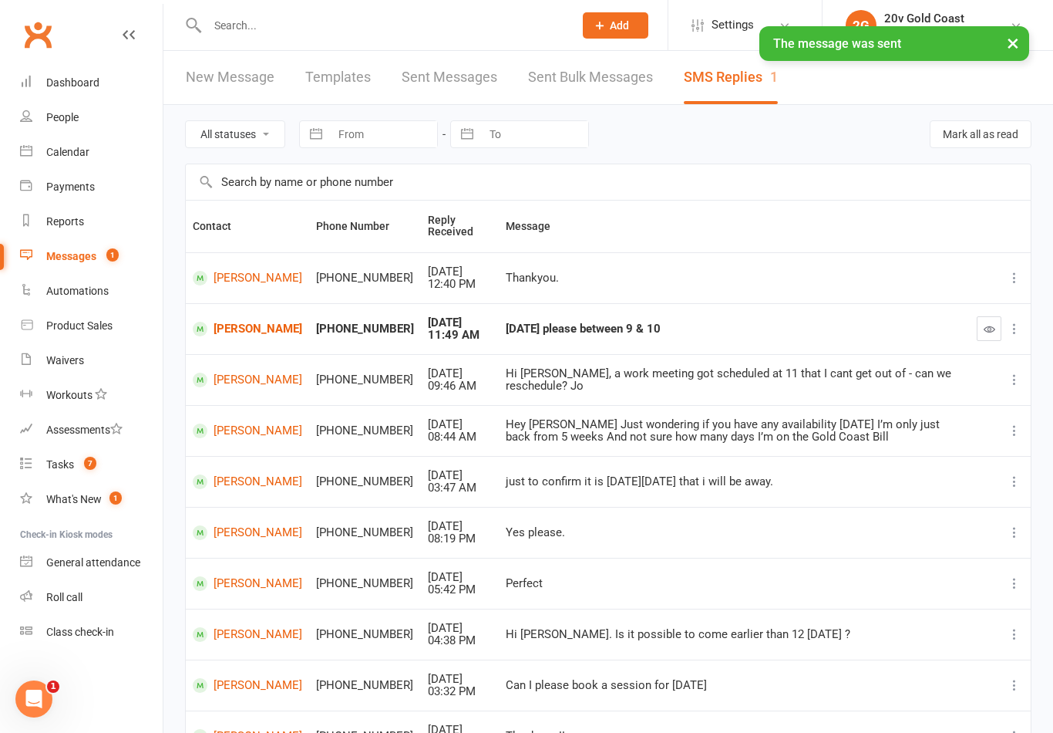
click at [992, 323] on icon "button" at bounding box center [990, 329] width 12 height 12
click at [81, 462] on count-badge "7" at bounding box center [86, 464] width 20 height 12
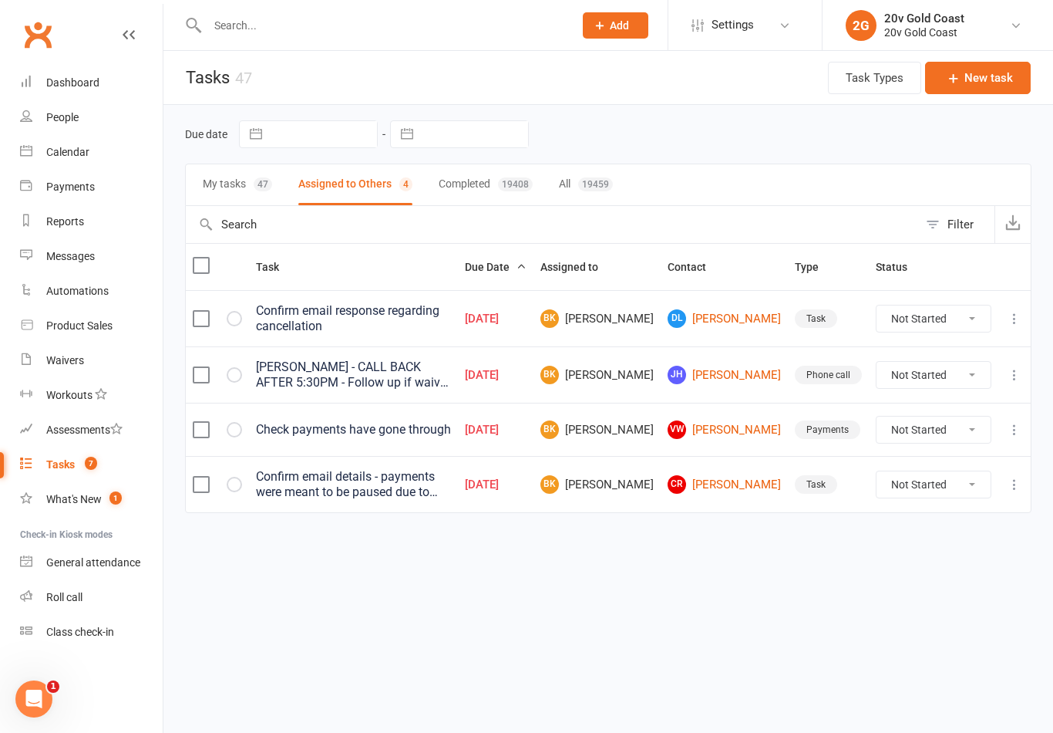
click at [234, 182] on button "My tasks 47" at bounding box center [237, 184] width 69 height 41
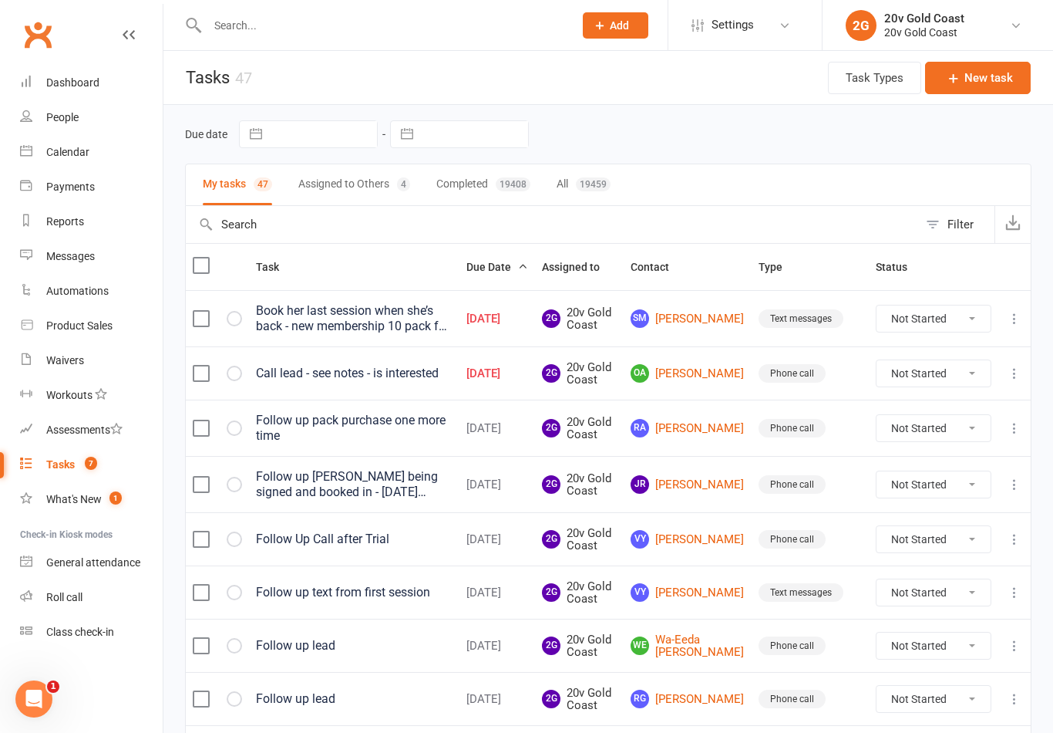
click at [704, 369] on link "OA Ossie Abbas" at bounding box center [688, 373] width 114 height 19
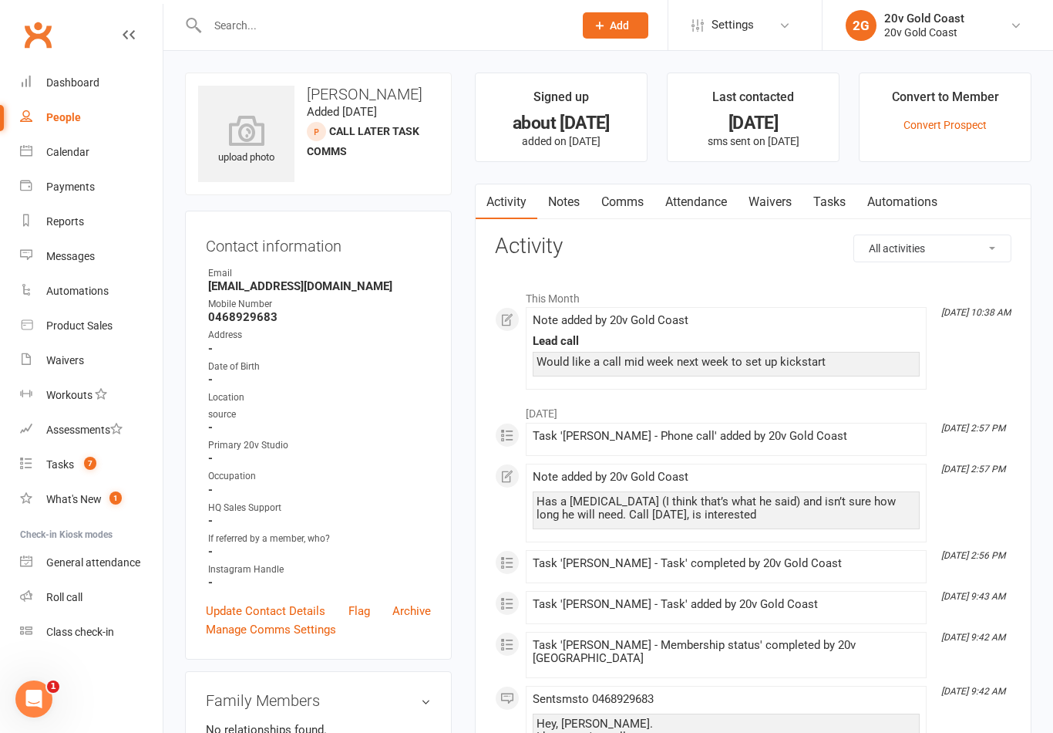
click at [568, 206] on link "Notes" at bounding box center [563, 201] width 53 height 35
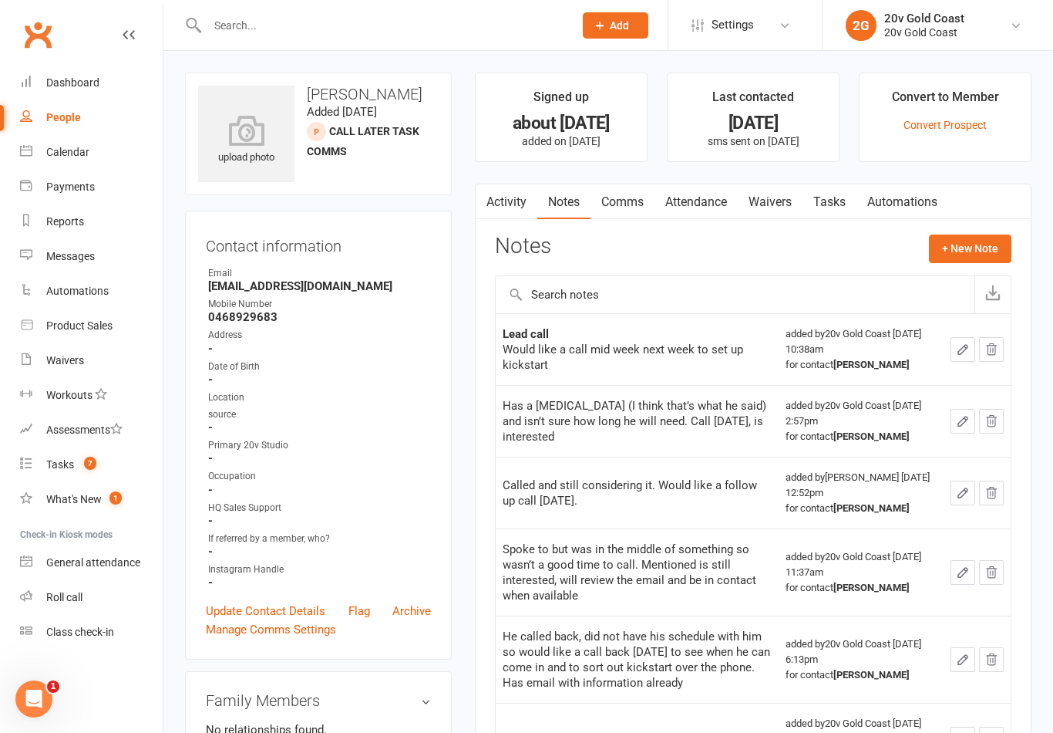
click at [832, 206] on link "Tasks" at bounding box center [830, 201] width 54 height 35
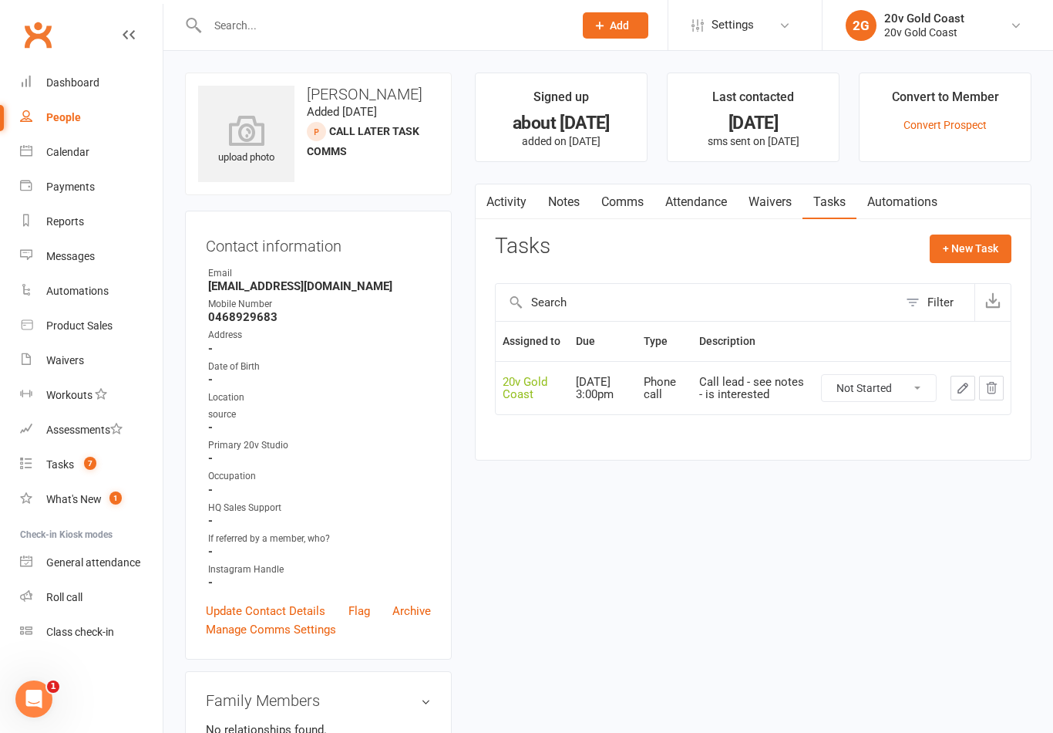
click at [897, 393] on select "Not Started In Progress Waiting Complete" at bounding box center [879, 388] width 114 height 26
click at [958, 392] on icon "button" at bounding box center [962, 387] width 9 height 9
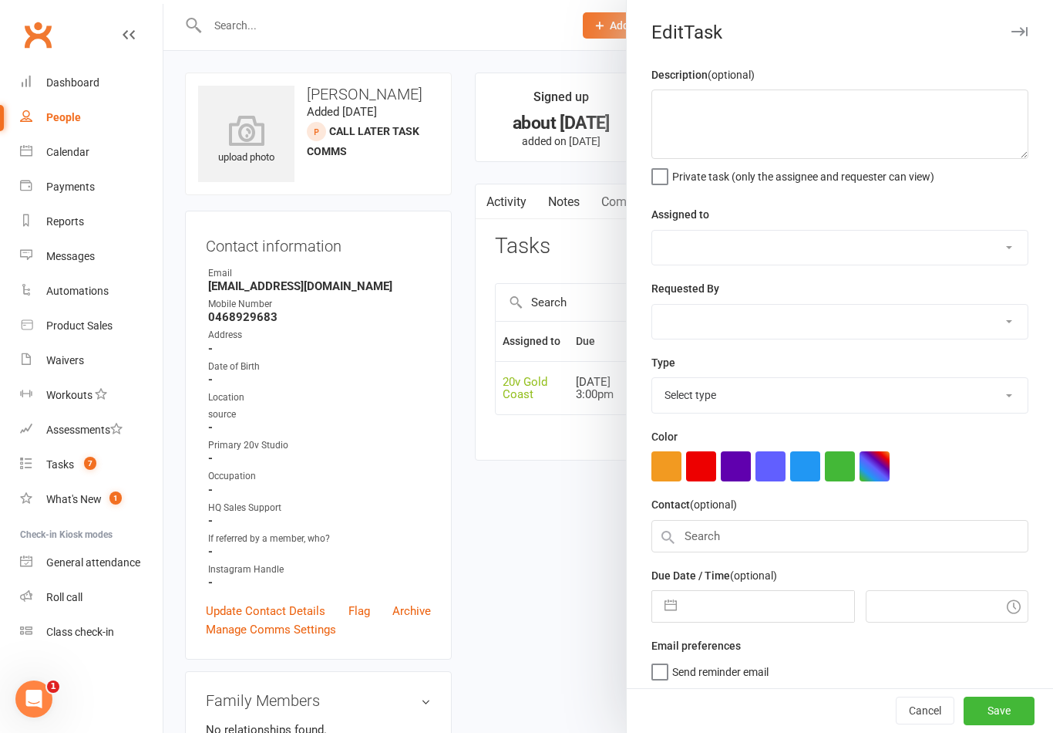
type textarea "Call lead - see notes - is interested"
select select "45734"
type input "17 Sep 2025"
type input "3:00pm"
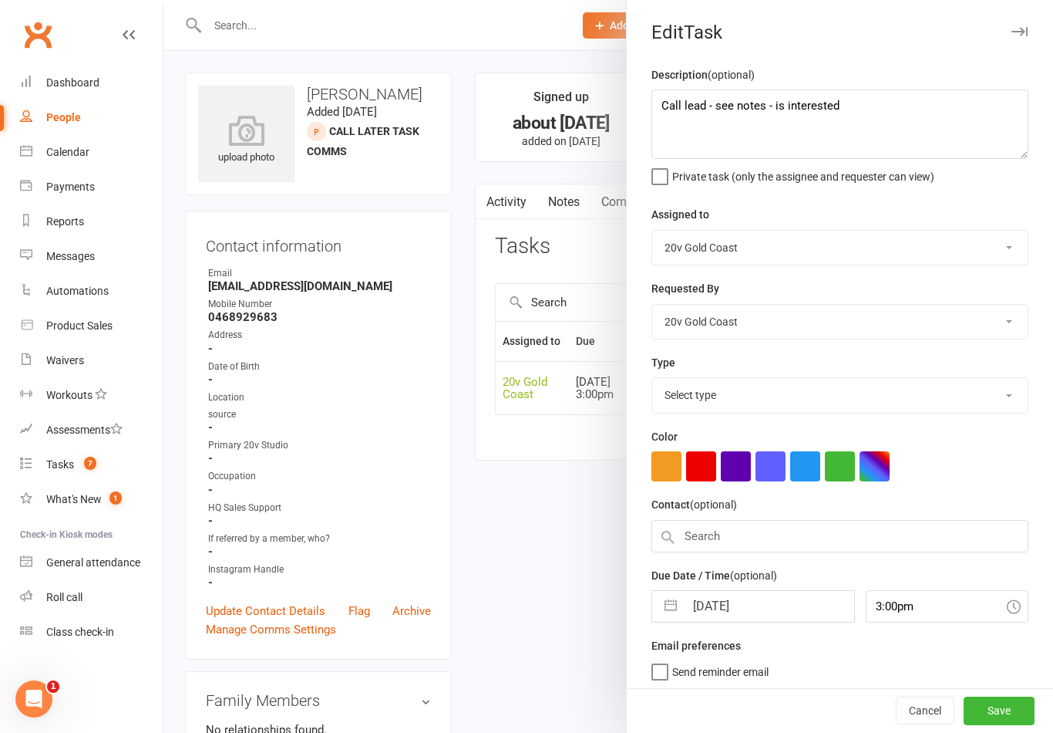
select select "22375"
click at [733, 605] on input "17 Sep 2025" at bounding box center [769, 601] width 169 height 31
select select "7"
select select "2025"
select select "8"
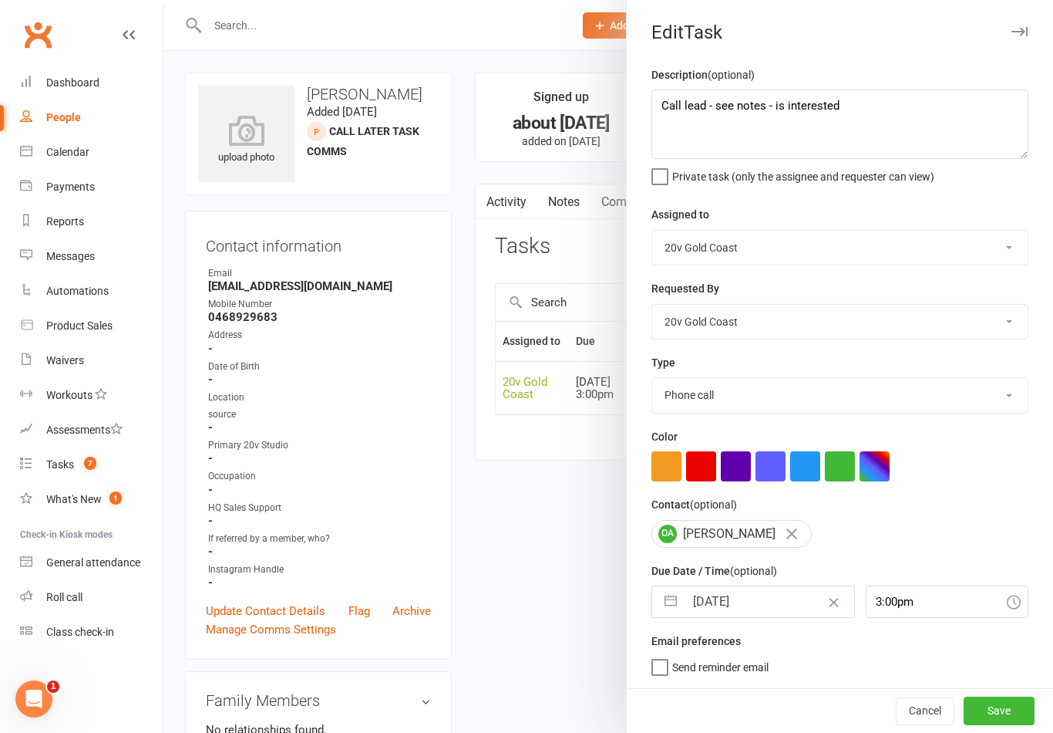
select select "2025"
select select "9"
select select "2025"
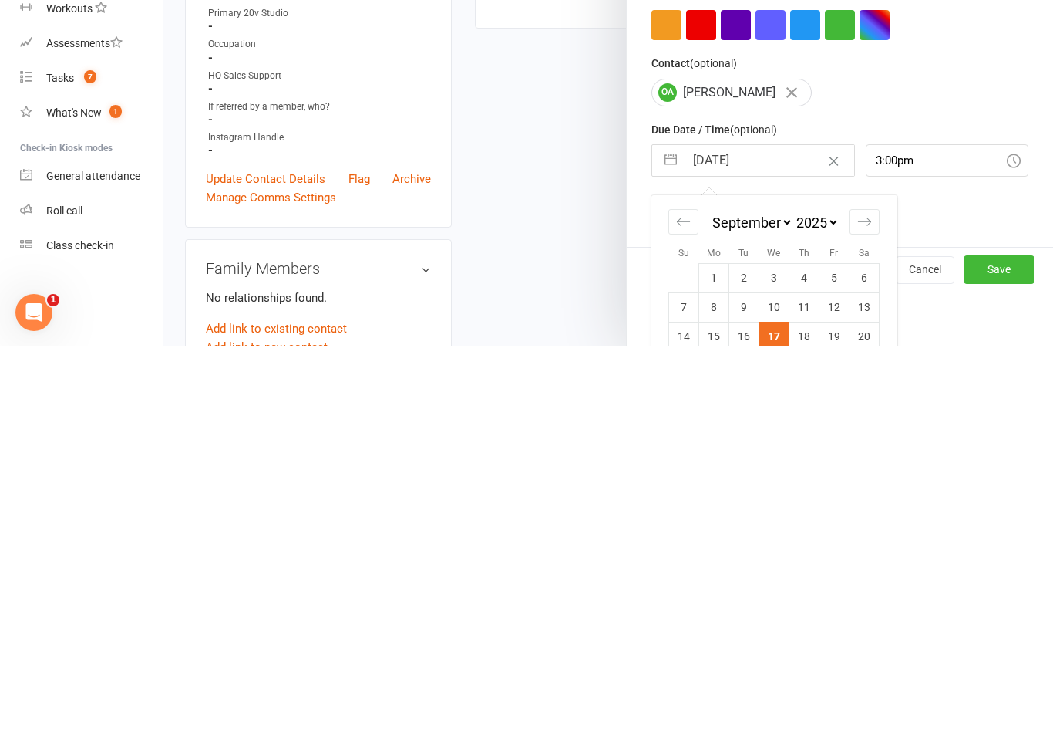
scroll to position [88, 0]
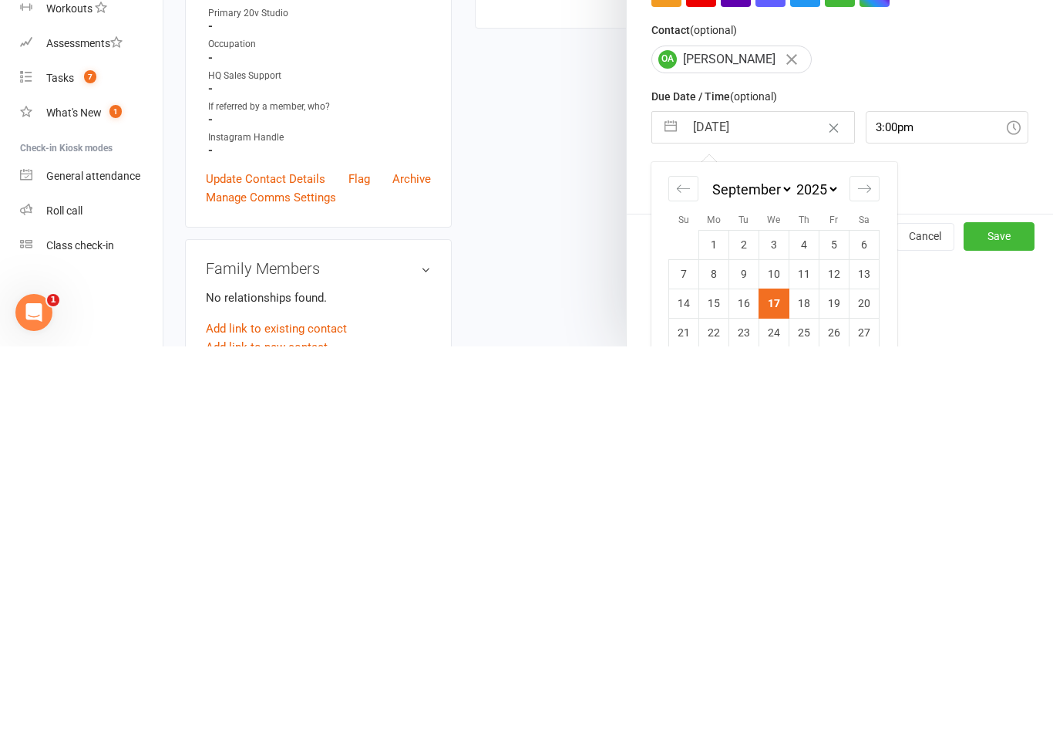
click at [810, 675] on td "18" at bounding box center [805, 689] width 30 height 29
type input "18 Sep 2025"
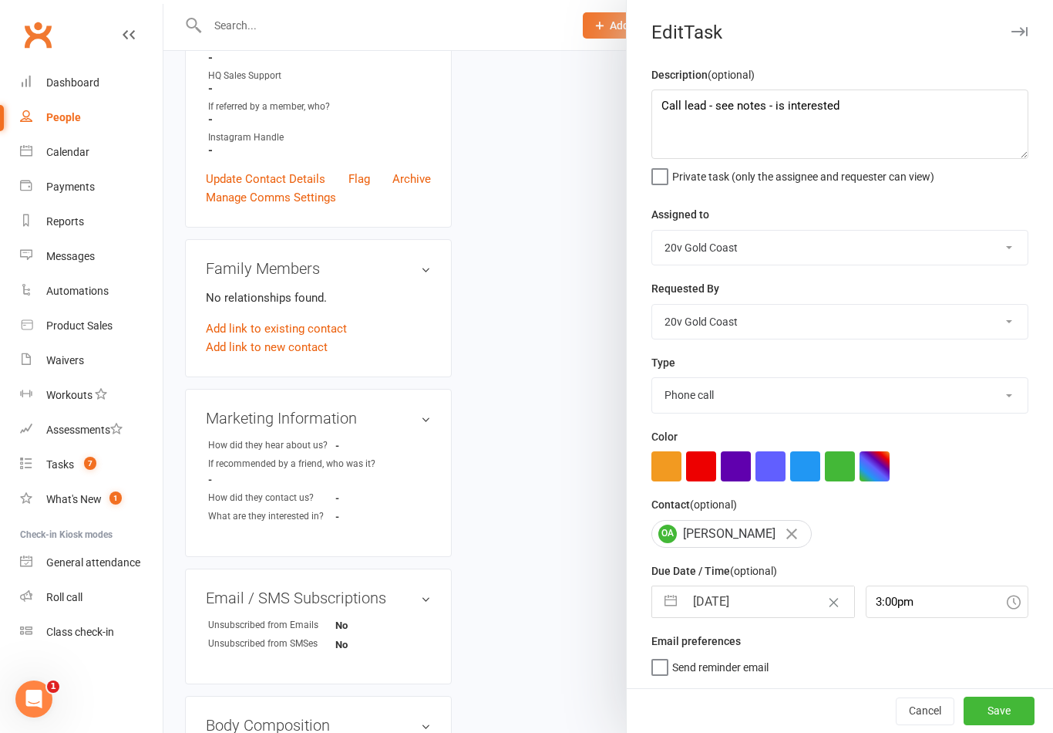
click at [999, 719] on button "Save" at bounding box center [999, 710] width 71 height 28
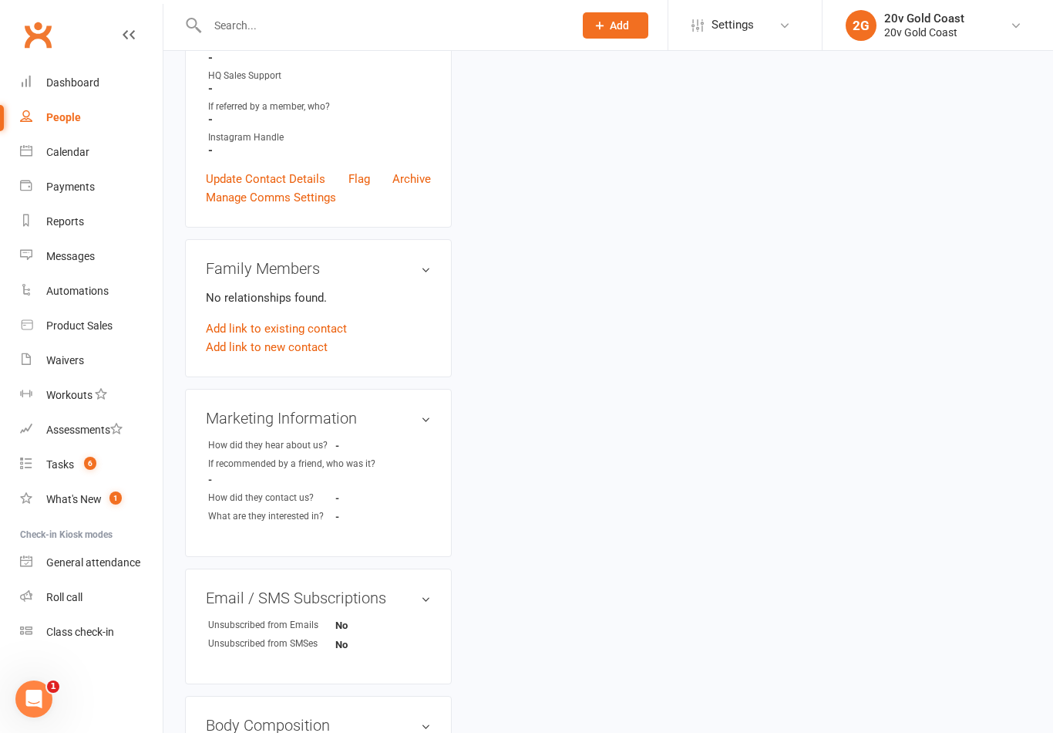
click at [67, 153] on div "Calendar" at bounding box center [67, 152] width 43 height 12
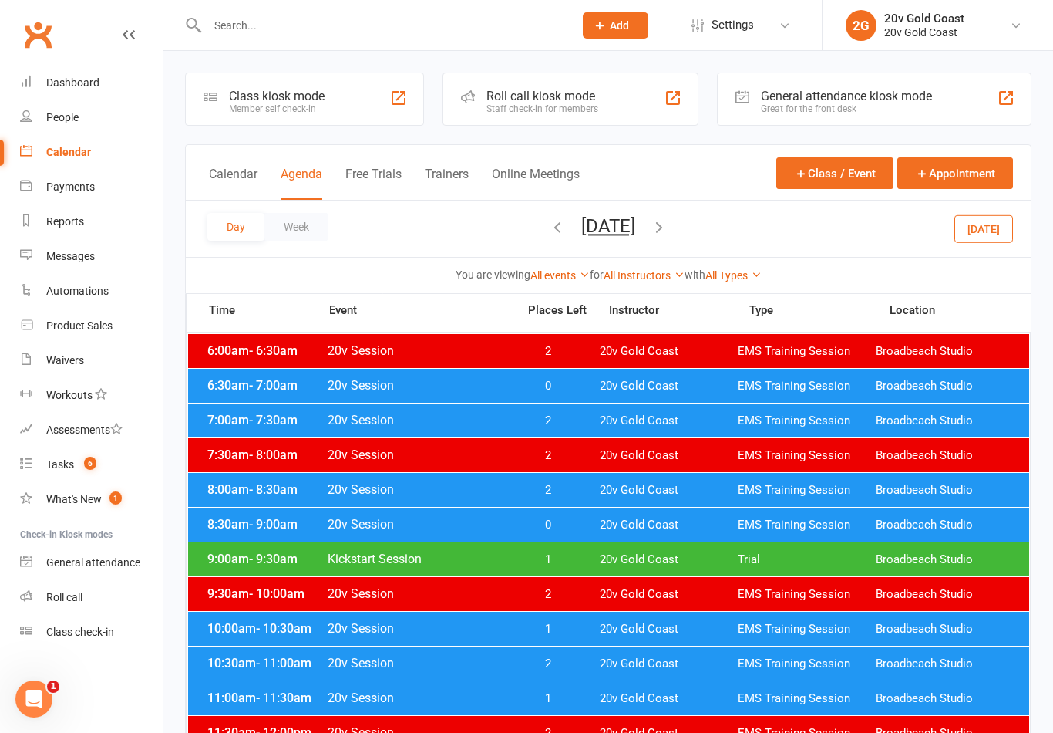
click at [984, 231] on button "[DATE]" at bounding box center [984, 228] width 59 height 28
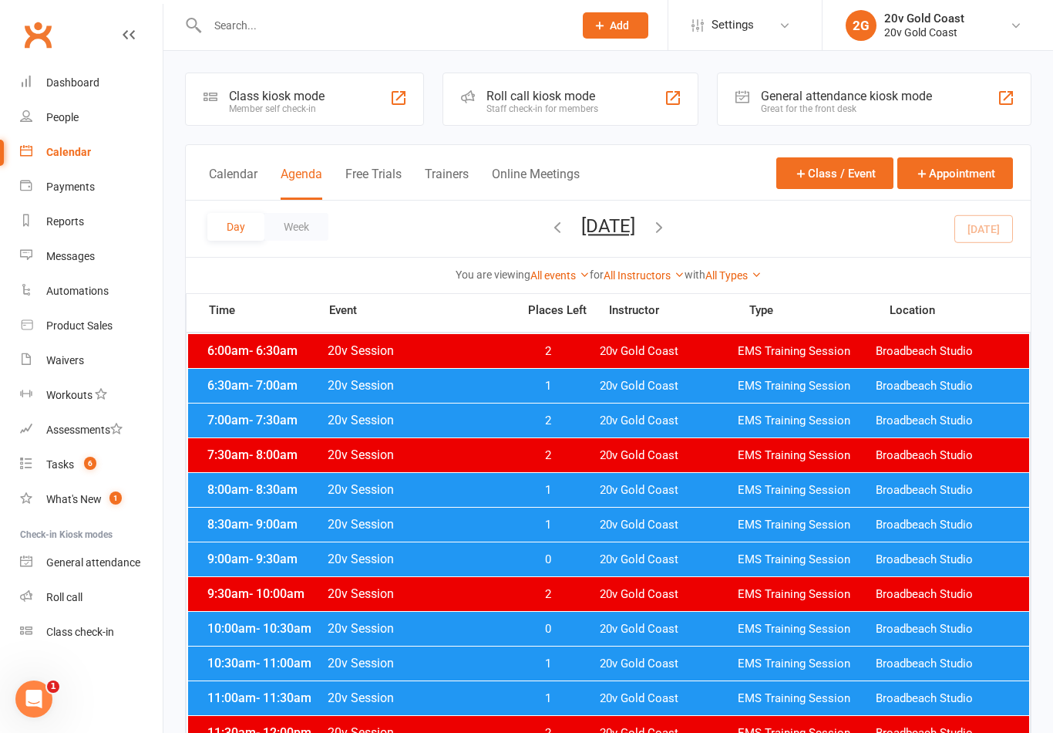
click at [677, 375] on div "6:30am - 7:00am 20v Session 1 20v Gold Coast EMS Training Session Broadbeach St…" at bounding box center [608, 386] width 841 height 34
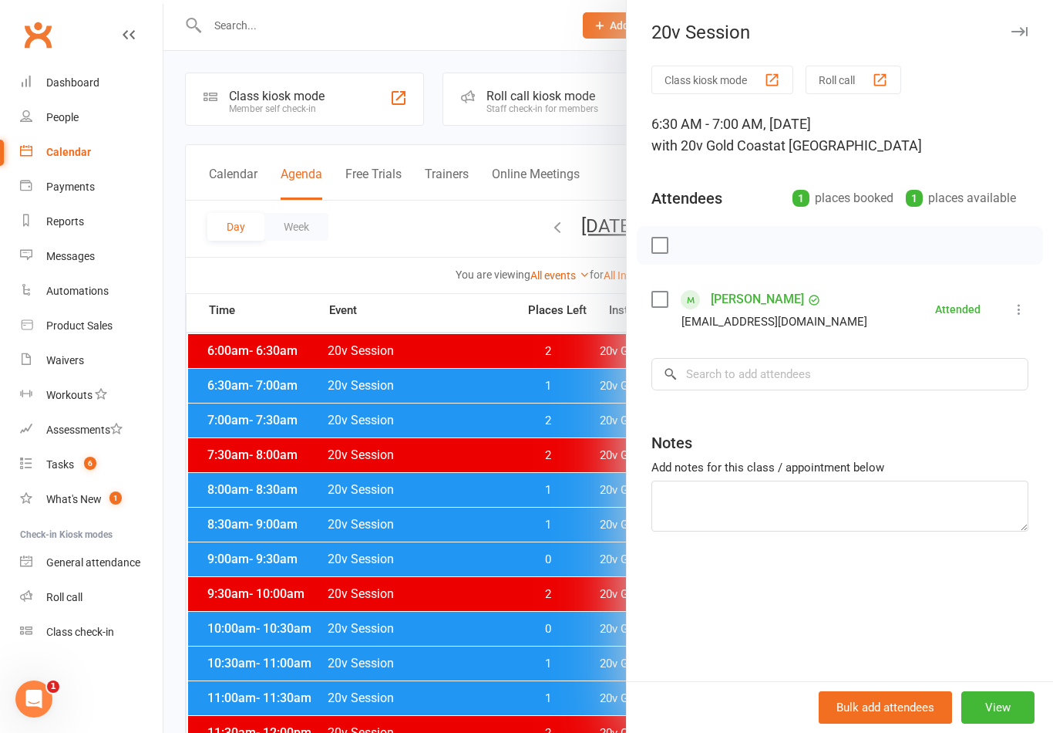
click at [566, 498] on div at bounding box center [608, 366] width 890 height 733
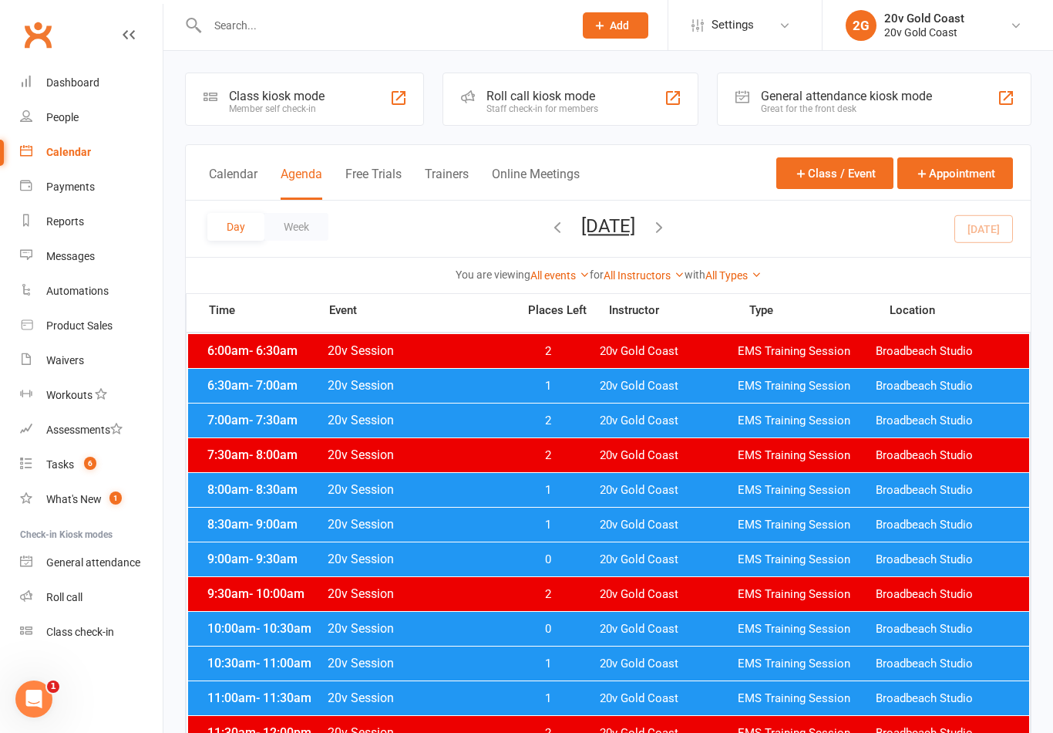
click at [644, 487] on span "20v Gold Coast" at bounding box center [669, 490] width 138 height 15
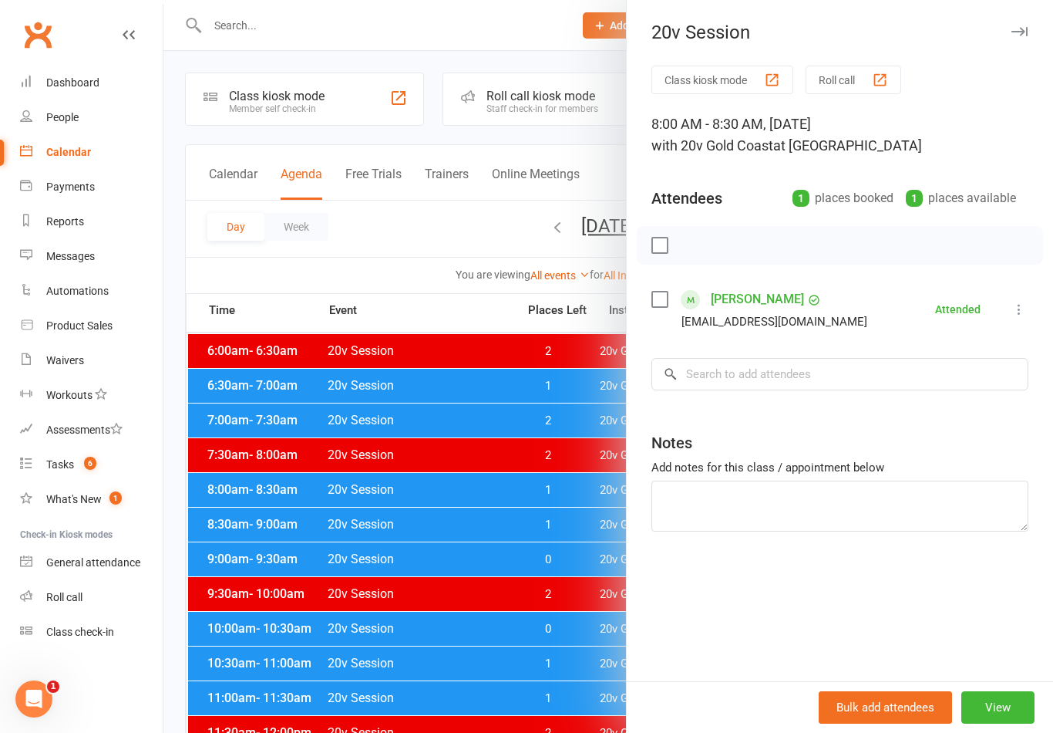
click at [549, 609] on div at bounding box center [608, 366] width 890 height 733
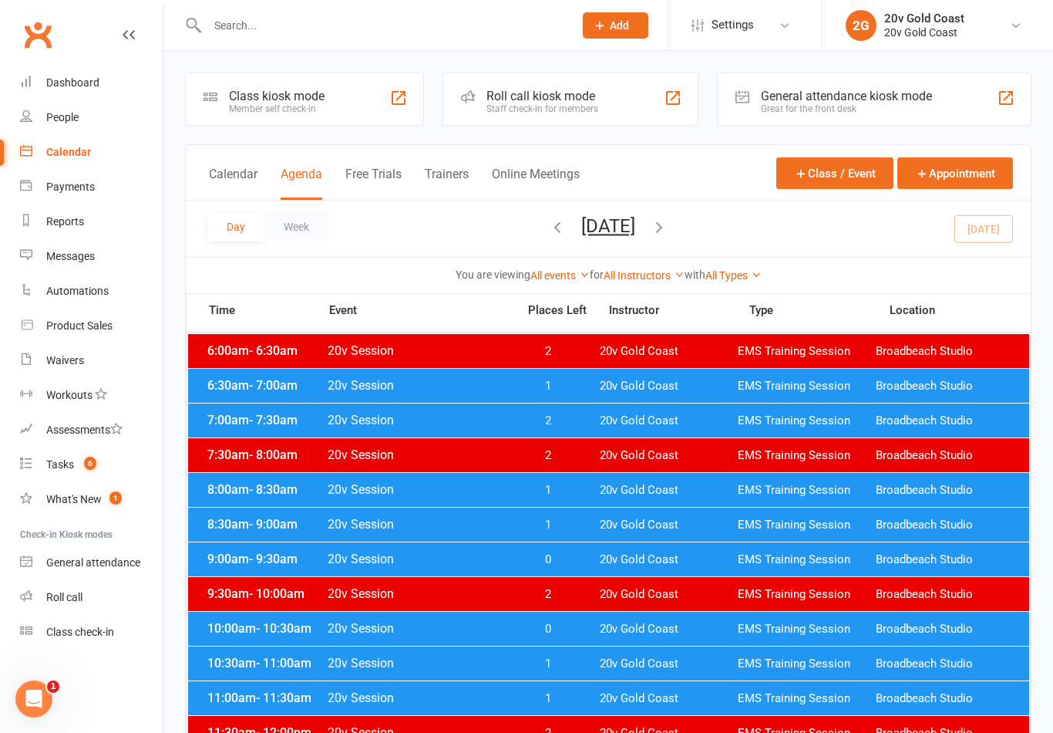
click at [605, 527] on span "20v Gold Coast" at bounding box center [669, 524] width 138 height 15
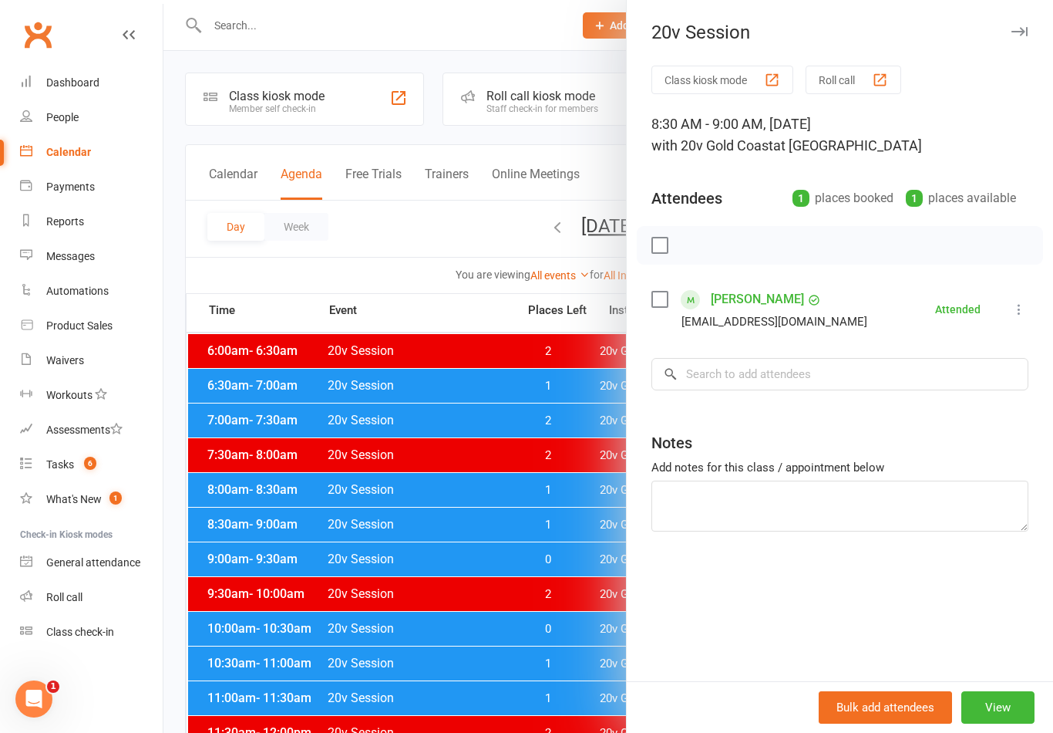
click at [531, 635] on div at bounding box center [608, 366] width 890 height 733
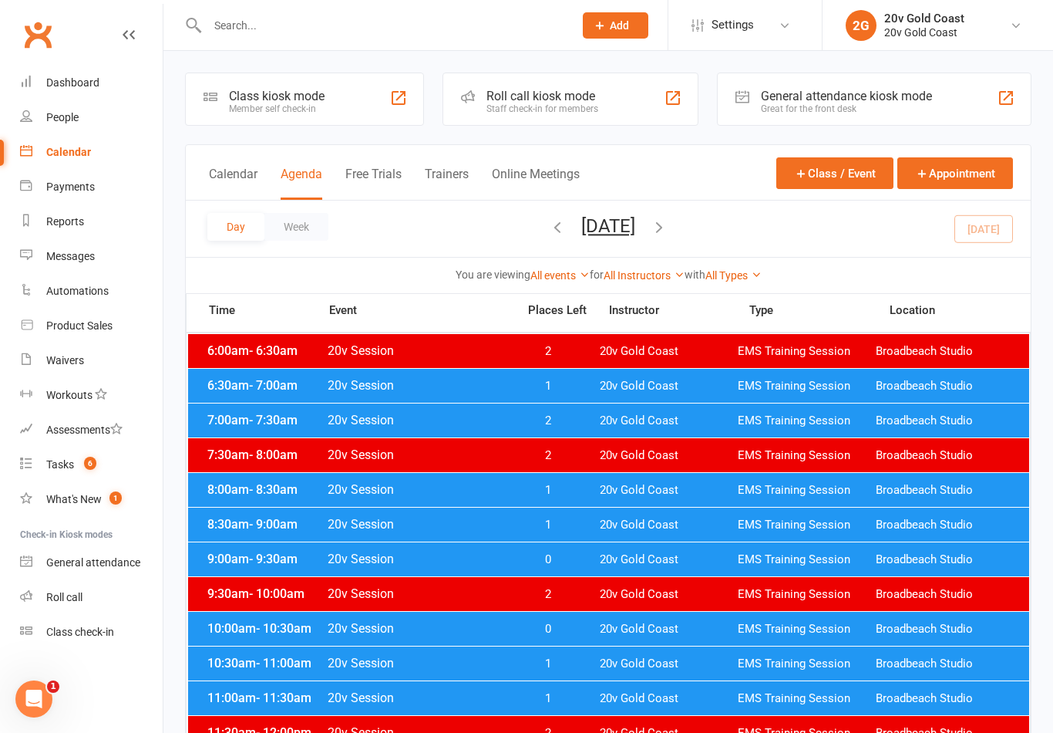
click at [605, 561] on span "20v Gold Coast" at bounding box center [669, 559] width 138 height 15
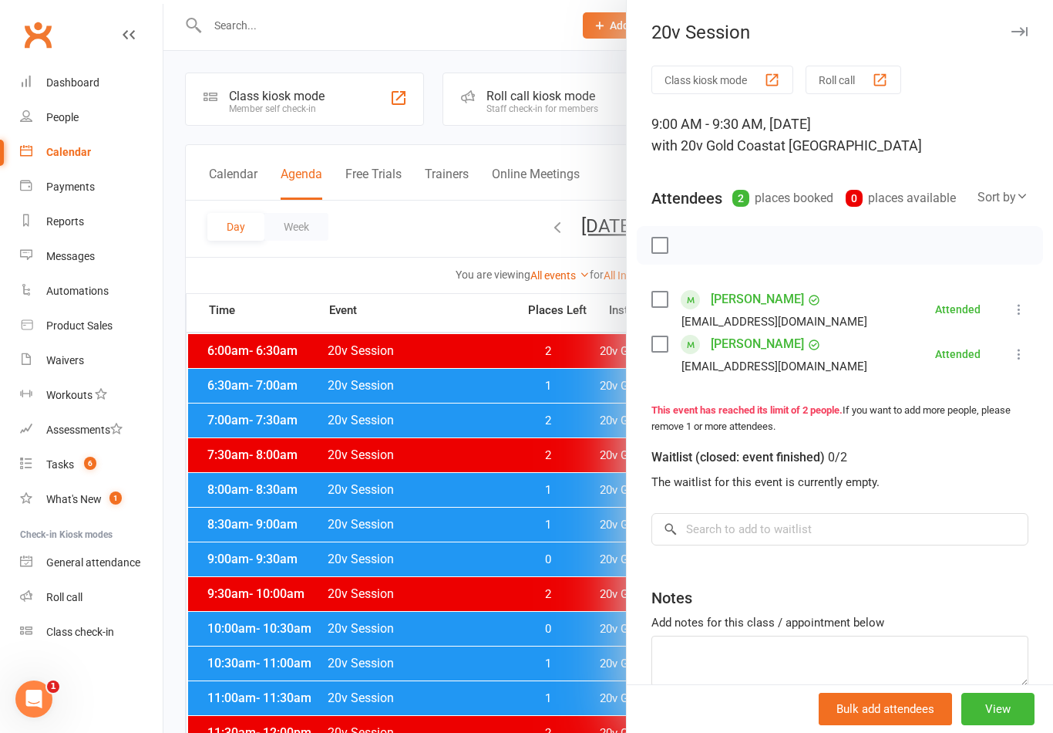
click at [551, 645] on div at bounding box center [608, 366] width 890 height 733
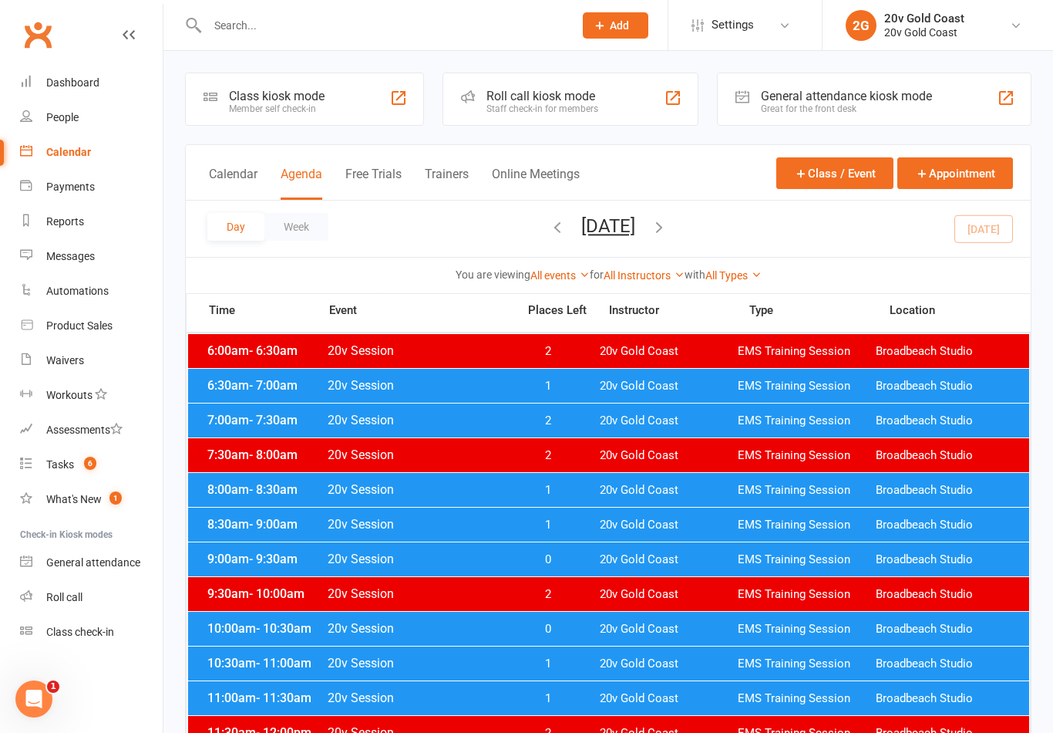
click at [588, 624] on span "0" at bounding box center [547, 629] width 81 height 15
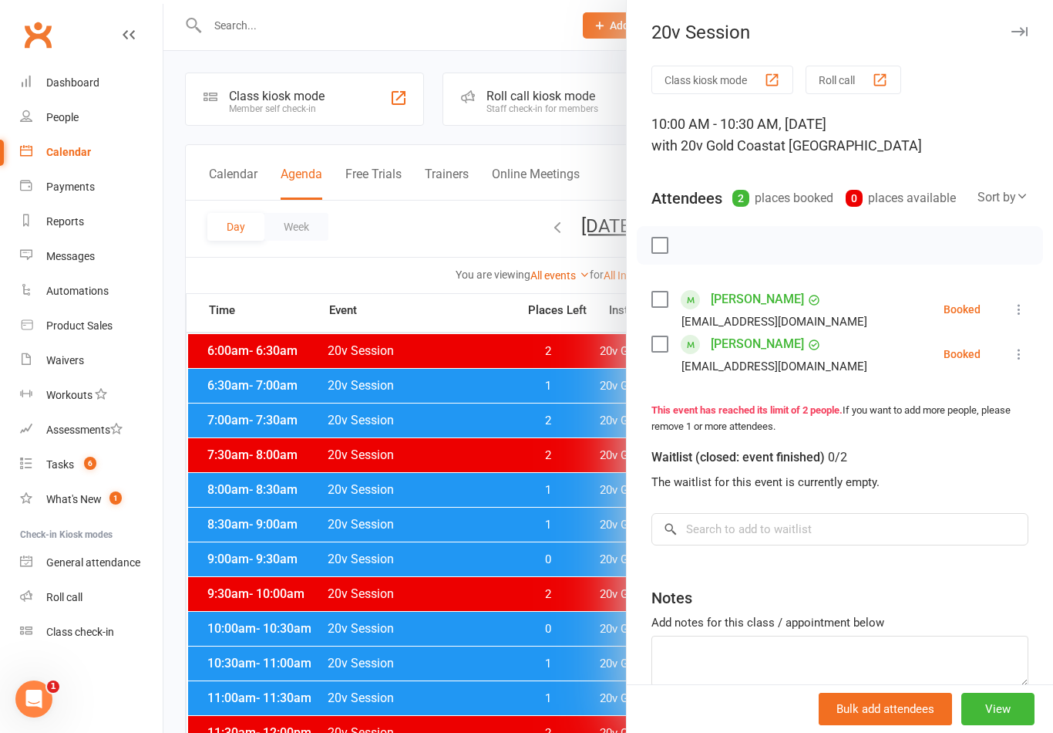
click at [566, 649] on div at bounding box center [608, 366] width 890 height 733
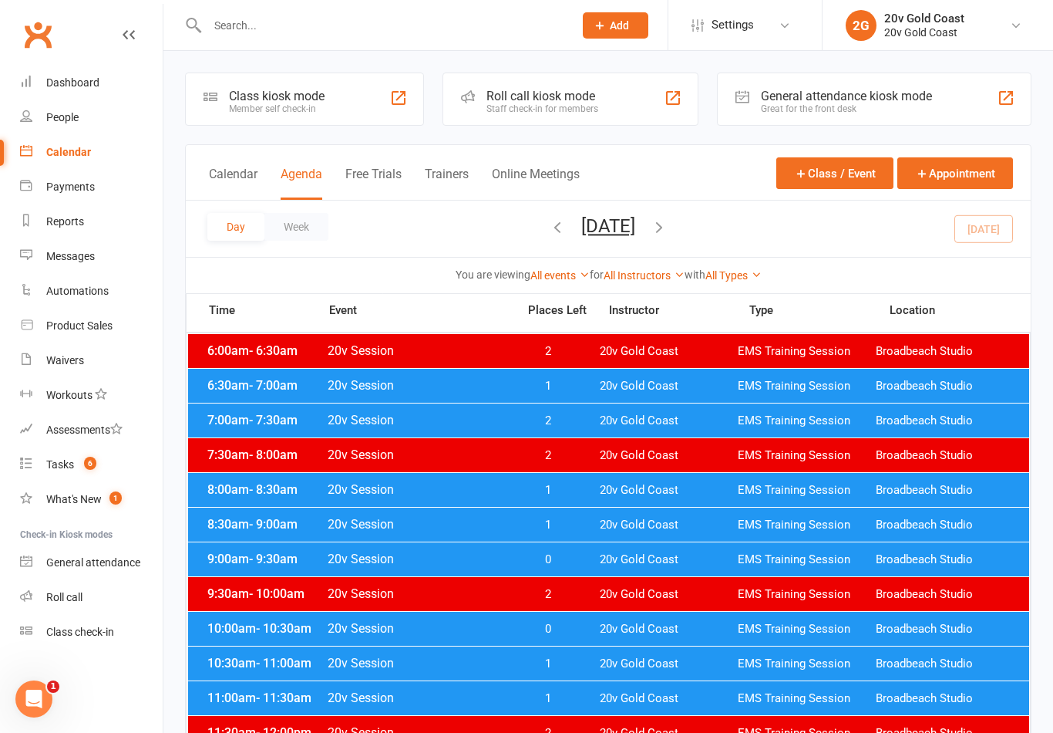
click at [584, 631] on span "0" at bounding box center [547, 629] width 81 height 15
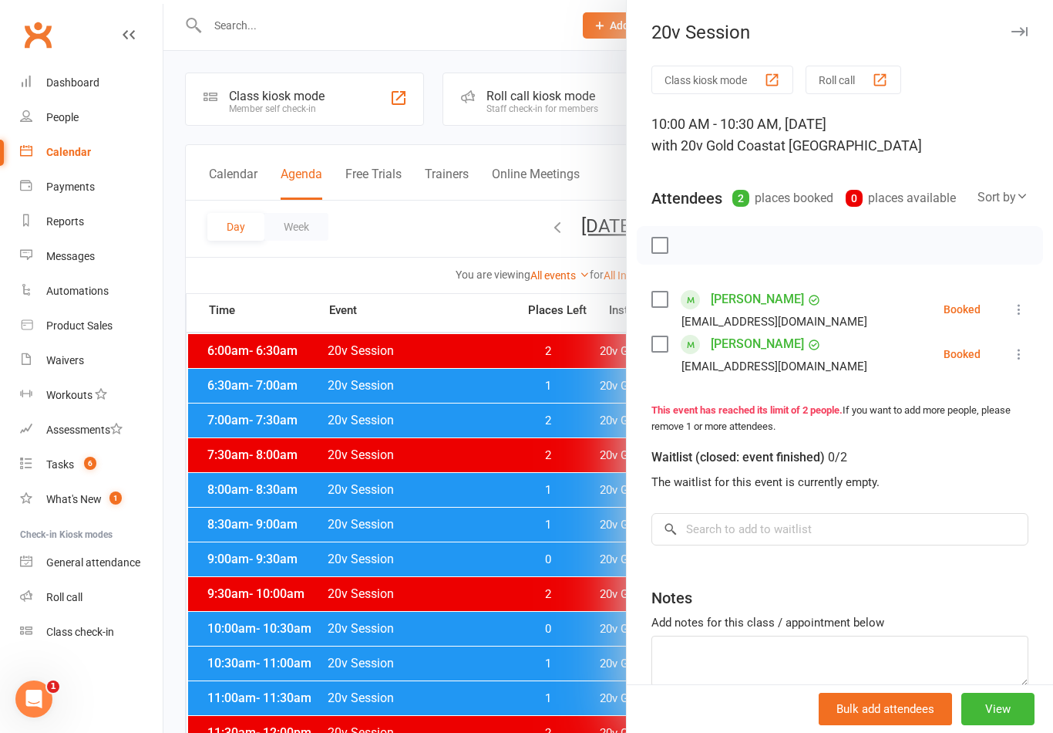
click at [1020, 314] on icon at bounding box center [1019, 309] width 15 height 15
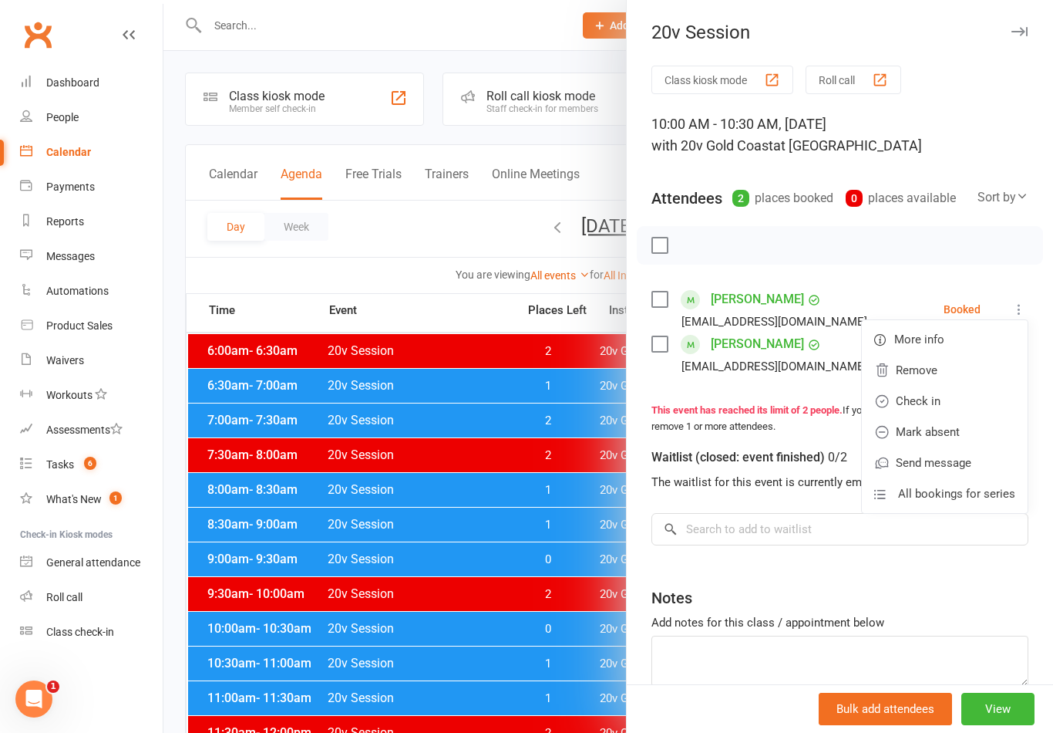
click at [958, 414] on link "Check in" at bounding box center [945, 401] width 166 height 31
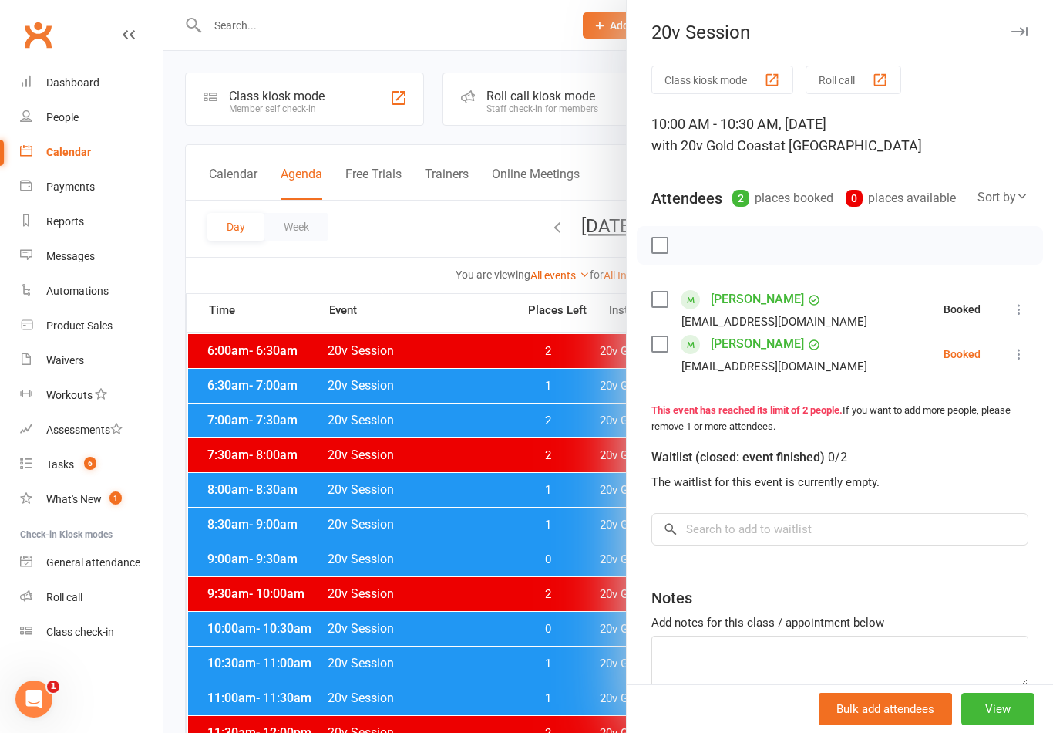
click at [1023, 359] on icon at bounding box center [1019, 353] width 15 height 15
click at [942, 447] on link "Check in" at bounding box center [945, 445] width 166 height 31
click at [569, 618] on div at bounding box center [608, 366] width 890 height 733
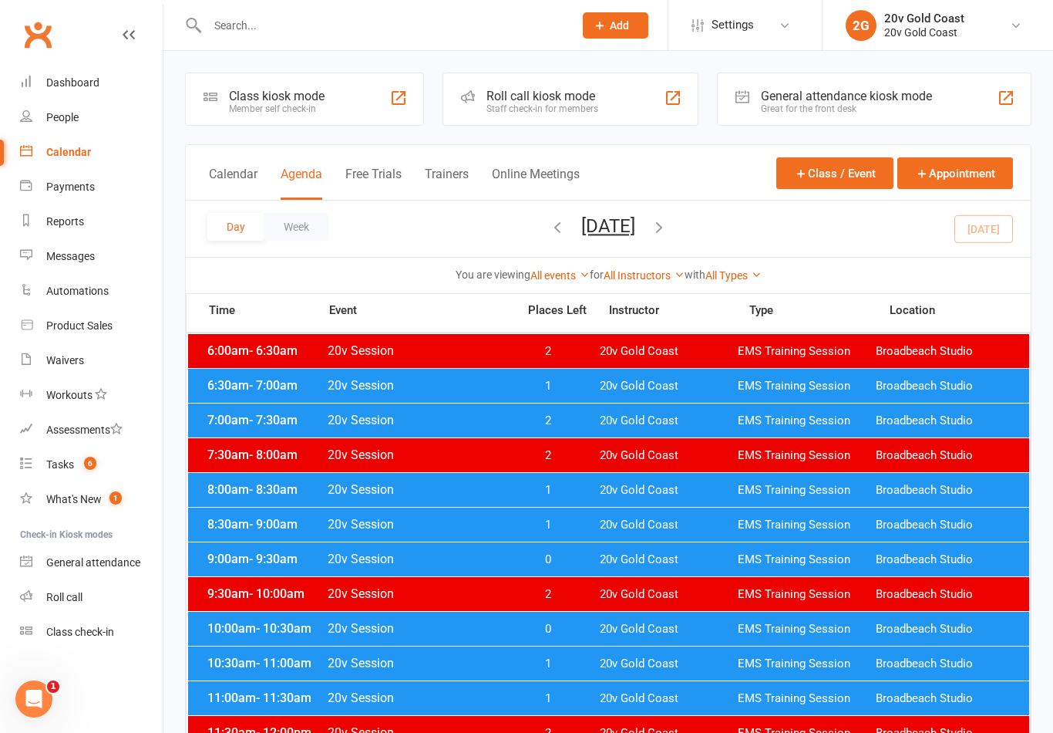
click at [625, 661] on span "20v Gold Coast" at bounding box center [669, 663] width 138 height 15
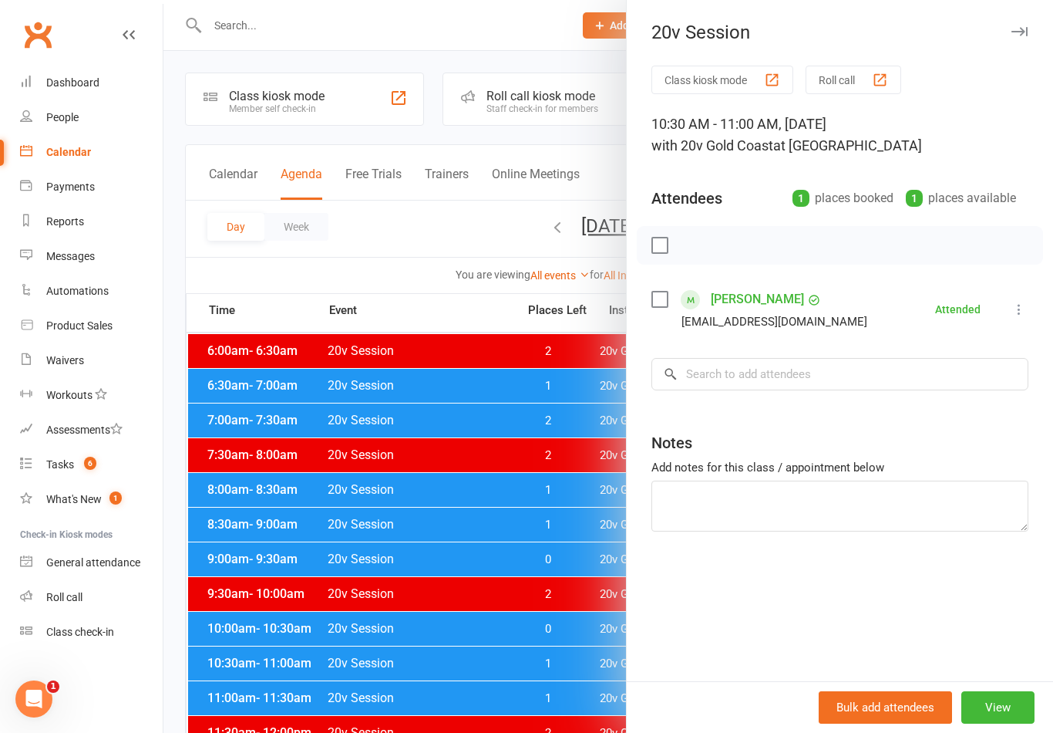
click at [568, 615] on div at bounding box center [608, 366] width 890 height 733
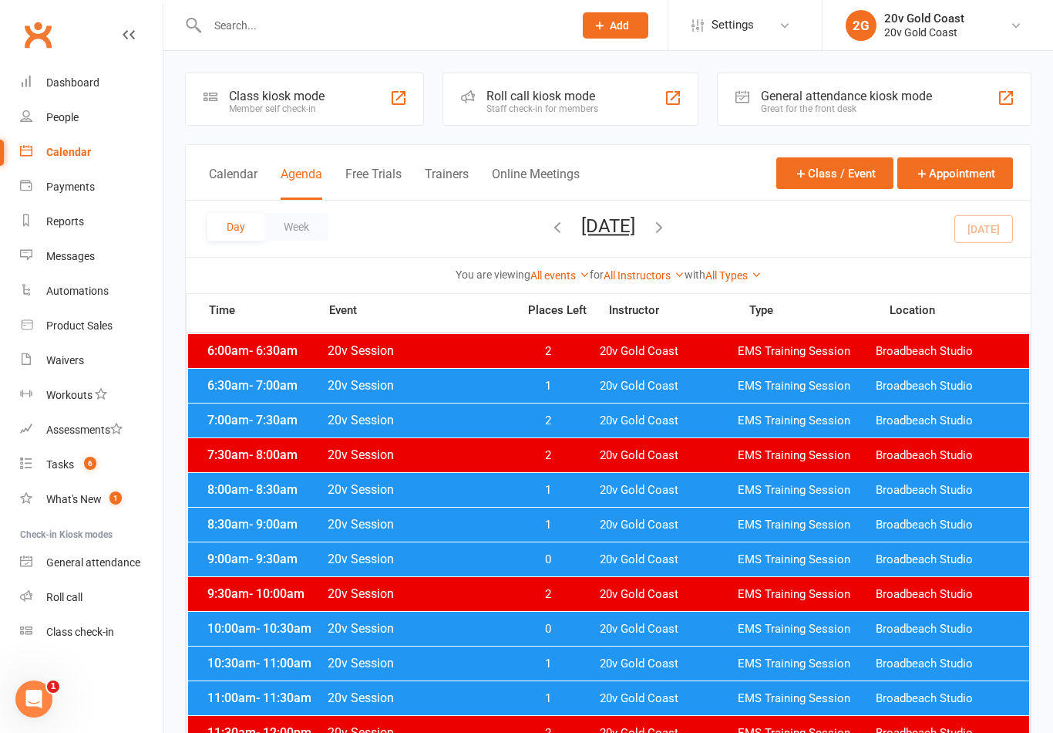
click at [602, 679] on div "10:30am - 11:00am 20v Session 1 20v Gold Coast EMS Training Session Broadbeach …" at bounding box center [608, 663] width 841 height 34
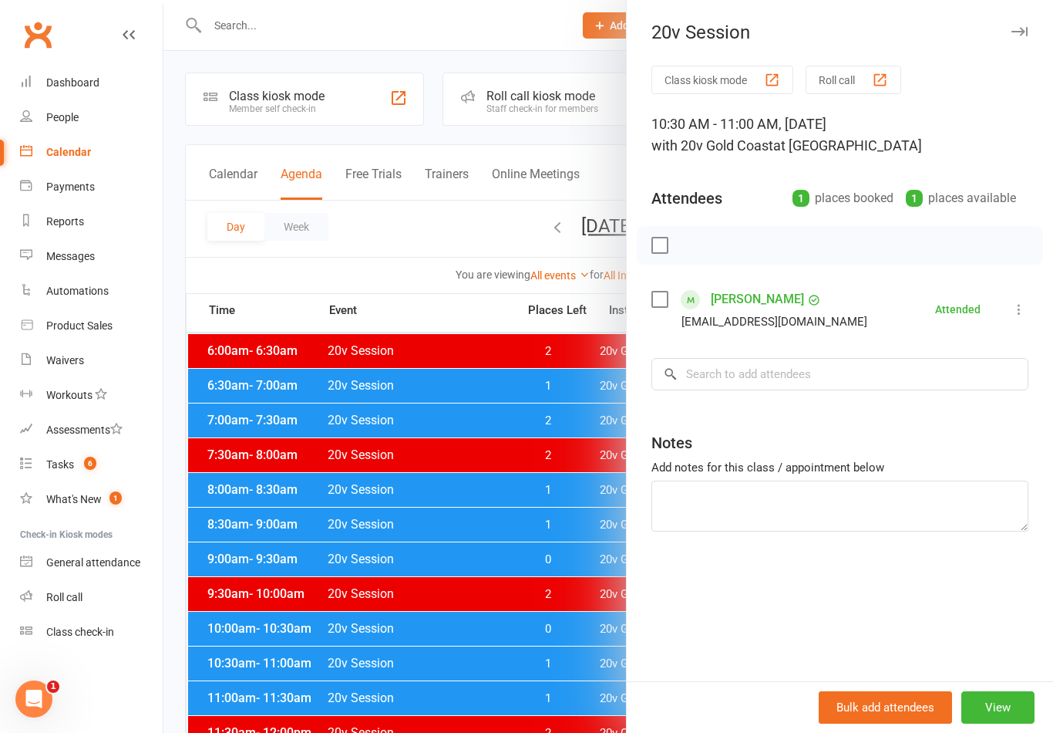
click at [555, 652] on div at bounding box center [608, 366] width 890 height 733
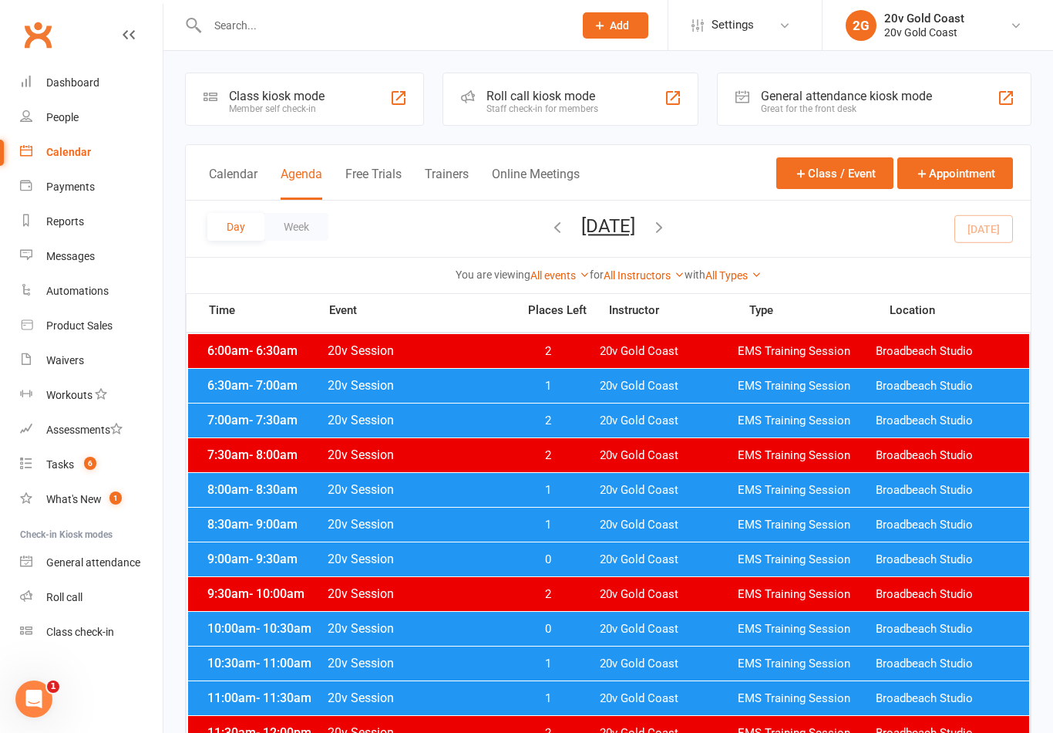
click at [660, 662] on span "20v Gold Coast" at bounding box center [669, 663] width 138 height 15
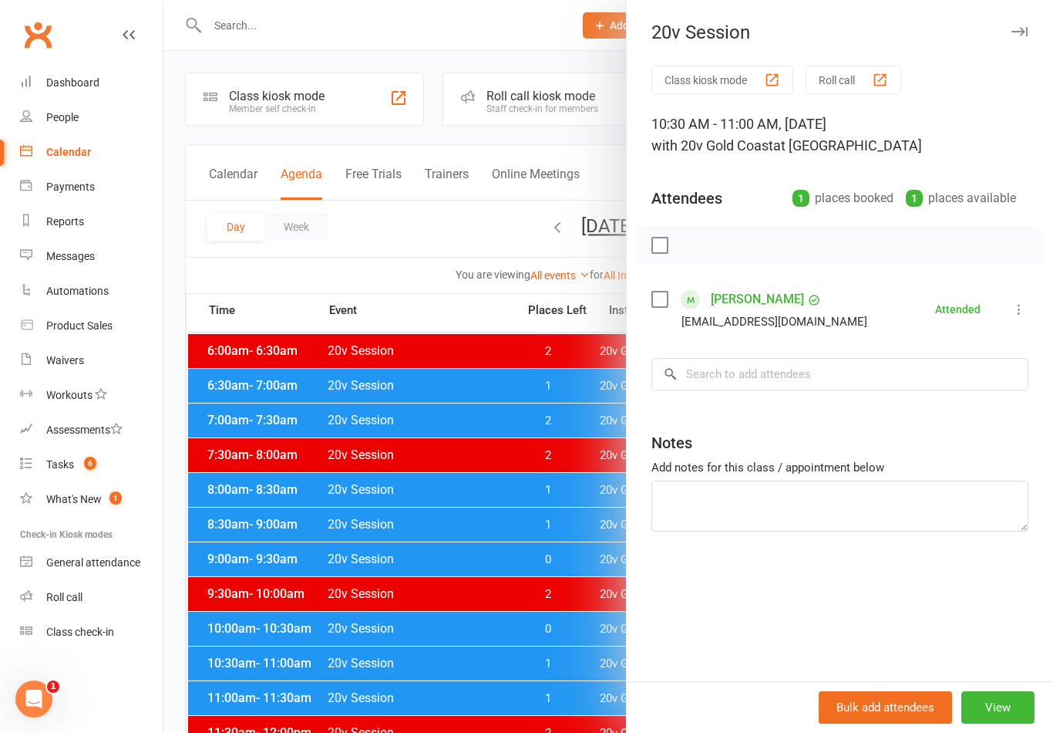
click at [570, 662] on div at bounding box center [608, 366] width 890 height 733
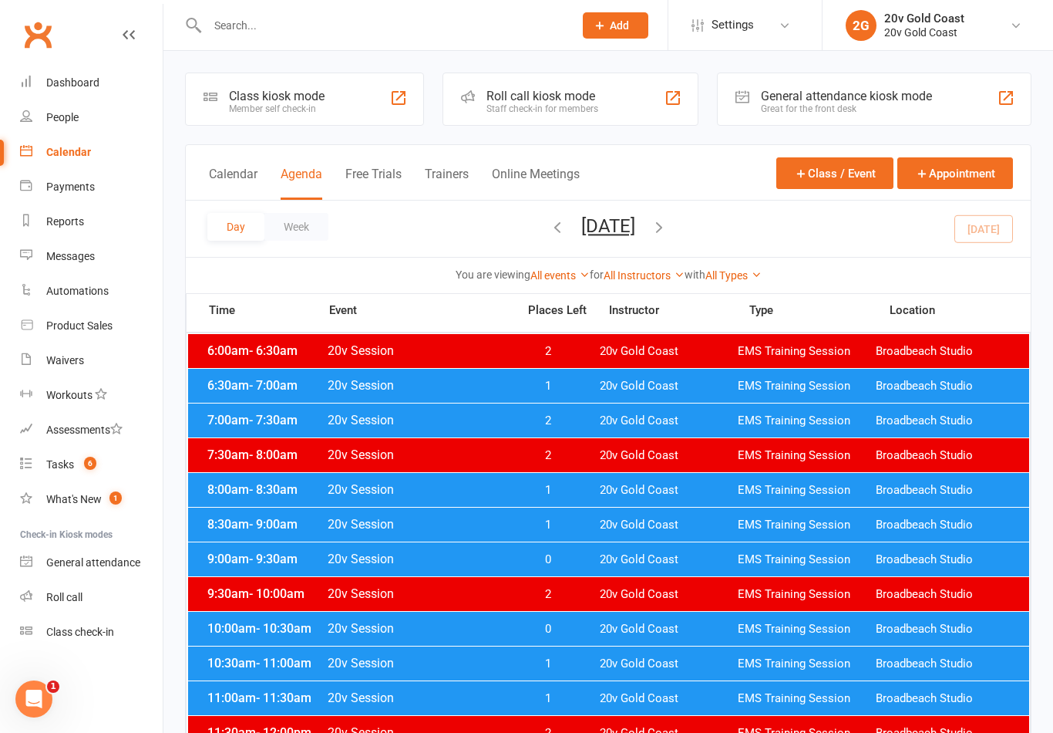
click at [605, 701] on span "20v Gold Coast" at bounding box center [669, 698] width 138 height 15
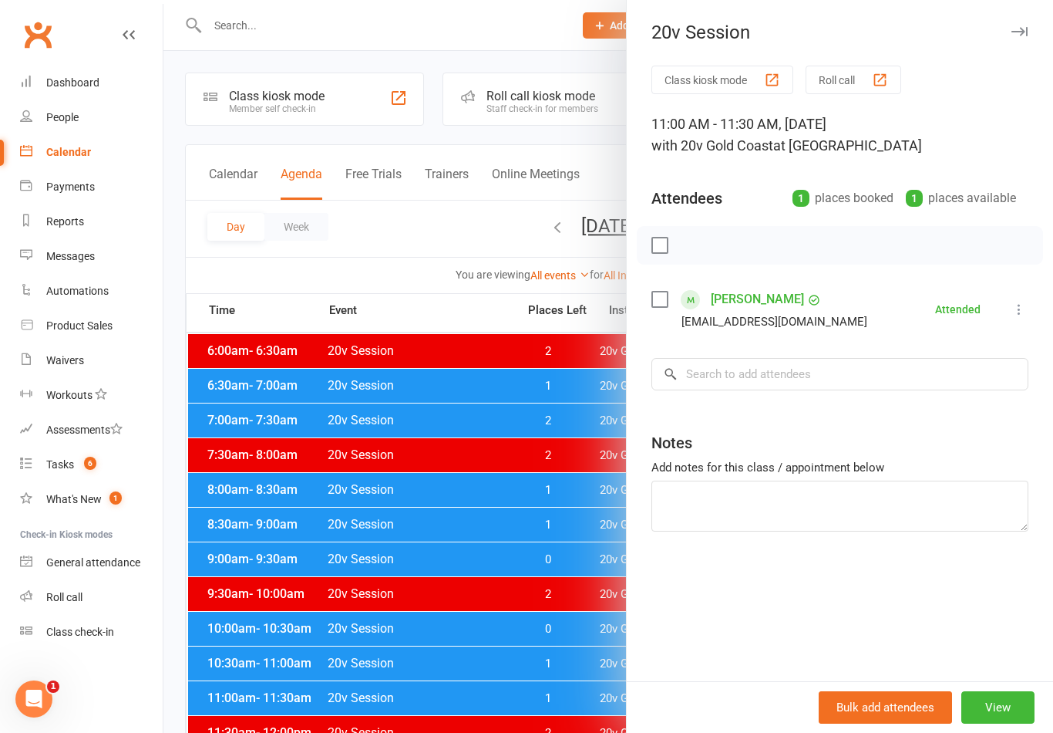
click at [571, 650] on div at bounding box center [608, 366] width 890 height 733
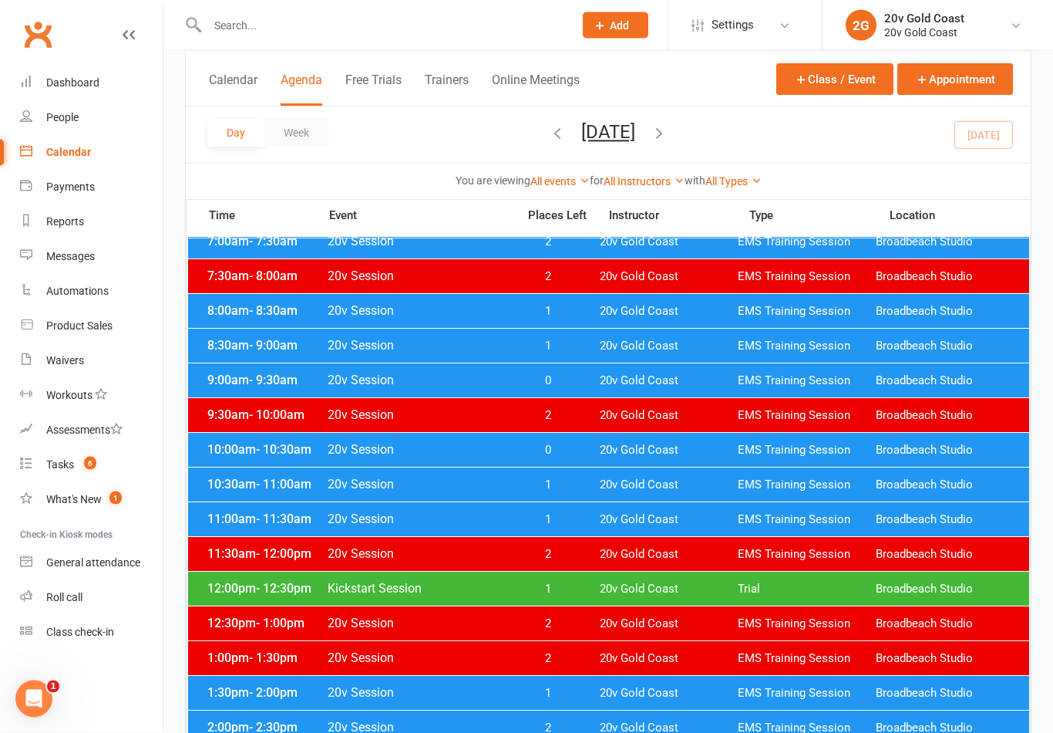
scroll to position [179, 0]
click at [687, 591] on span "20v Gold Coast" at bounding box center [669, 588] width 138 height 15
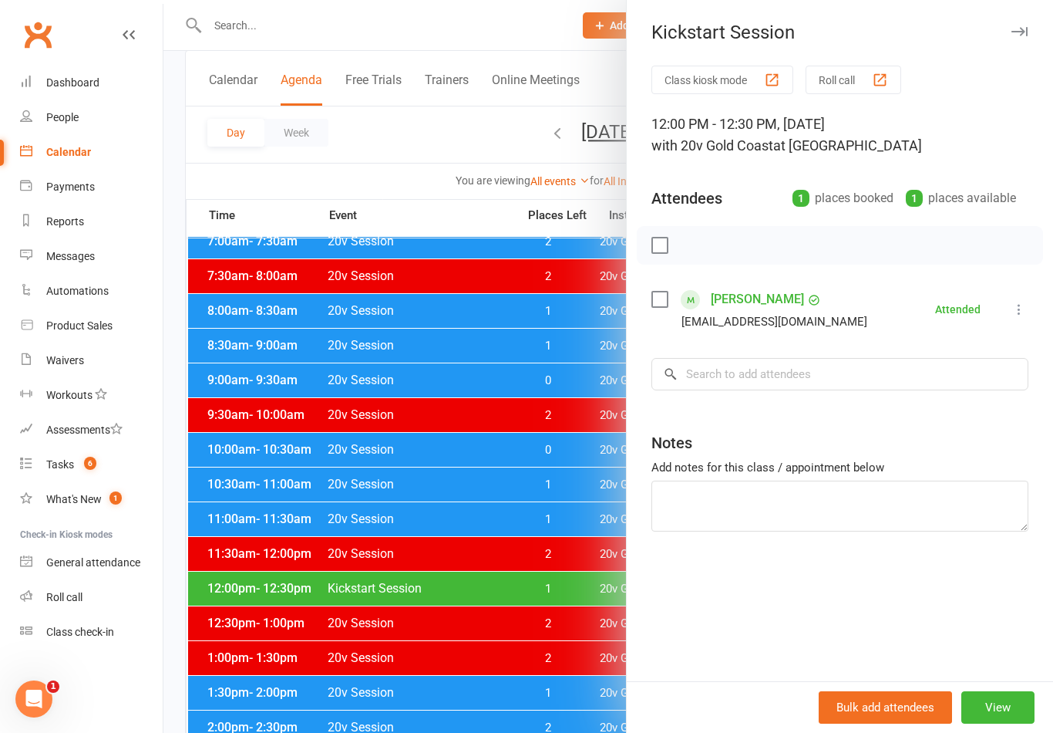
click at [571, 699] on div at bounding box center [608, 366] width 890 height 733
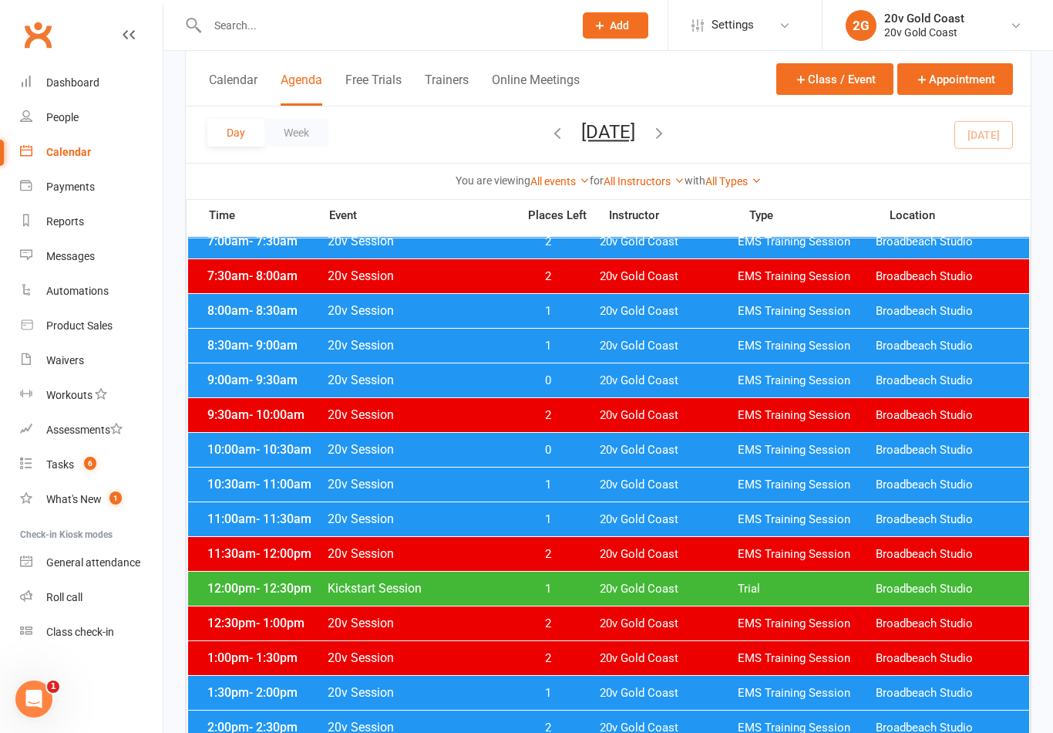
click at [625, 690] on span "20v Gold Coast" at bounding box center [669, 693] width 138 height 15
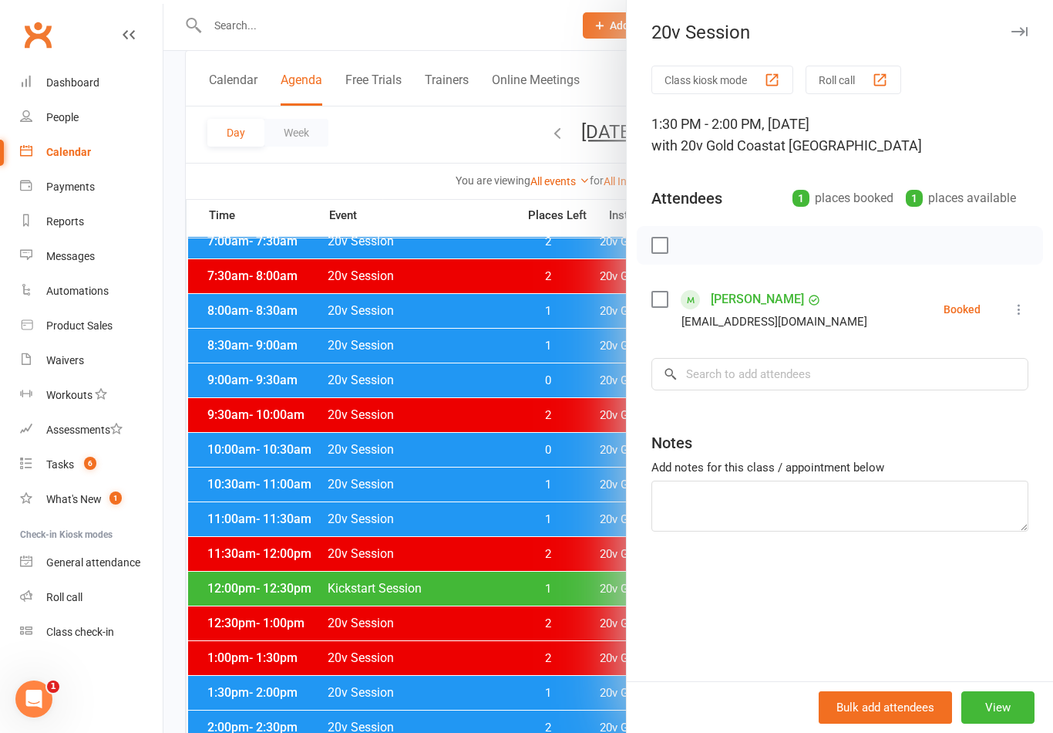
click at [1014, 317] on icon at bounding box center [1019, 309] width 15 height 15
click at [944, 406] on link "Check in" at bounding box center [945, 401] width 166 height 31
click at [558, 686] on div at bounding box center [608, 366] width 890 height 733
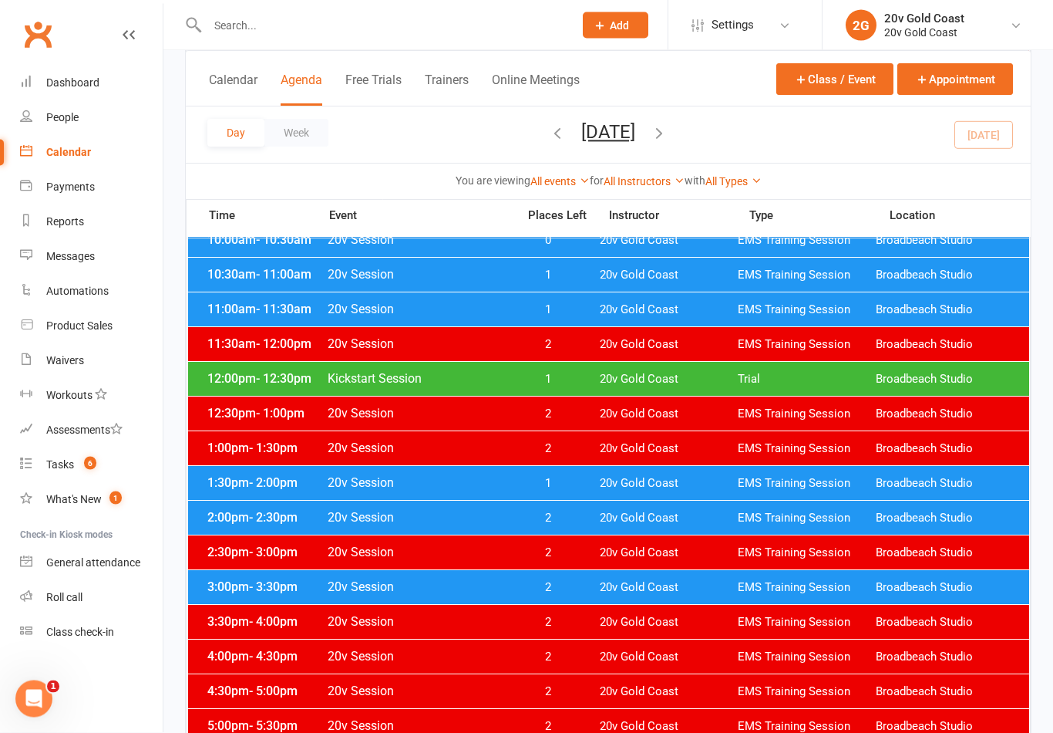
scroll to position [0, 0]
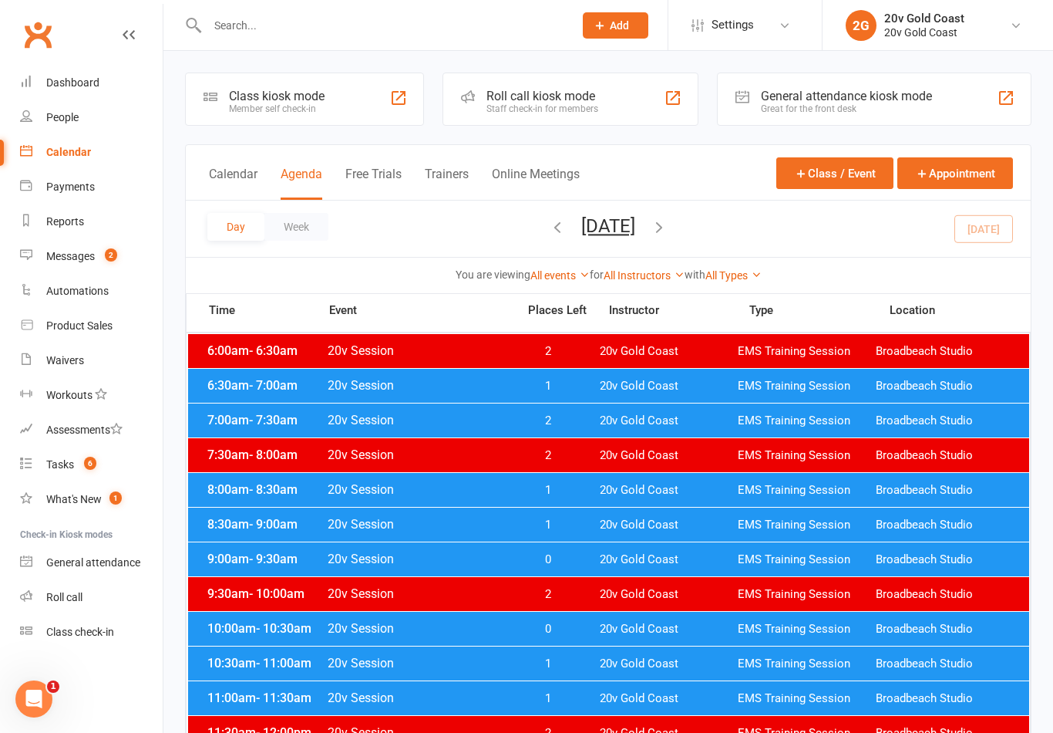
click at [94, 267] on link "Messages 2" at bounding box center [91, 256] width 143 height 35
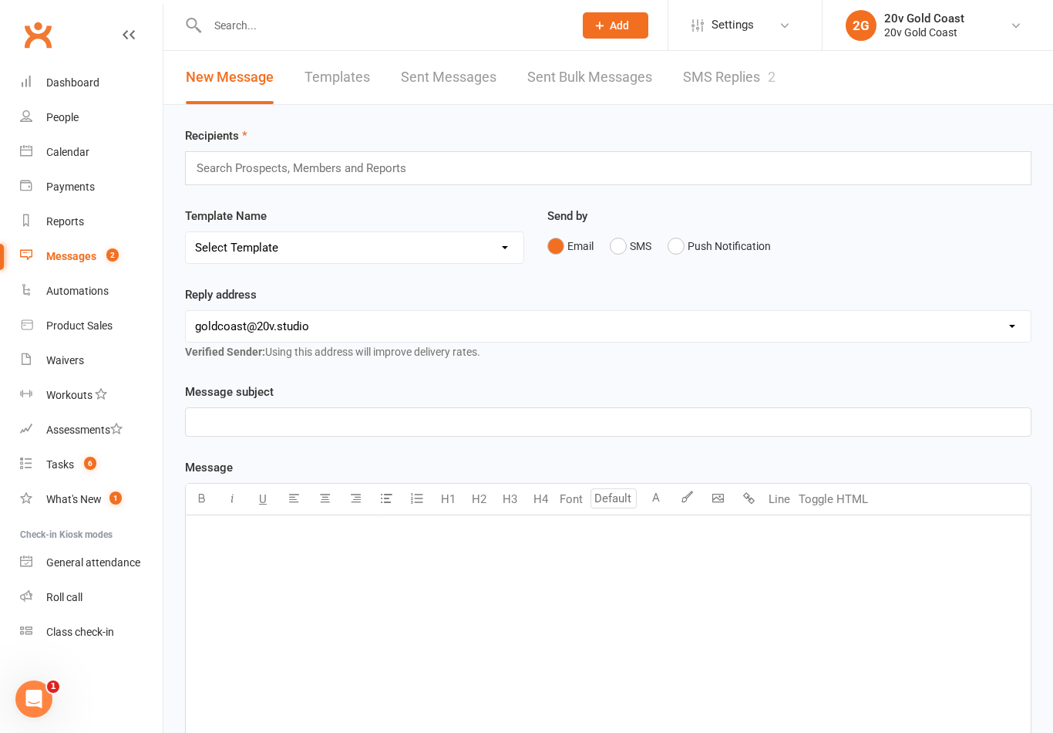
click at [747, 72] on link "SMS Replies 2" at bounding box center [729, 77] width 93 height 53
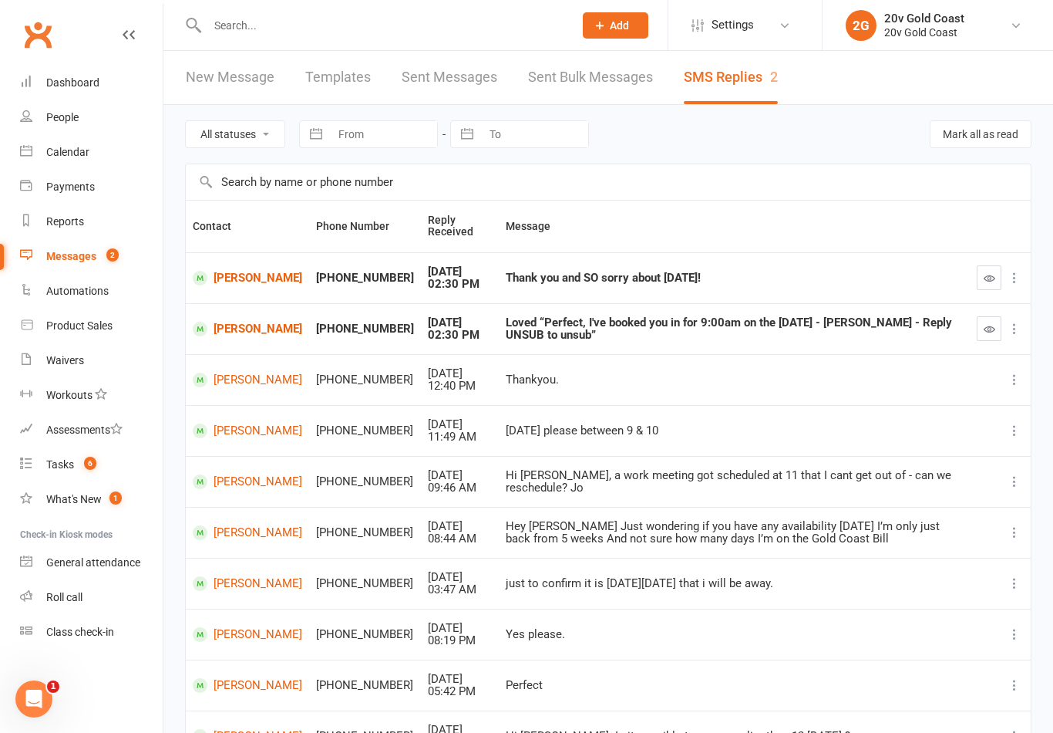
click at [997, 267] on button "button" at bounding box center [989, 277] width 25 height 25
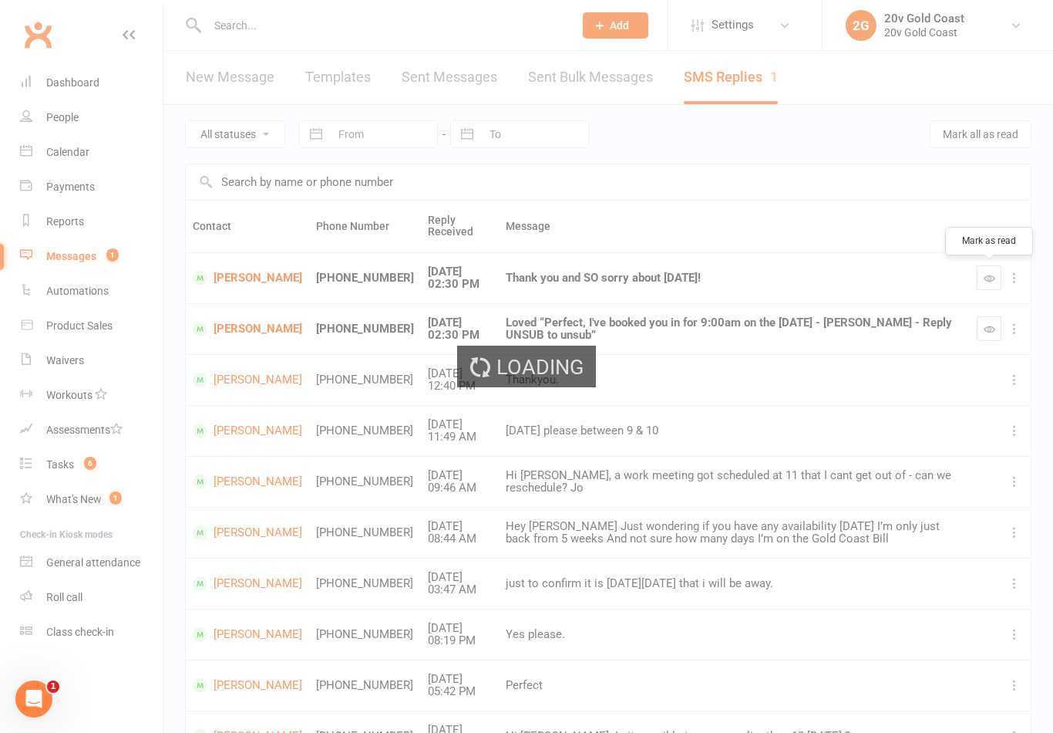
click at [985, 328] on icon "button" at bounding box center [990, 329] width 12 height 12
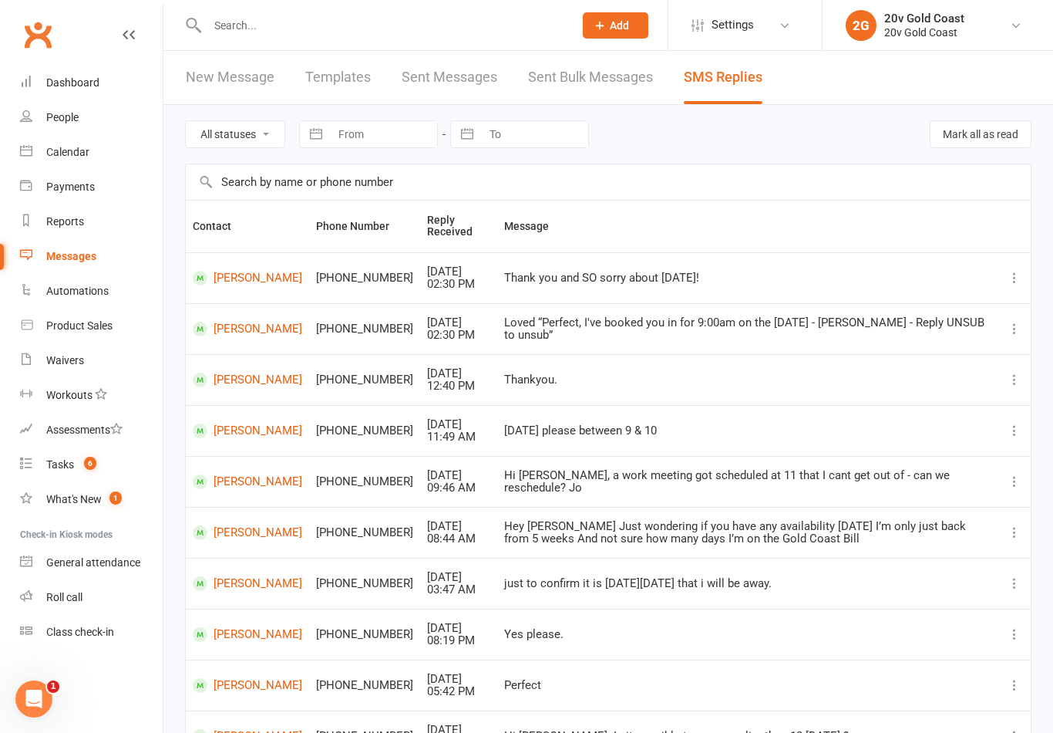
click at [96, 160] on link "Calendar" at bounding box center [91, 152] width 143 height 35
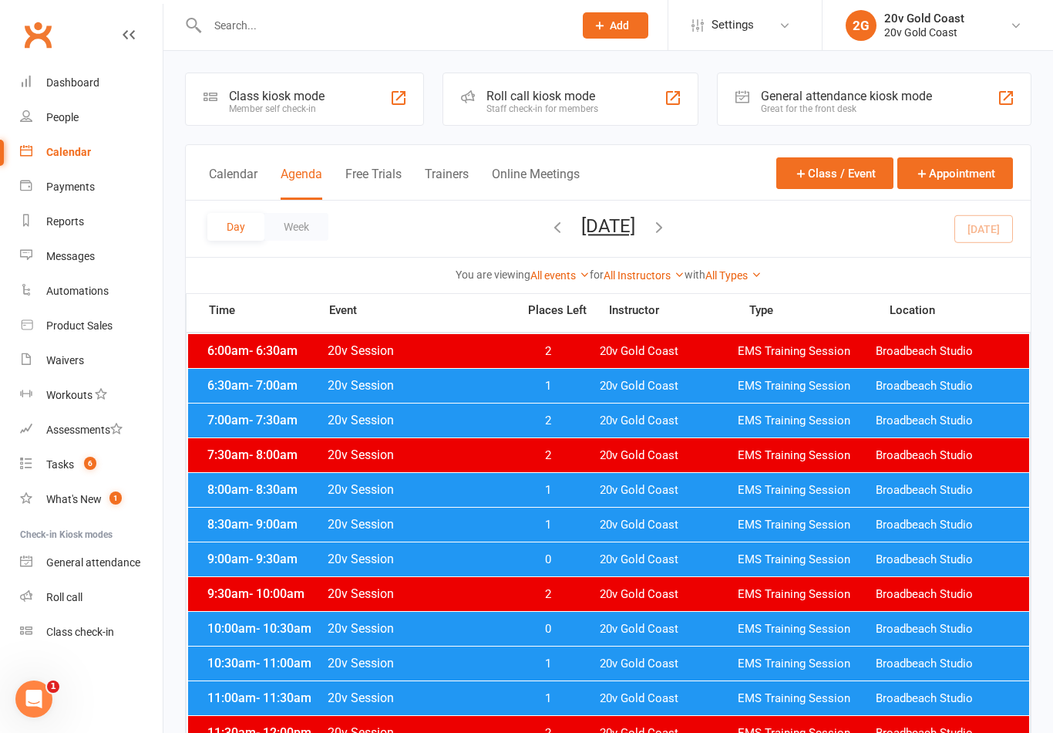
click at [1002, 235] on div "Day Week [DATE] [DATE] Sun Mon Tue Wed Thu Fri Sat 31 01 02 03 04 05 06 07 08 0…" at bounding box center [608, 228] width 845 height 56
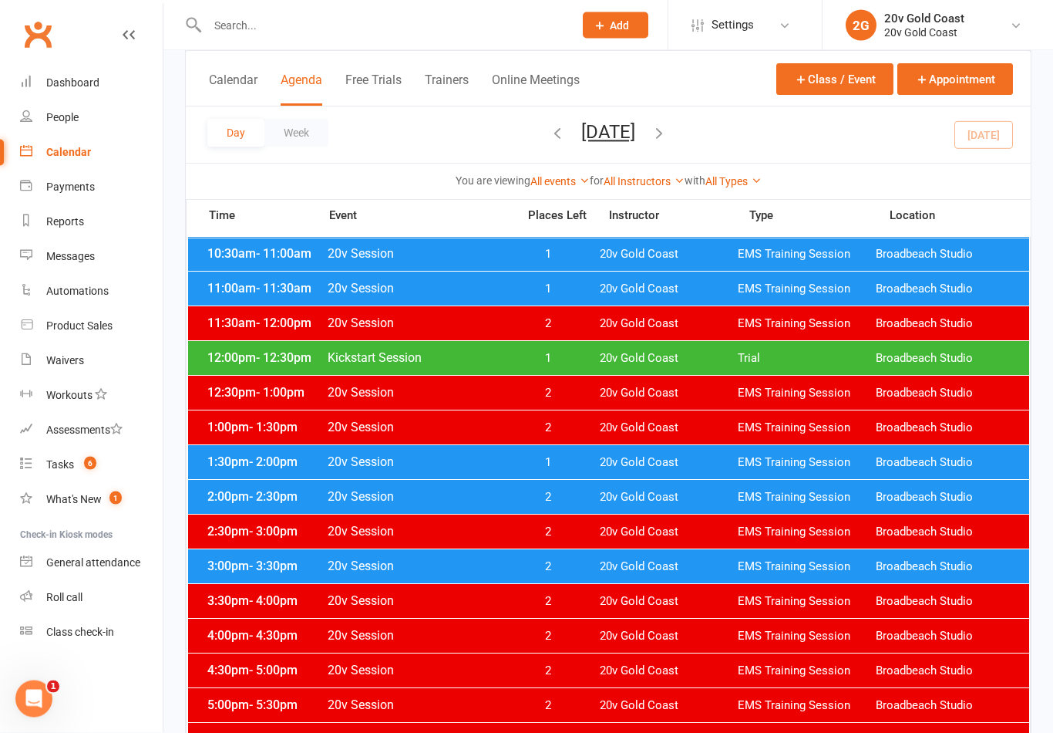
scroll to position [410, 0]
